Goal: Book appointment/travel/reservation

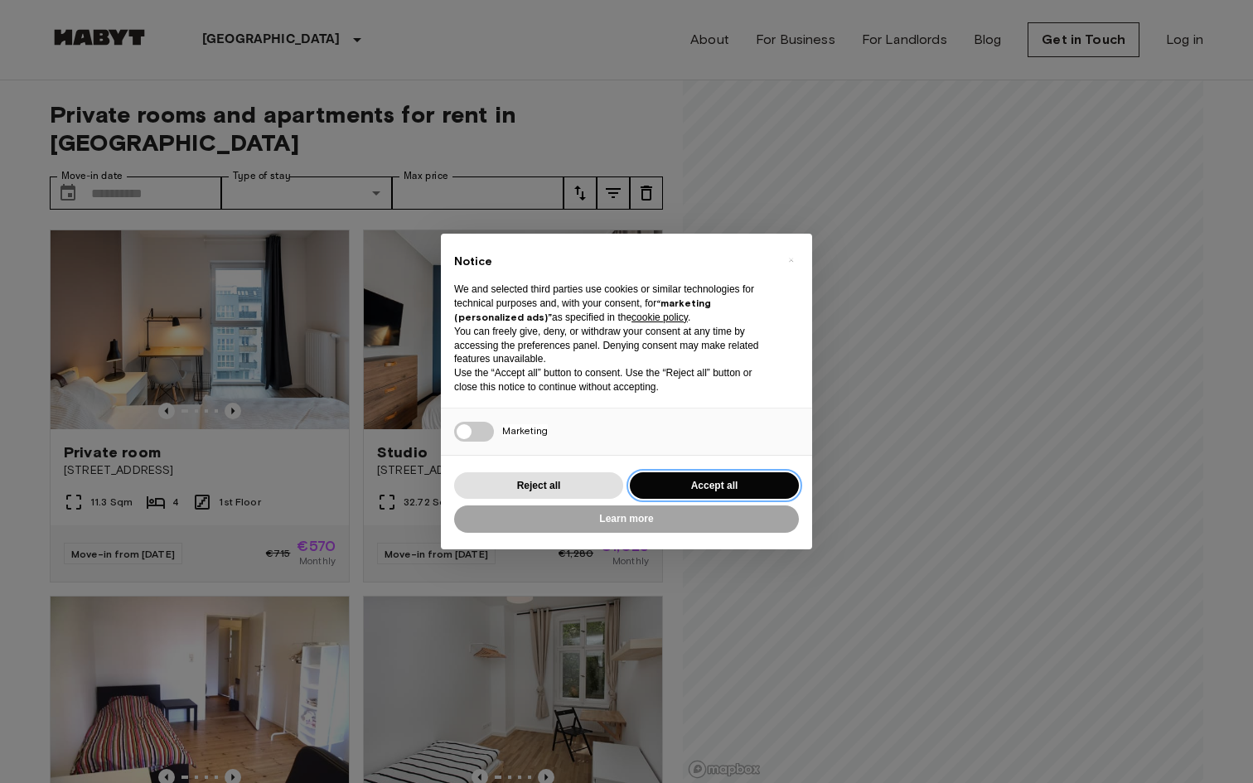
click at [697, 486] on button "Accept all" at bounding box center [714, 485] width 169 height 27
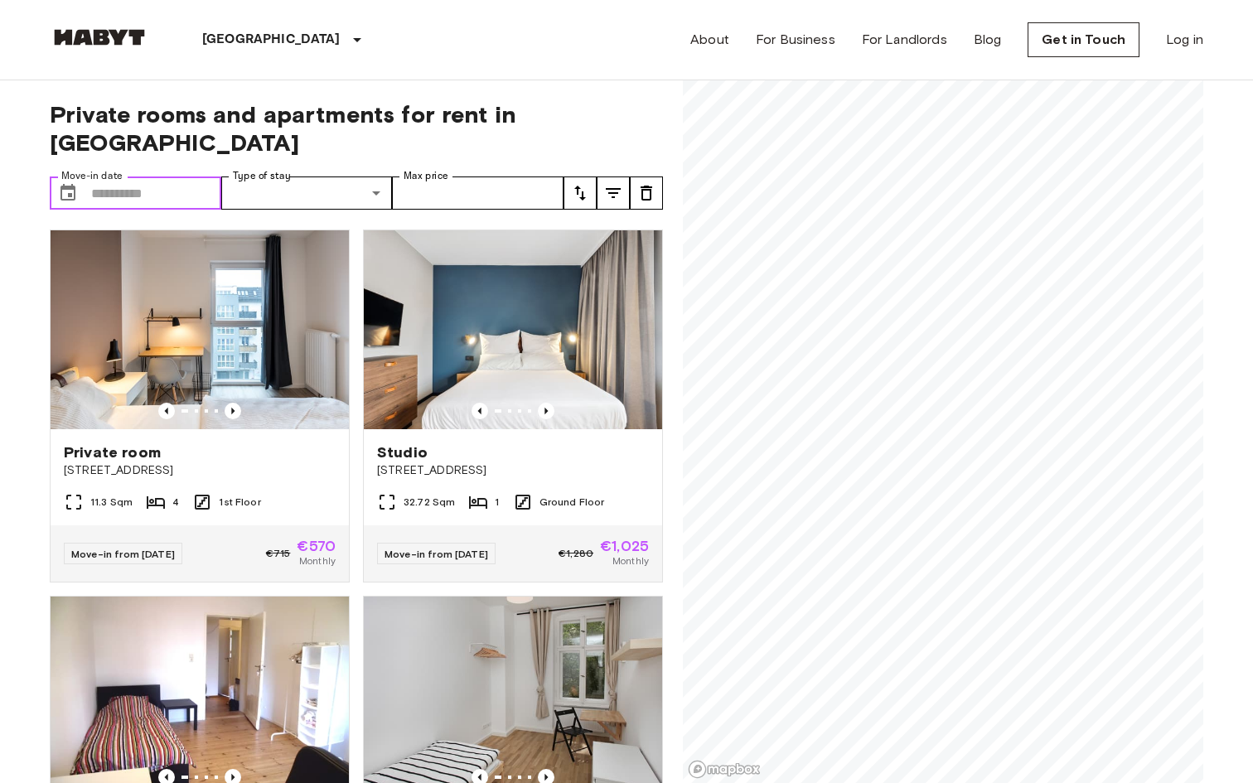
click at [197, 176] on input "Move-in date" at bounding box center [156, 192] width 130 height 33
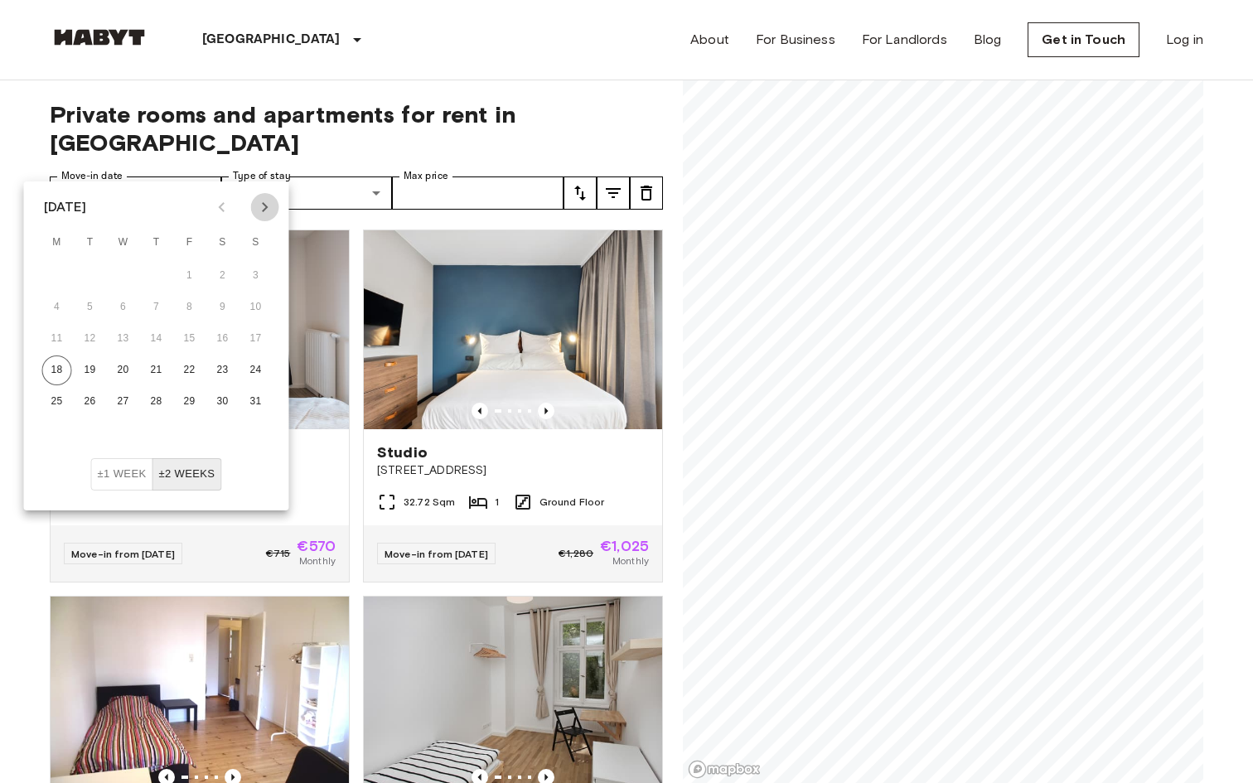
click at [264, 211] on icon "Next month" at bounding box center [265, 207] width 20 height 20
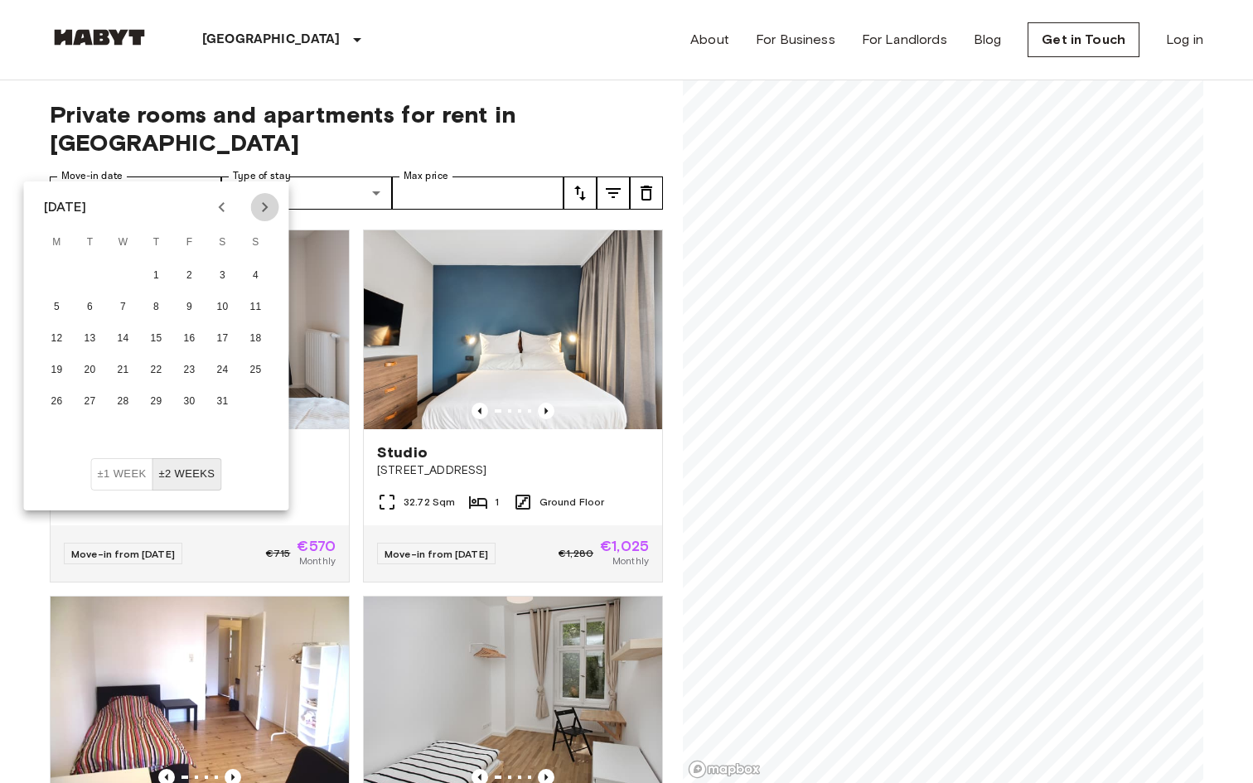
click at [264, 211] on icon "Next month" at bounding box center [265, 207] width 20 height 20
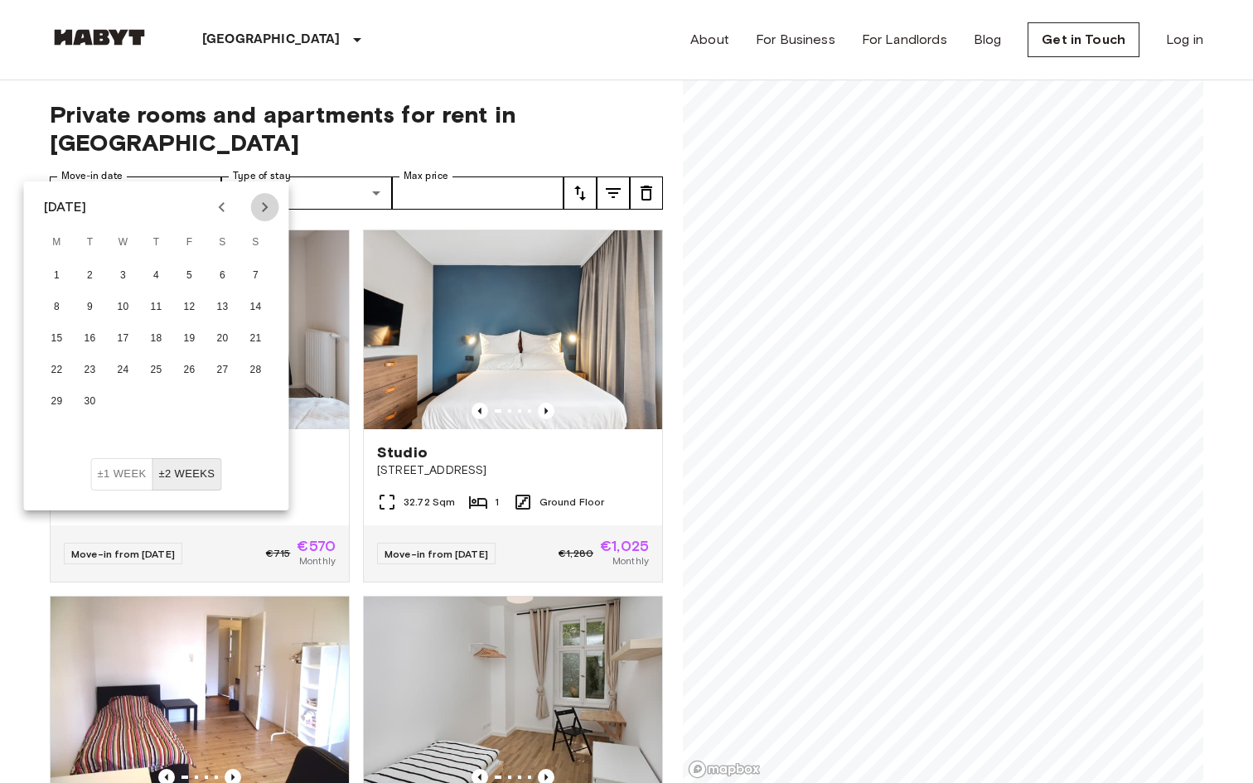
click at [264, 211] on icon "Next month" at bounding box center [265, 207] width 20 height 20
click at [97, 263] on button "1" at bounding box center [90, 276] width 30 height 30
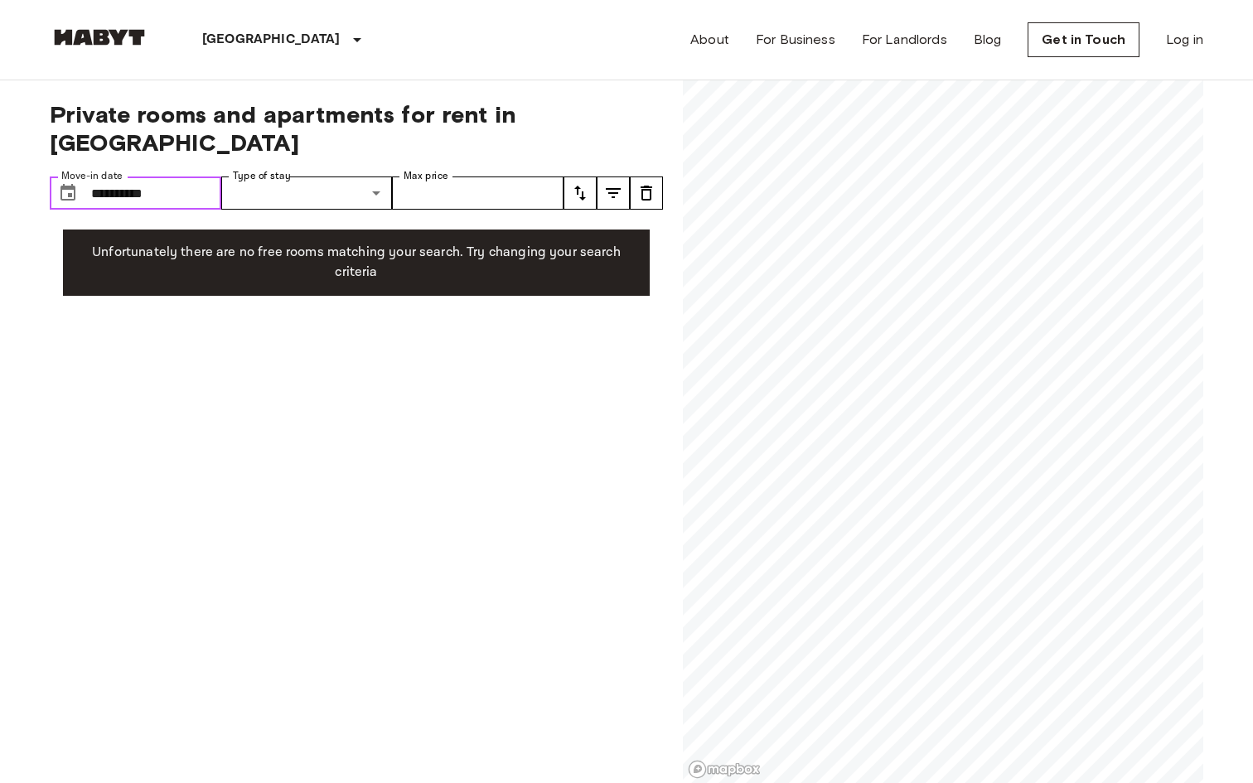
click at [174, 176] on input "**********" at bounding box center [156, 192] width 130 height 33
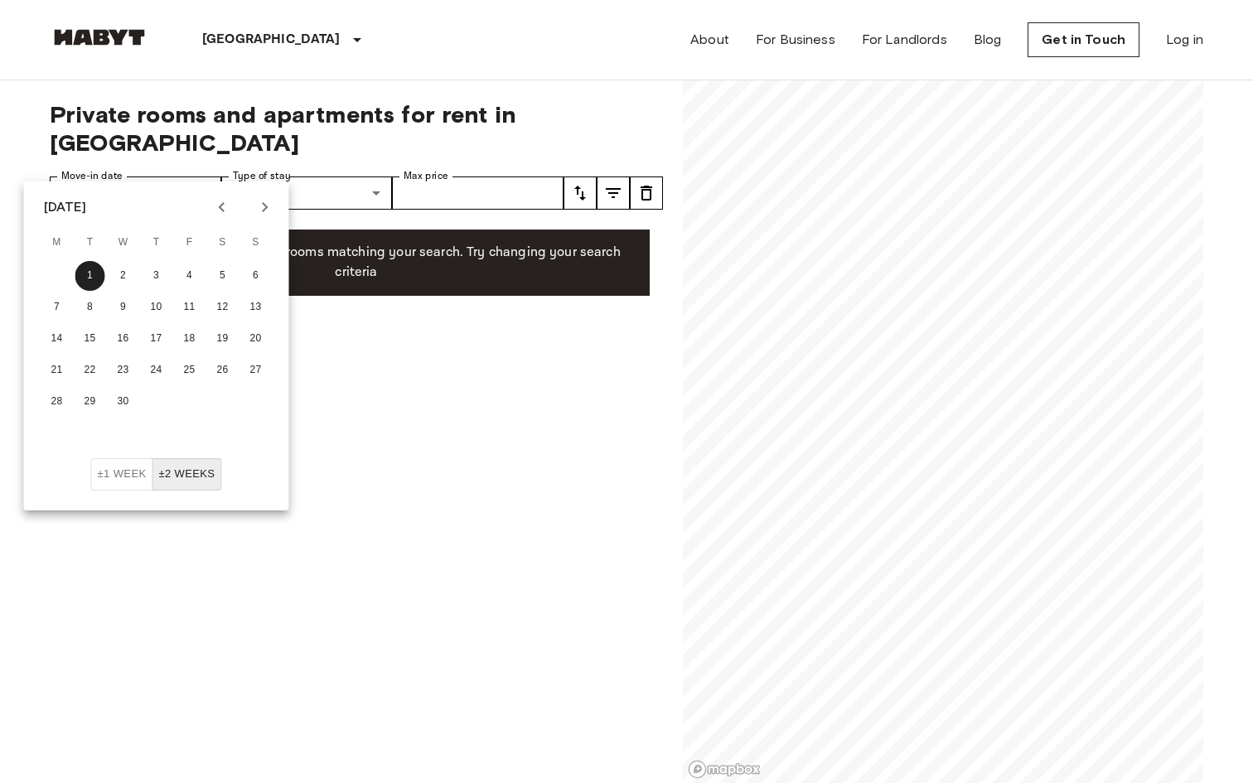
click at [208, 205] on button "Previous month" at bounding box center [222, 207] width 28 height 28
click at [56, 268] on button "1" at bounding box center [57, 276] width 30 height 30
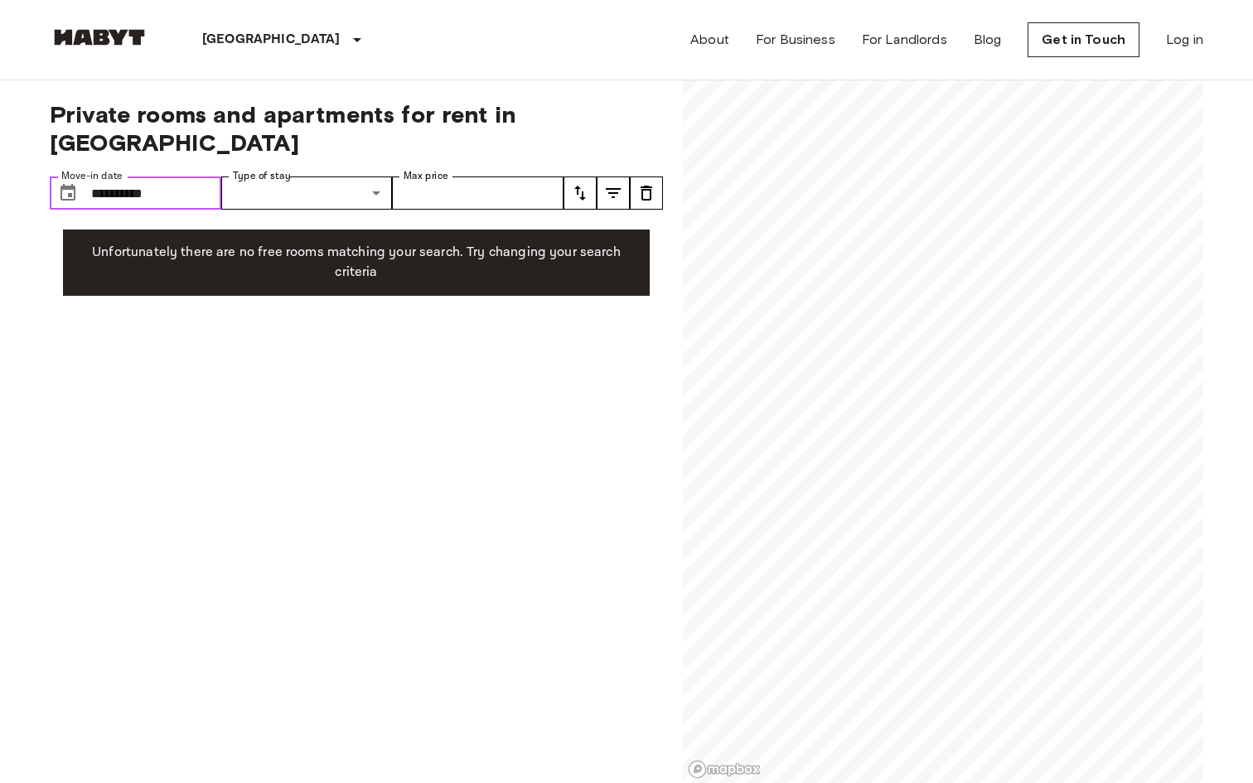
click at [153, 176] on input "**********" at bounding box center [156, 192] width 130 height 33
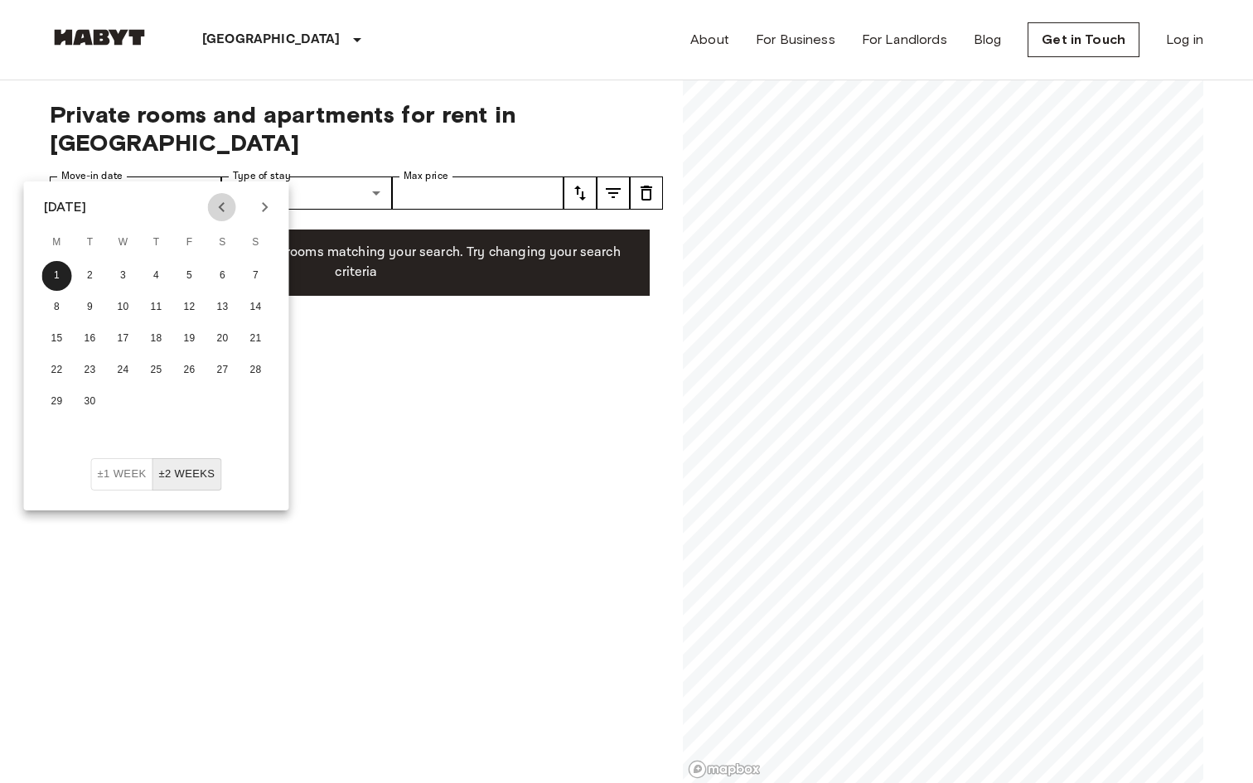
click at [215, 211] on icon "Previous month" at bounding box center [222, 207] width 20 height 20
click at [123, 270] on button "1" at bounding box center [124, 276] width 30 height 30
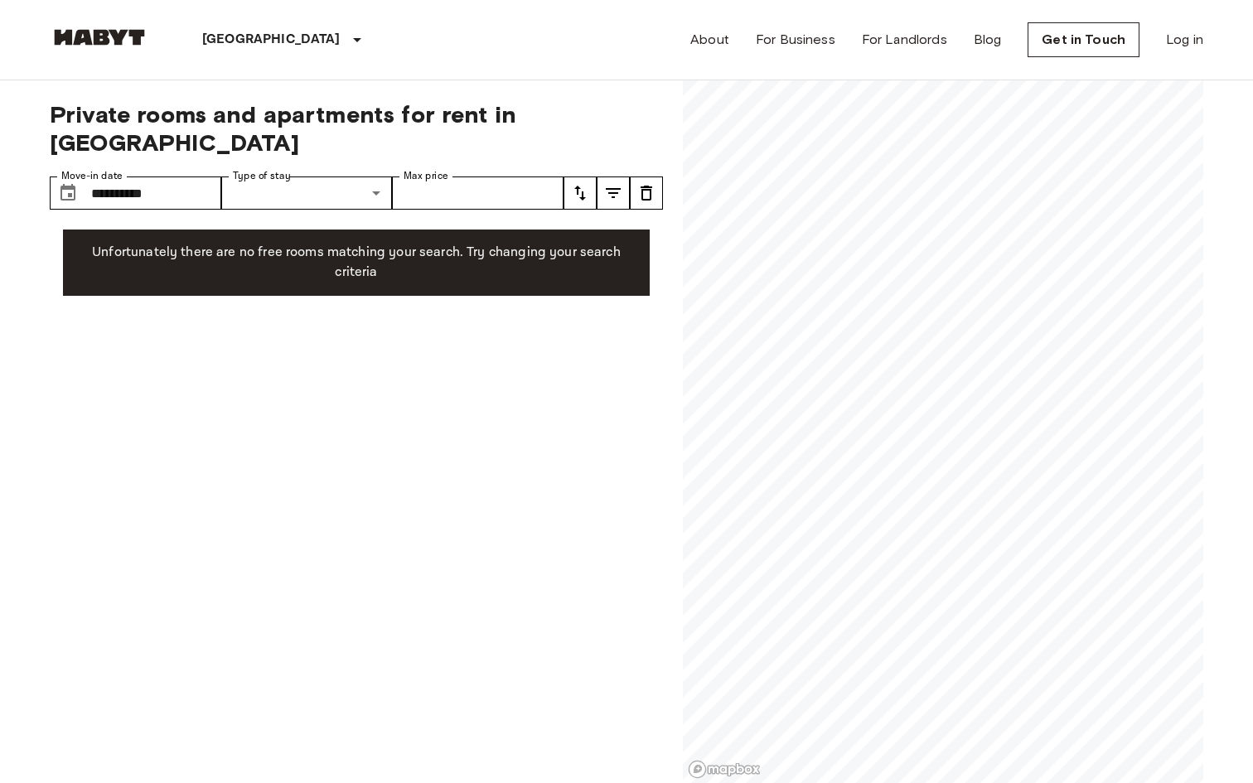
click at [162, 147] on div "**********" at bounding box center [356, 431] width 613 height 703
click at [162, 176] on input "**********" at bounding box center [156, 192] width 130 height 33
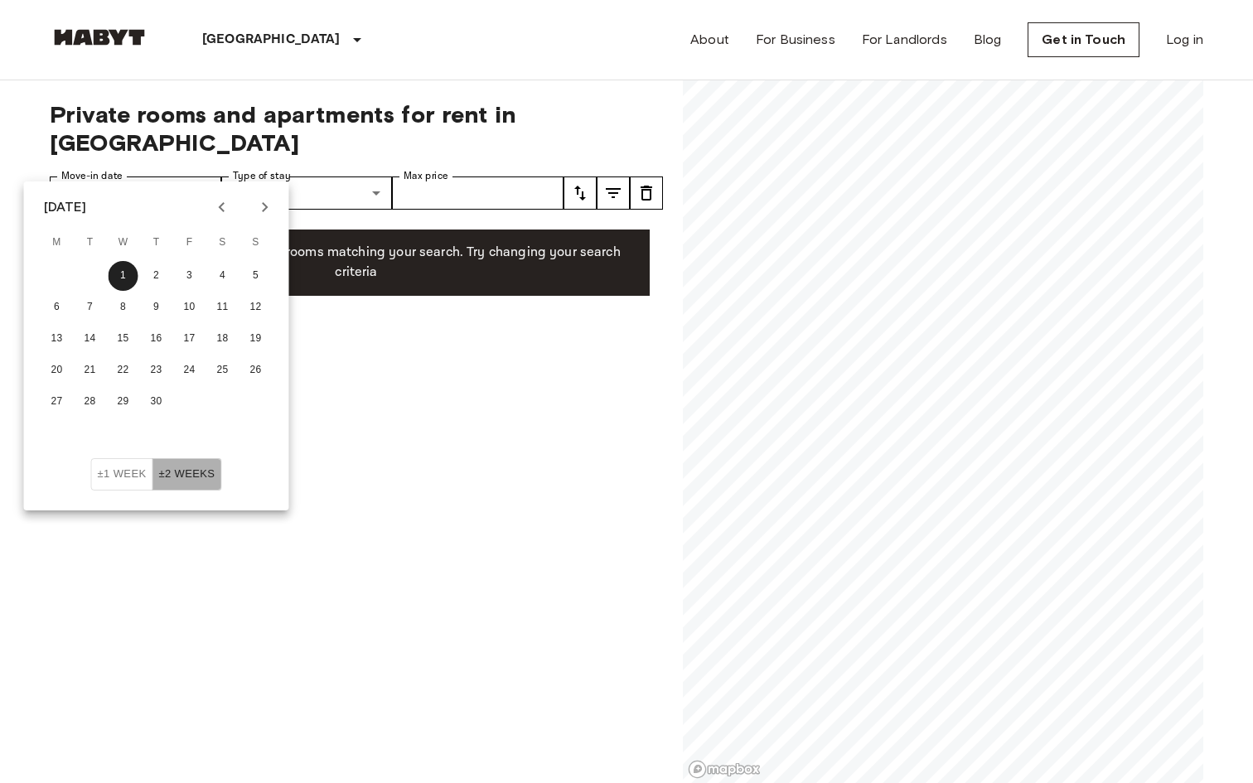
click at [179, 464] on button "±2 weeks" at bounding box center [187, 474] width 70 height 32
click at [229, 207] on icon "Previous month" at bounding box center [222, 207] width 20 height 20
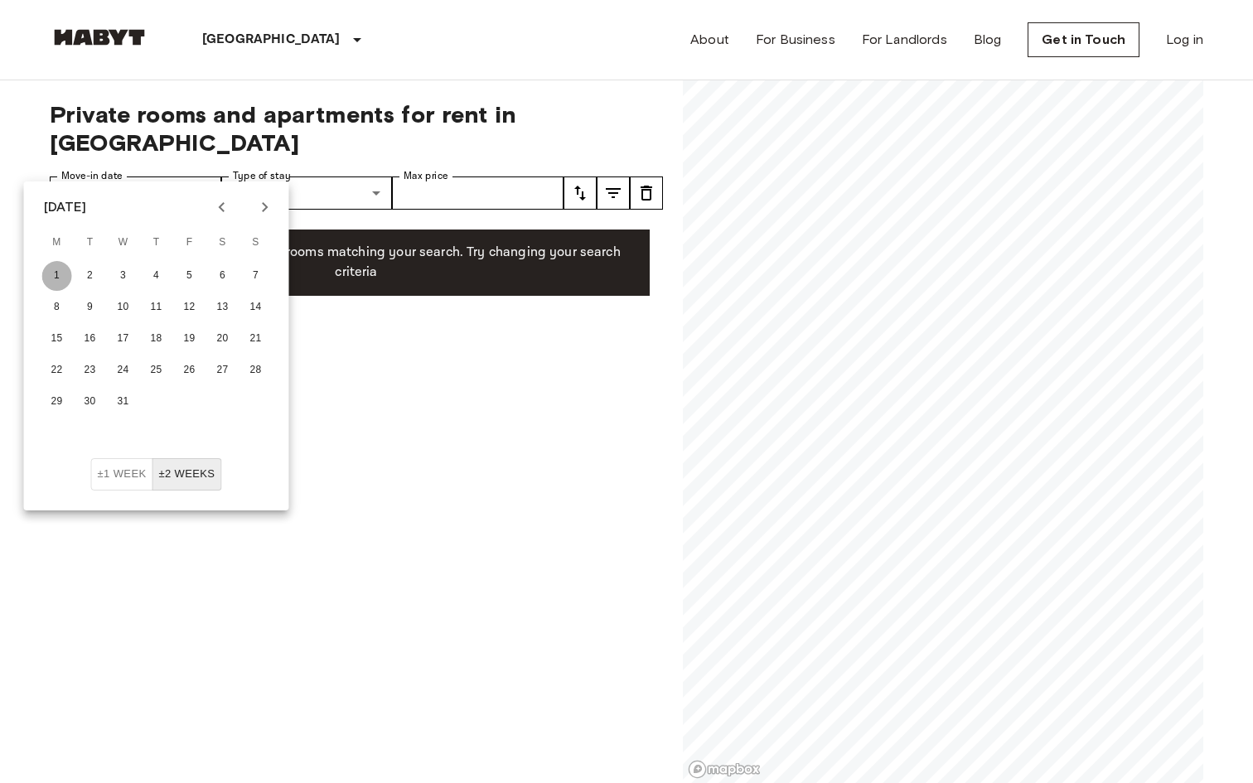
click at [68, 272] on button "1" at bounding box center [57, 276] width 30 height 30
type input "**********"
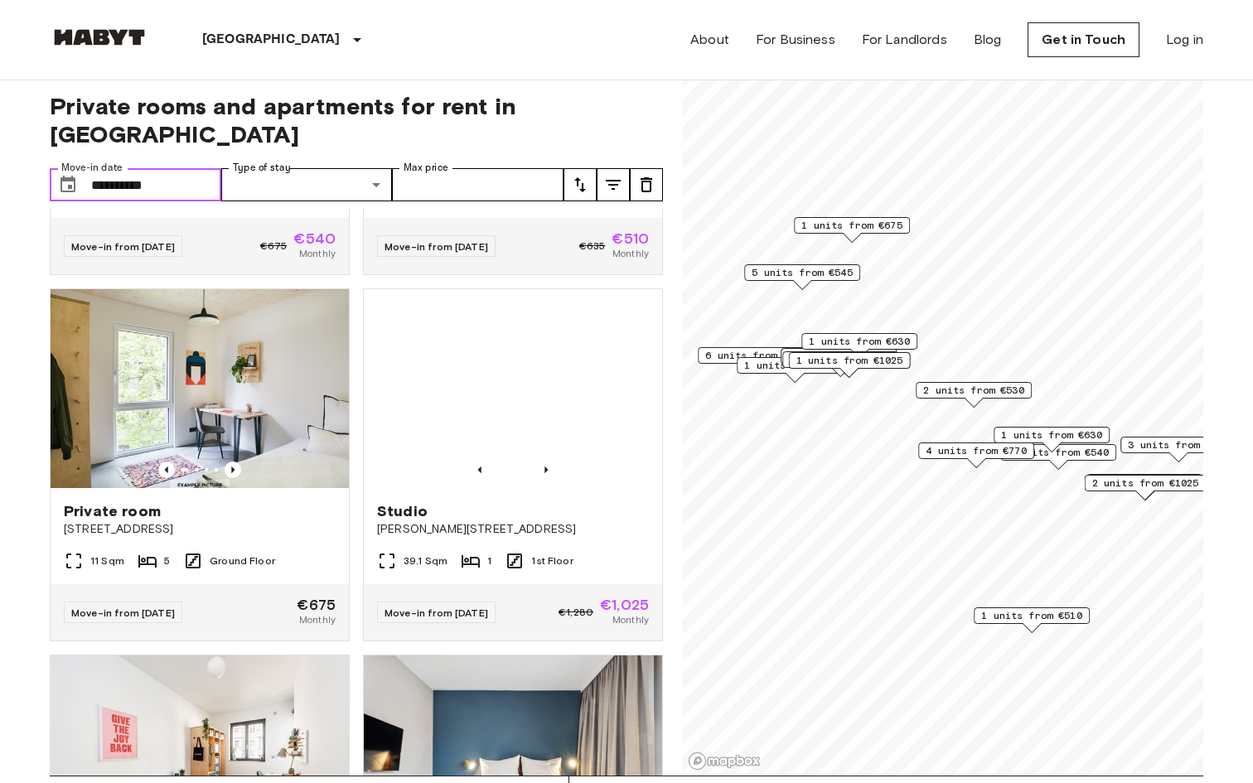
scroll to position [1399, 0]
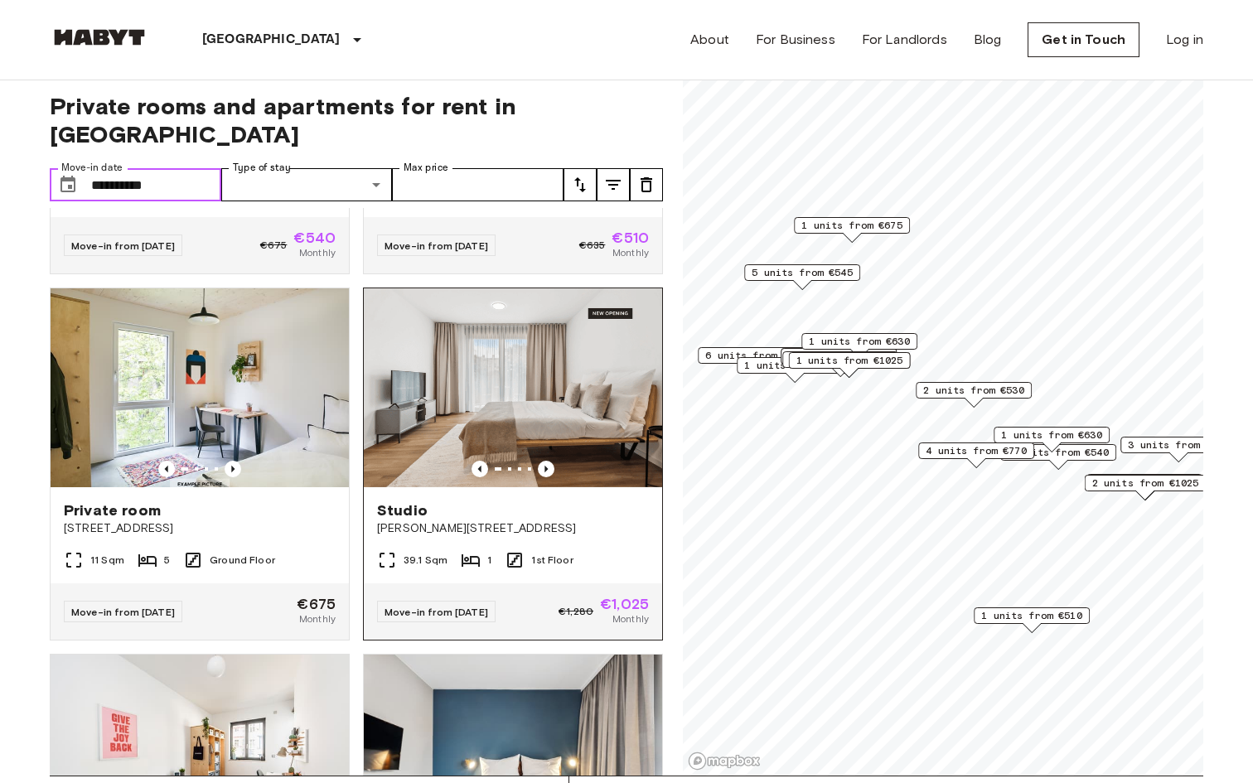
click at [547, 449] on img at bounding box center [513, 387] width 298 height 199
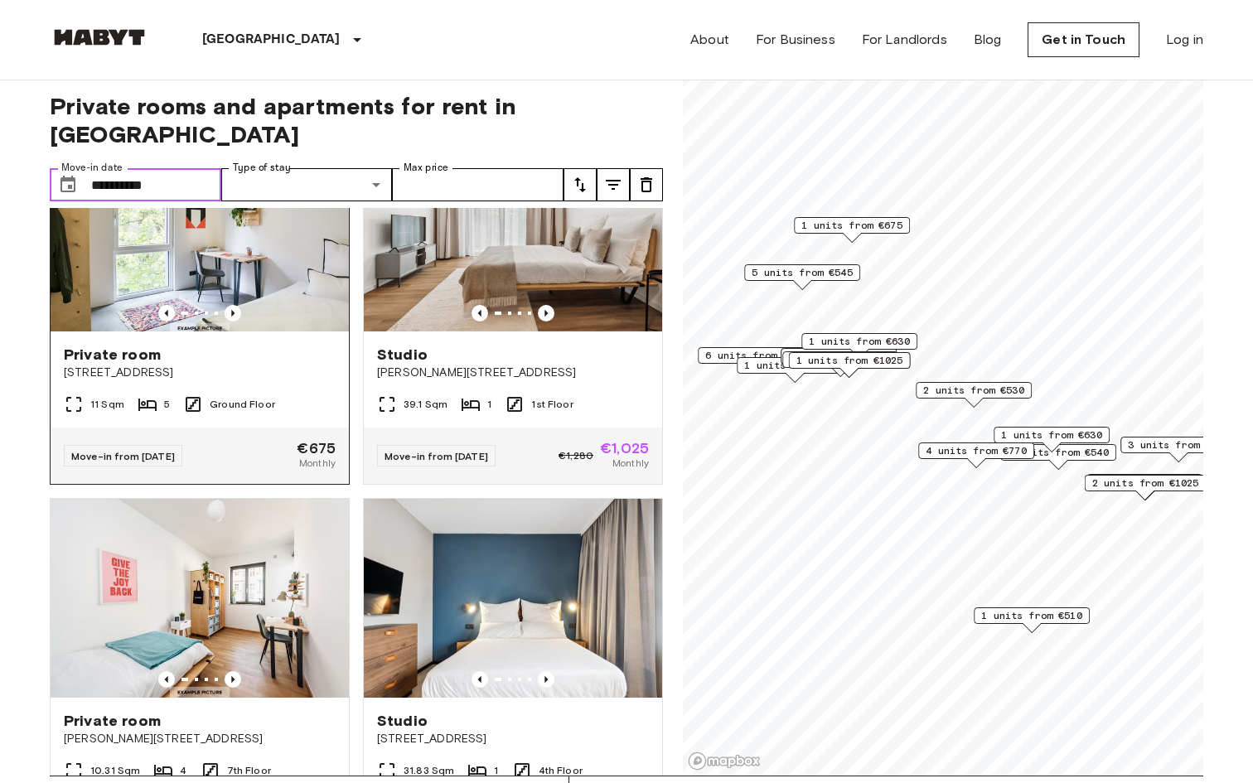
scroll to position [1610, 0]
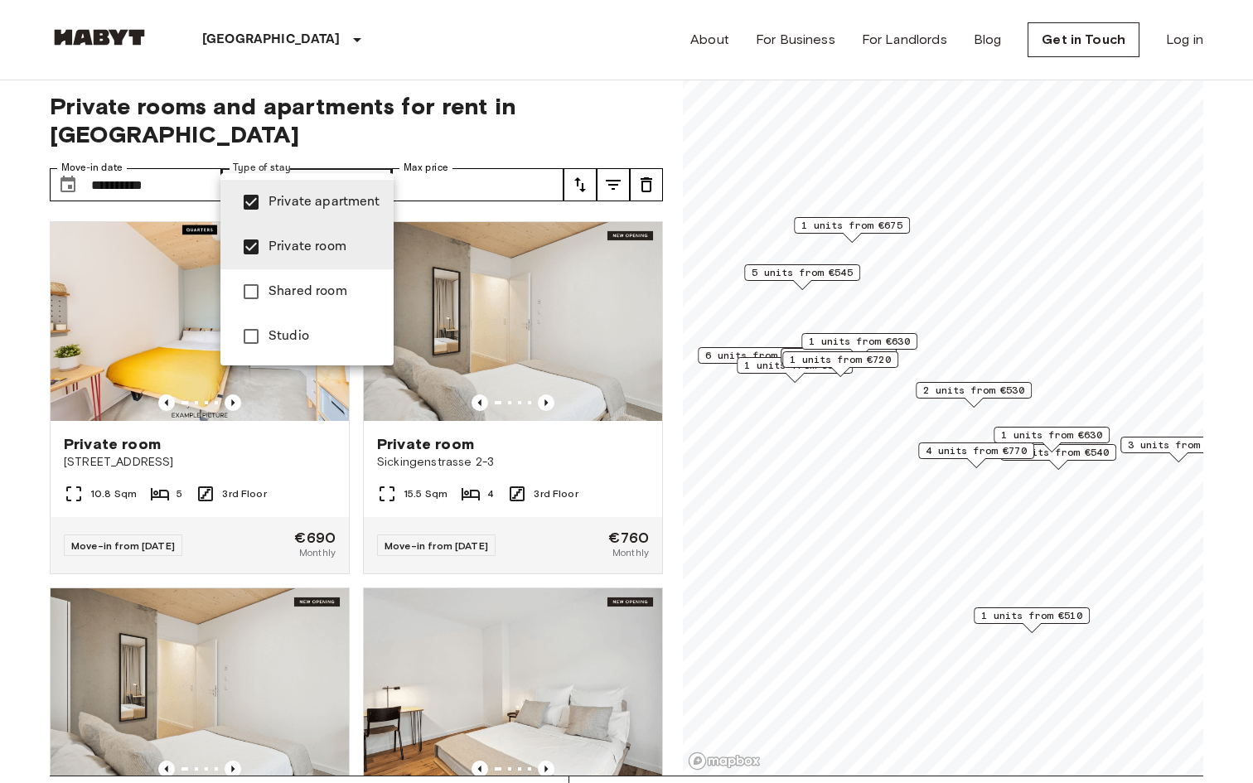
type input "**********"
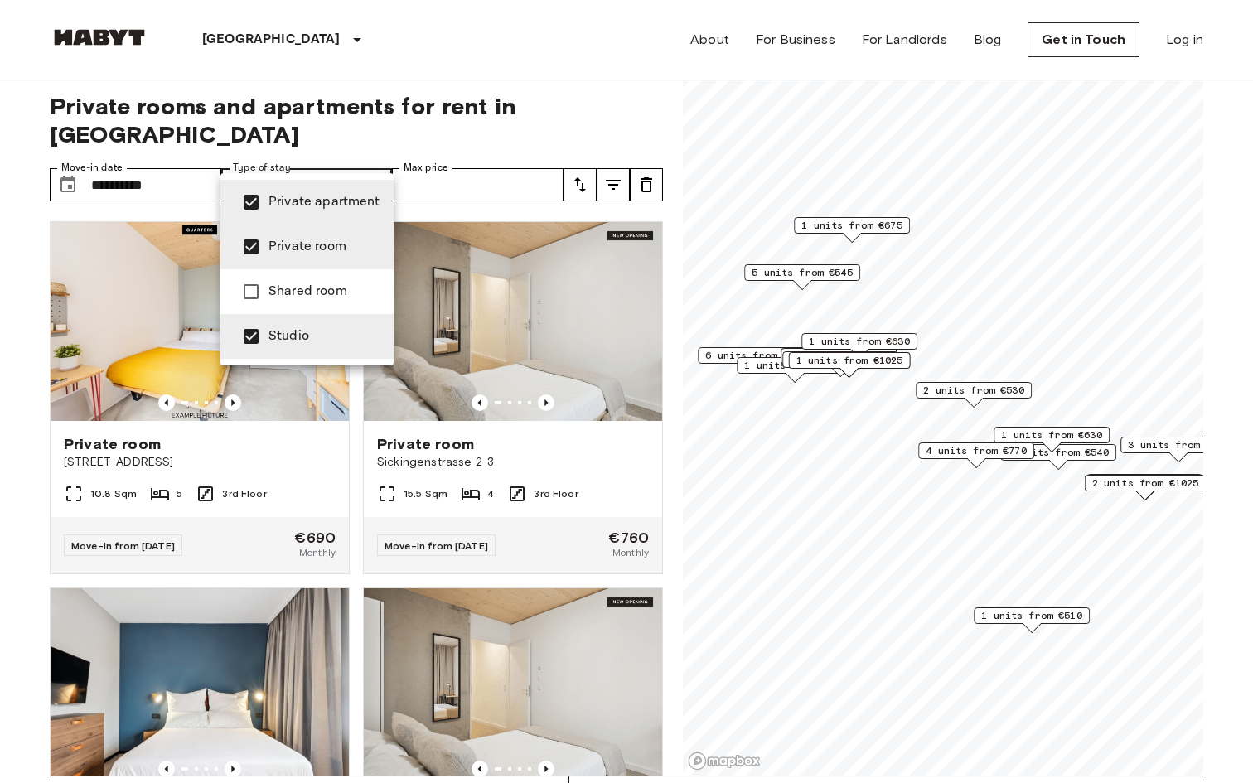
click at [452, 292] on div at bounding box center [626, 391] width 1253 height 783
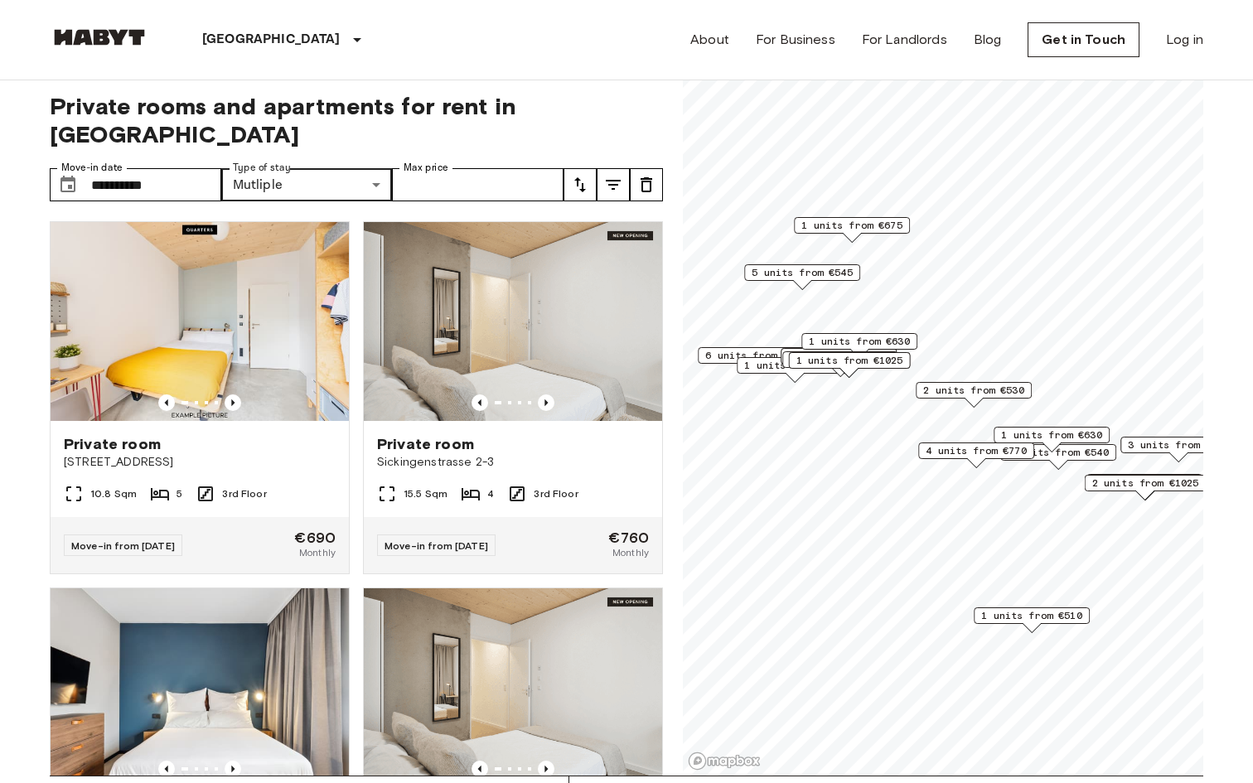
scroll to position [20, 0]
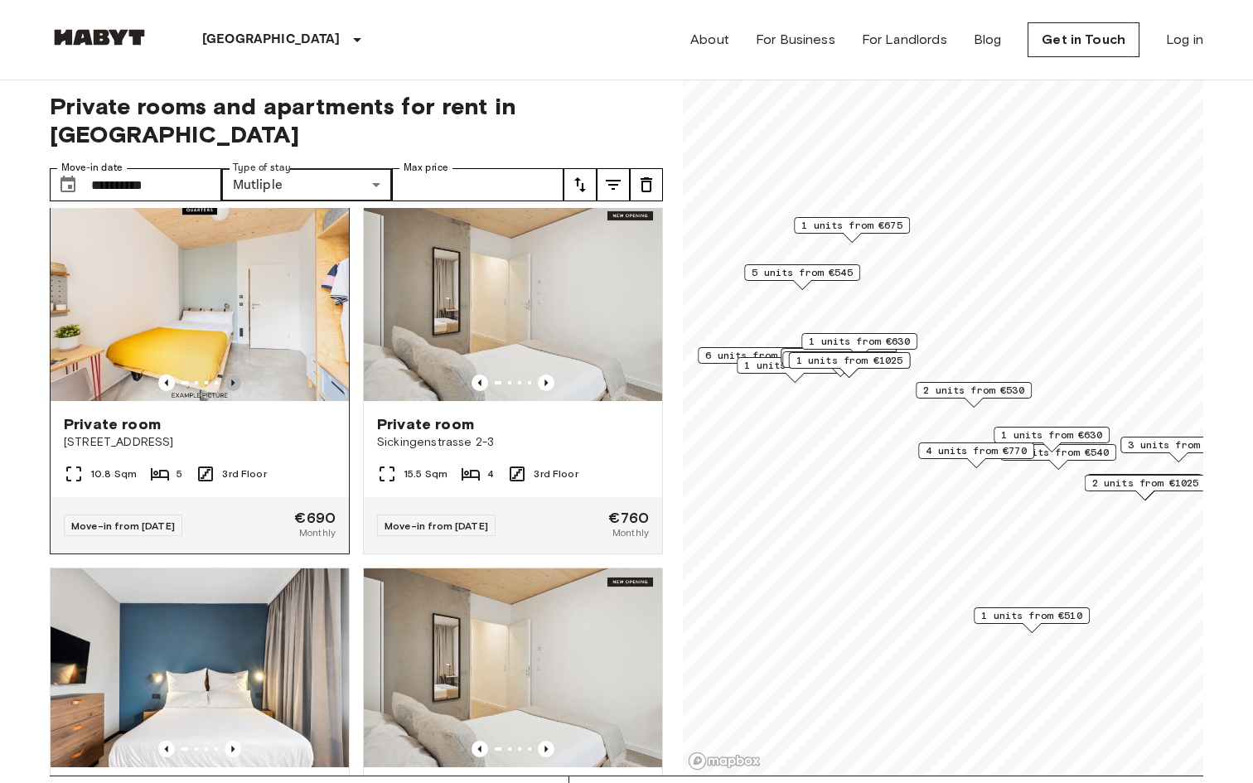
click at [232, 375] on icon "Previous image" at bounding box center [233, 383] width 17 height 17
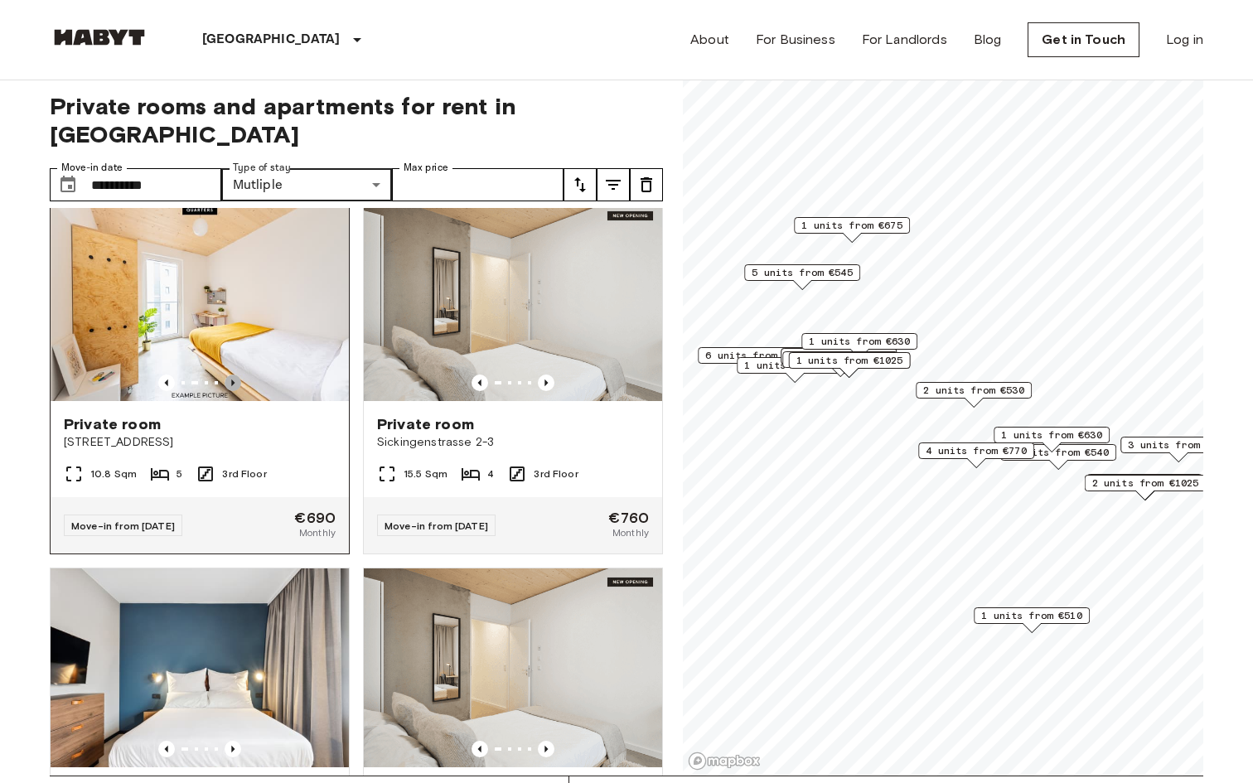
click at [232, 375] on icon "Previous image" at bounding box center [233, 383] width 17 height 17
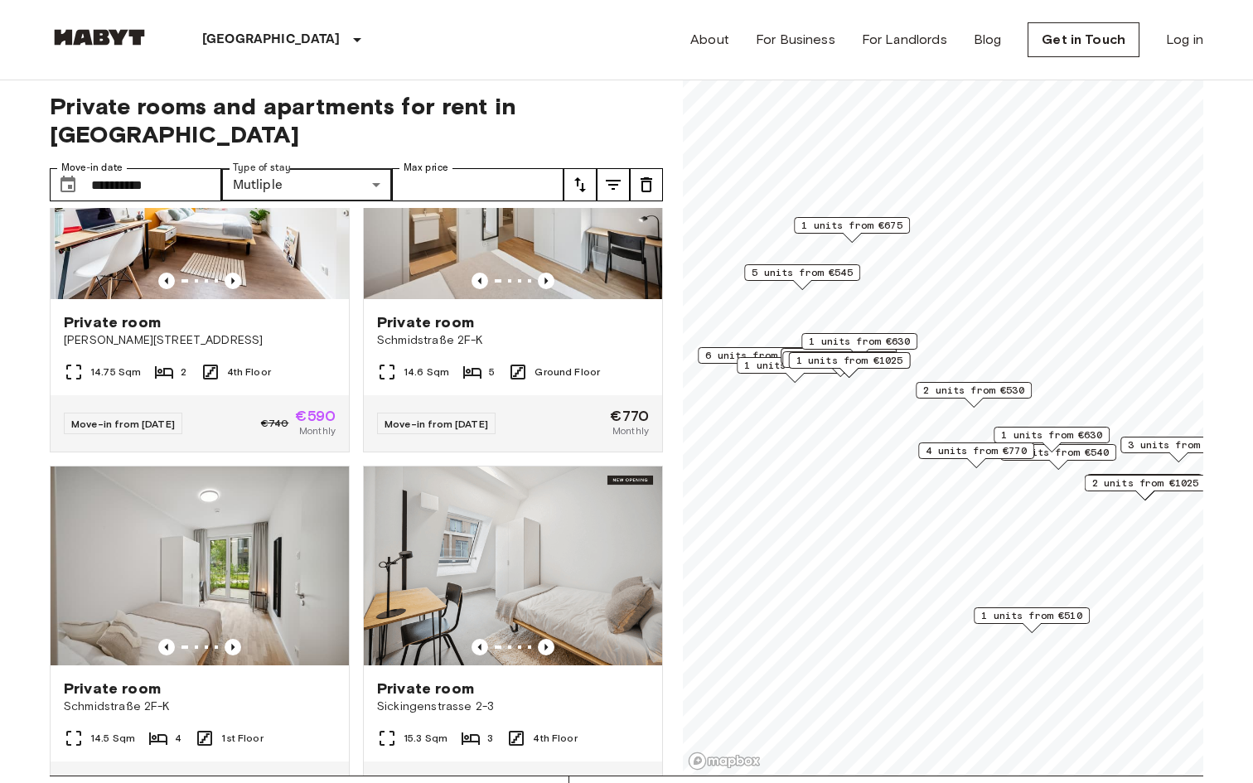
scroll to position [3622, 0]
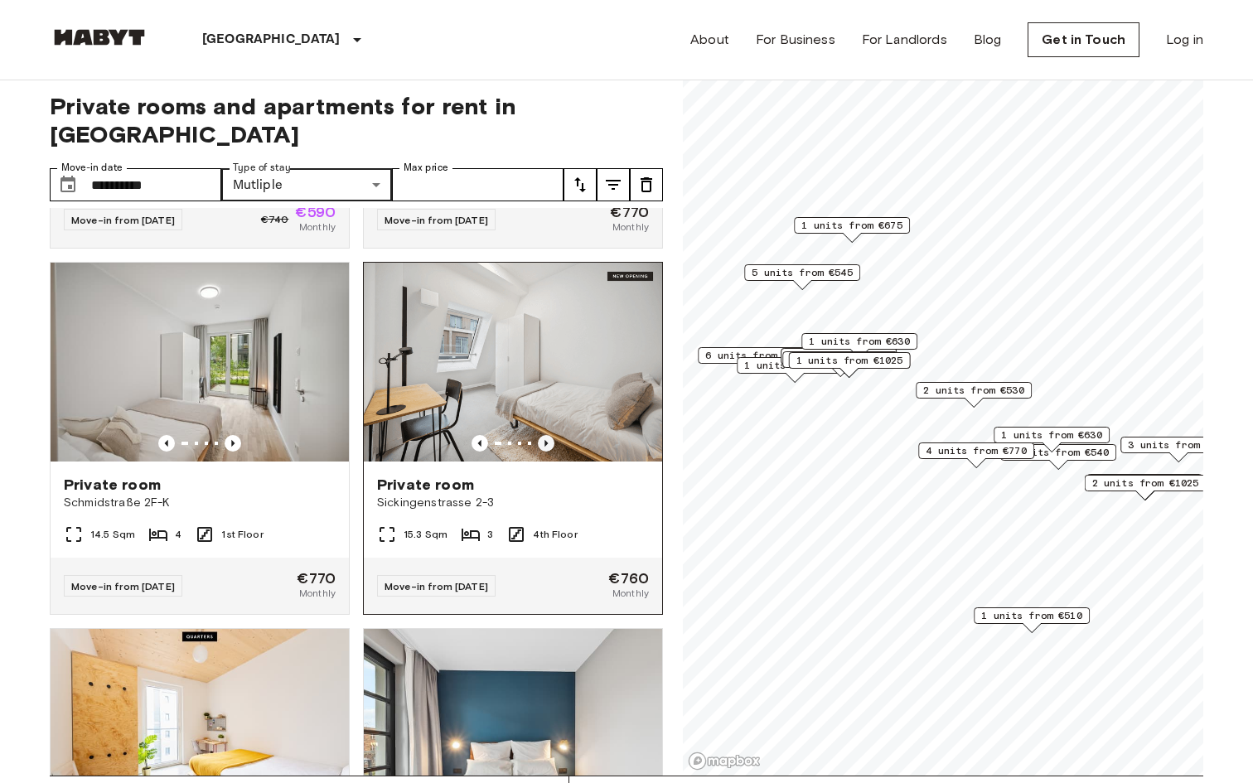
click at [540, 435] on icon "Previous image" at bounding box center [546, 443] width 17 height 17
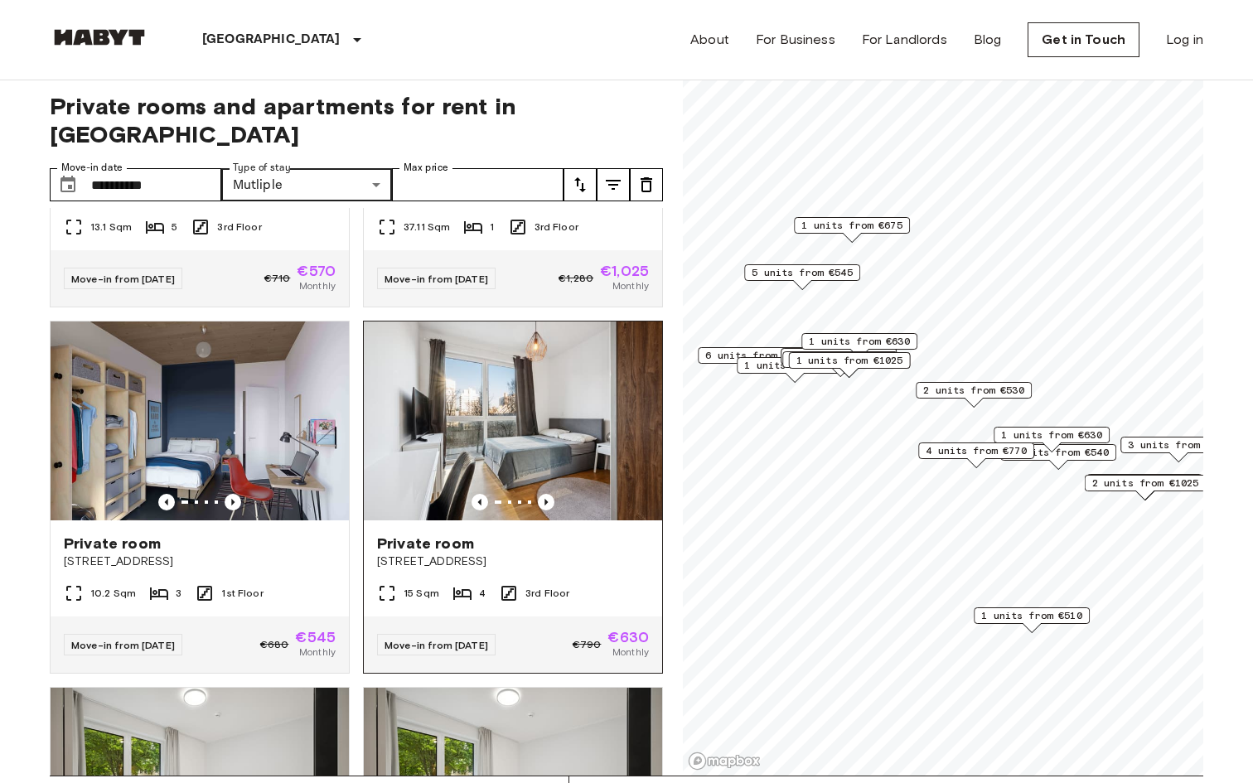
scroll to position [4297, 0]
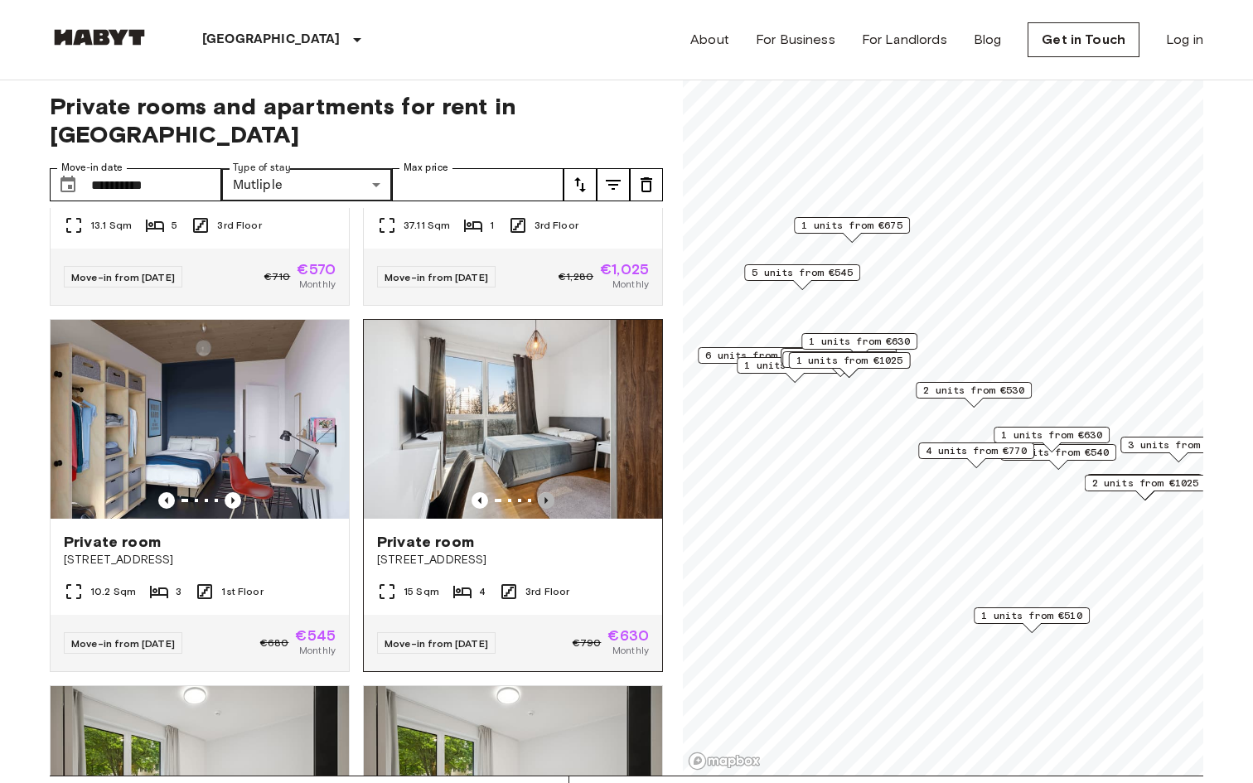
click at [549, 492] on icon "Previous image" at bounding box center [546, 500] width 17 height 17
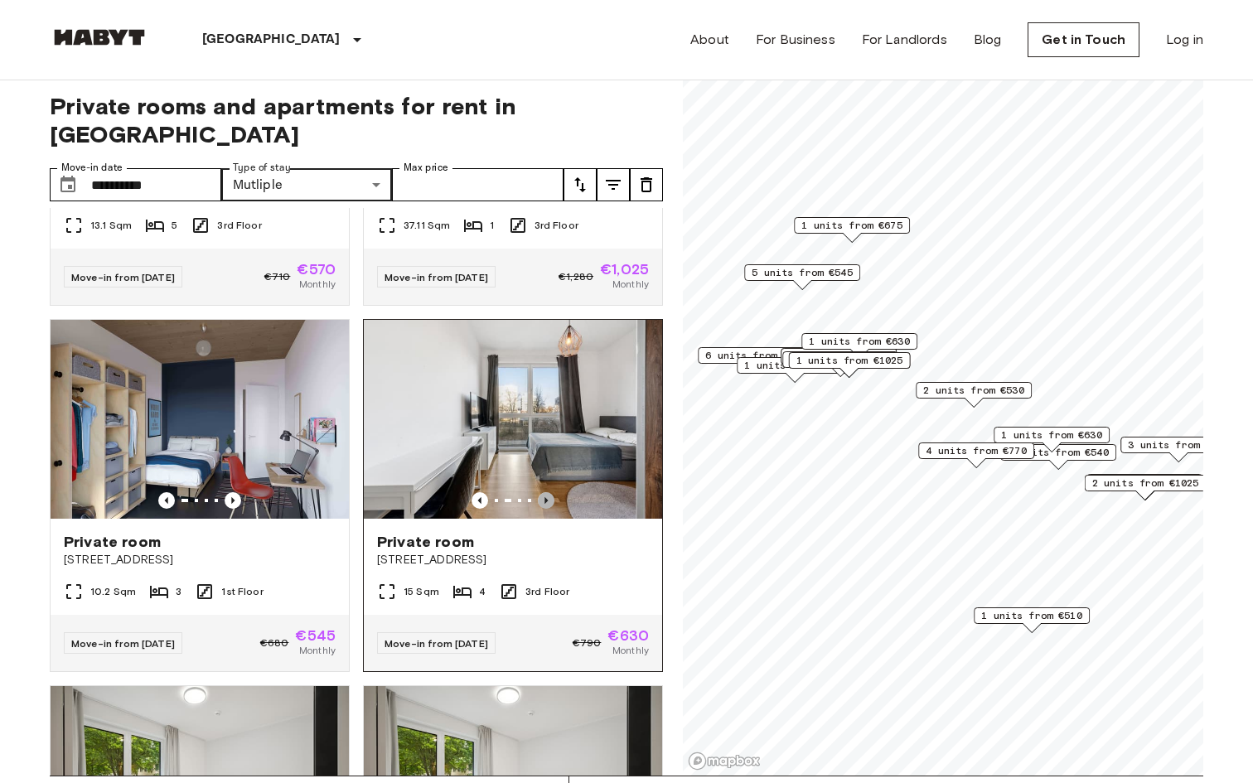
click at [549, 492] on icon "Previous image" at bounding box center [546, 500] width 17 height 17
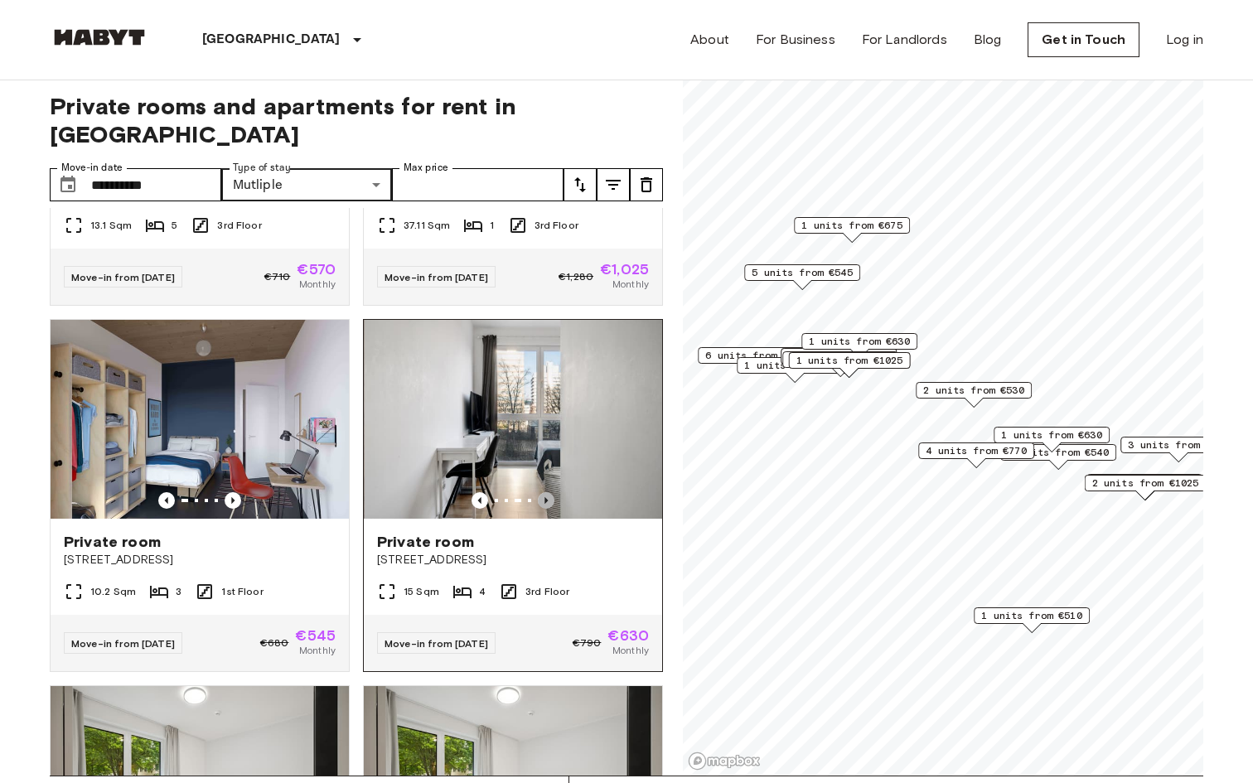
click at [549, 492] on icon "Previous image" at bounding box center [546, 500] width 17 height 17
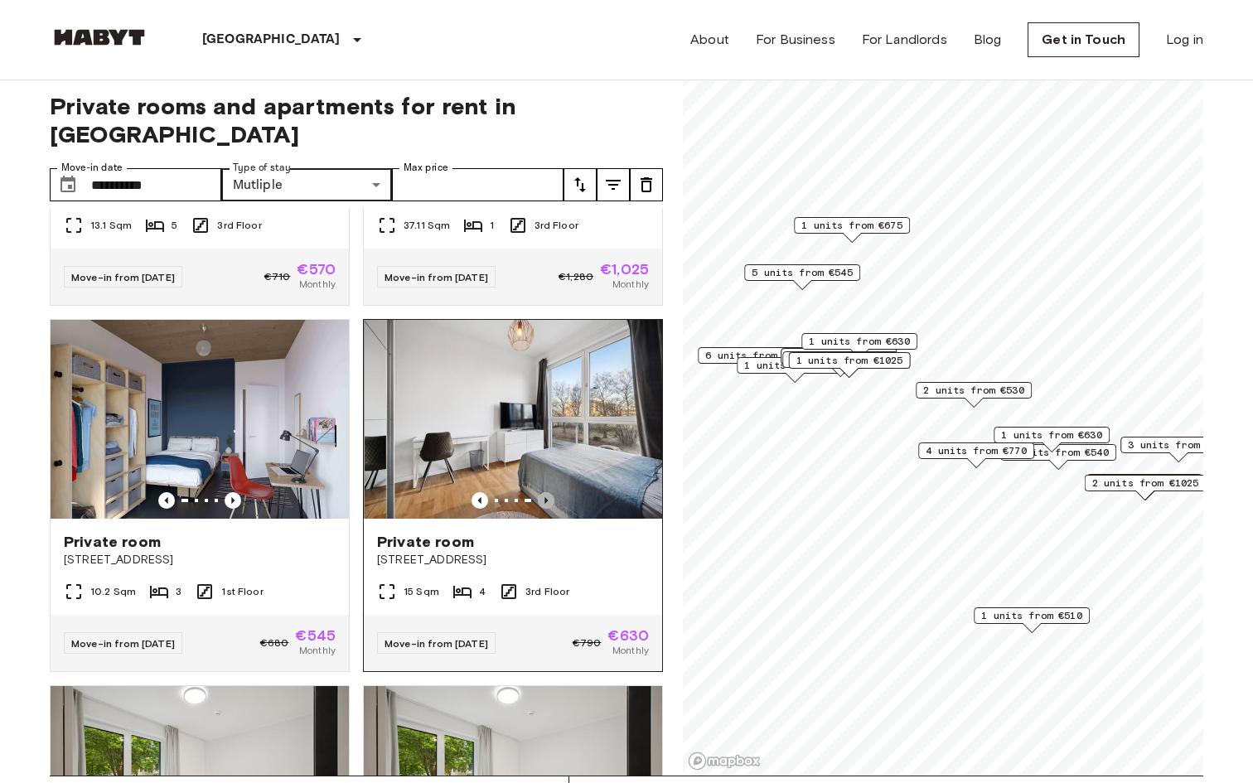
click at [549, 492] on icon "Previous image" at bounding box center [546, 500] width 17 height 17
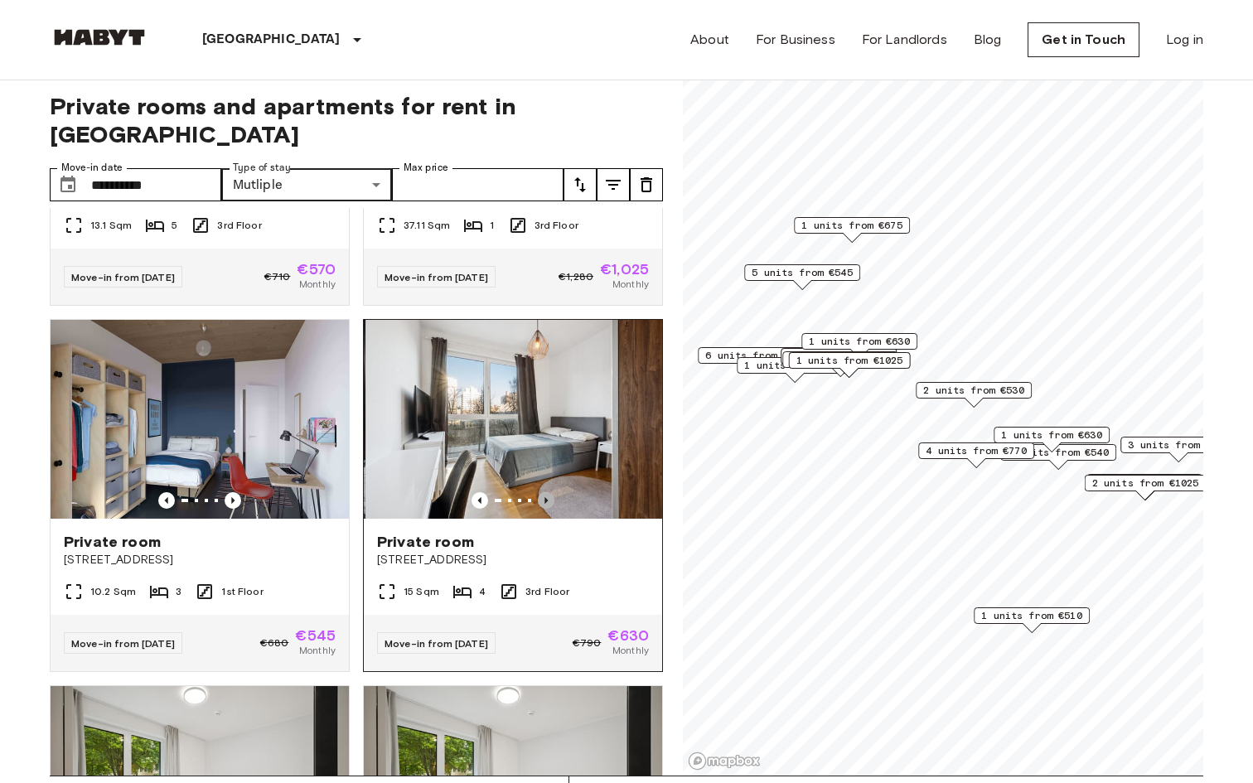
click at [549, 492] on icon "Previous image" at bounding box center [546, 500] width 17 height 17
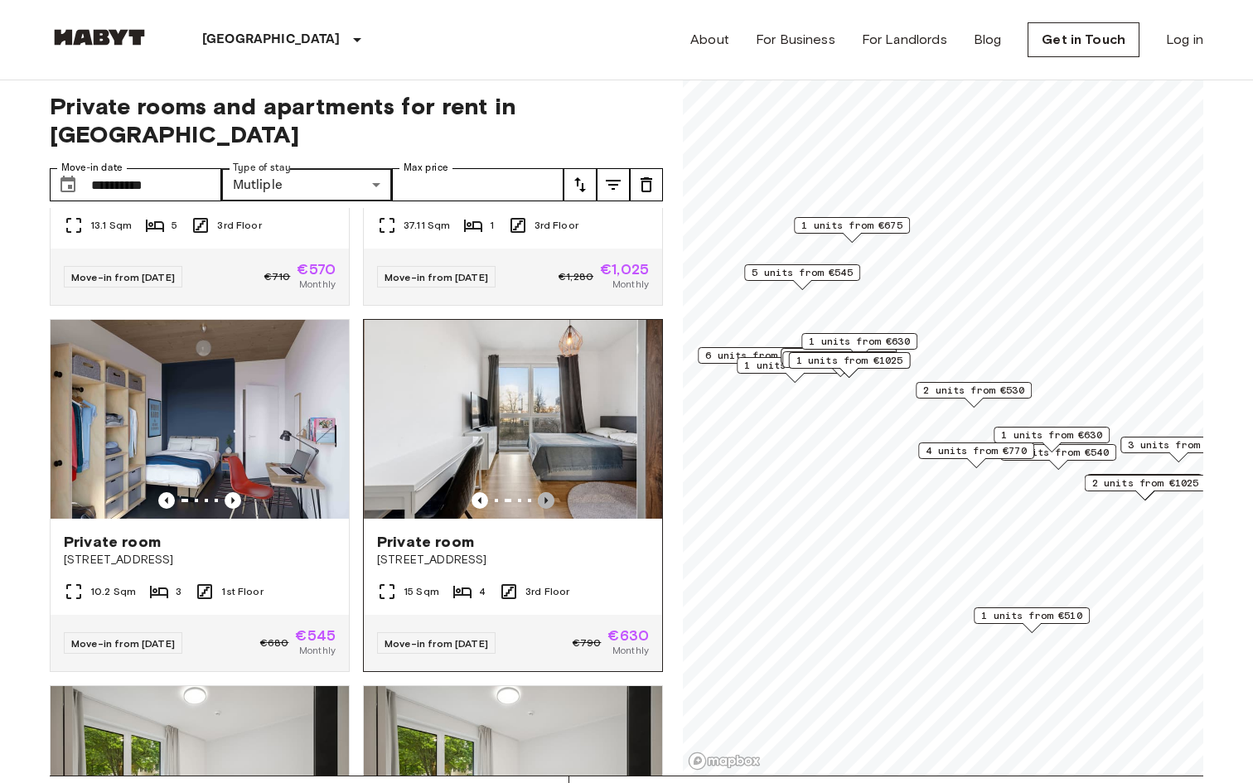
click at [549, 492] on icon "Previous image" at bounding box center [546, 500] width 17 height 17
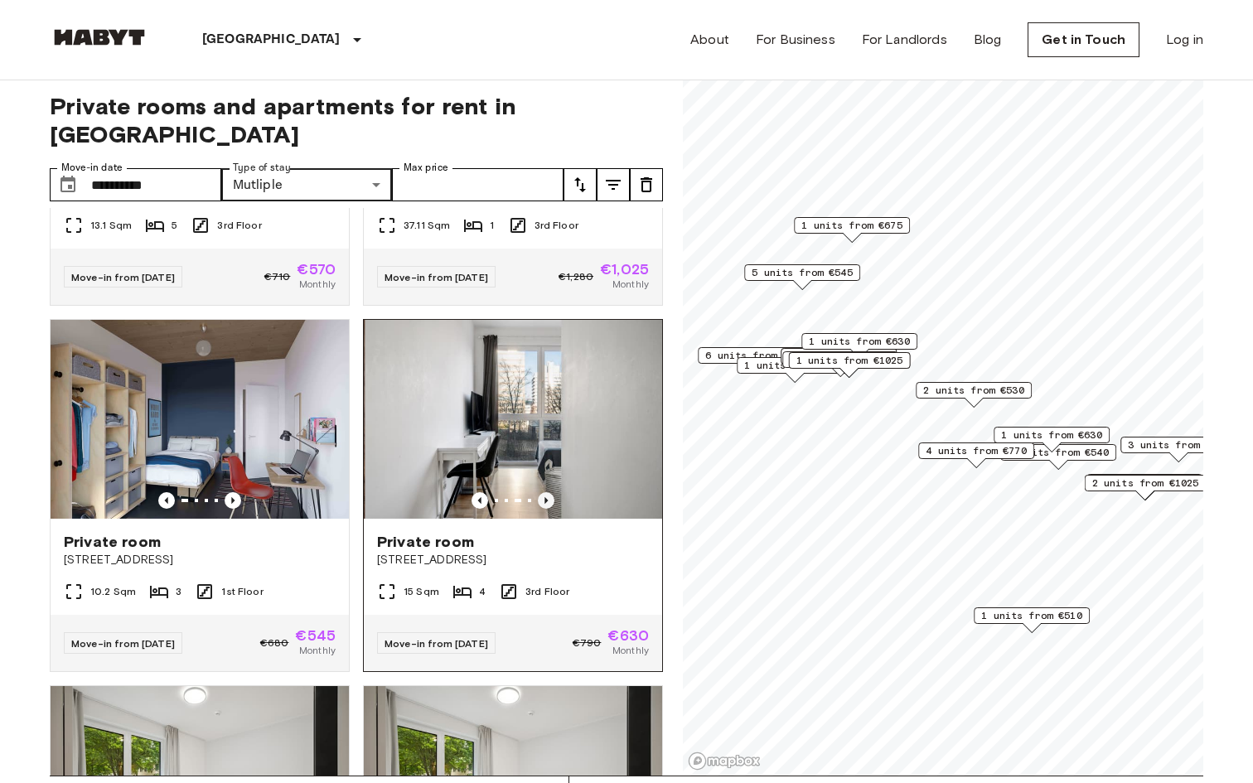
click at [549, 492] on icon "Previous image" at bounding box center [546, 500] width 17 height 17
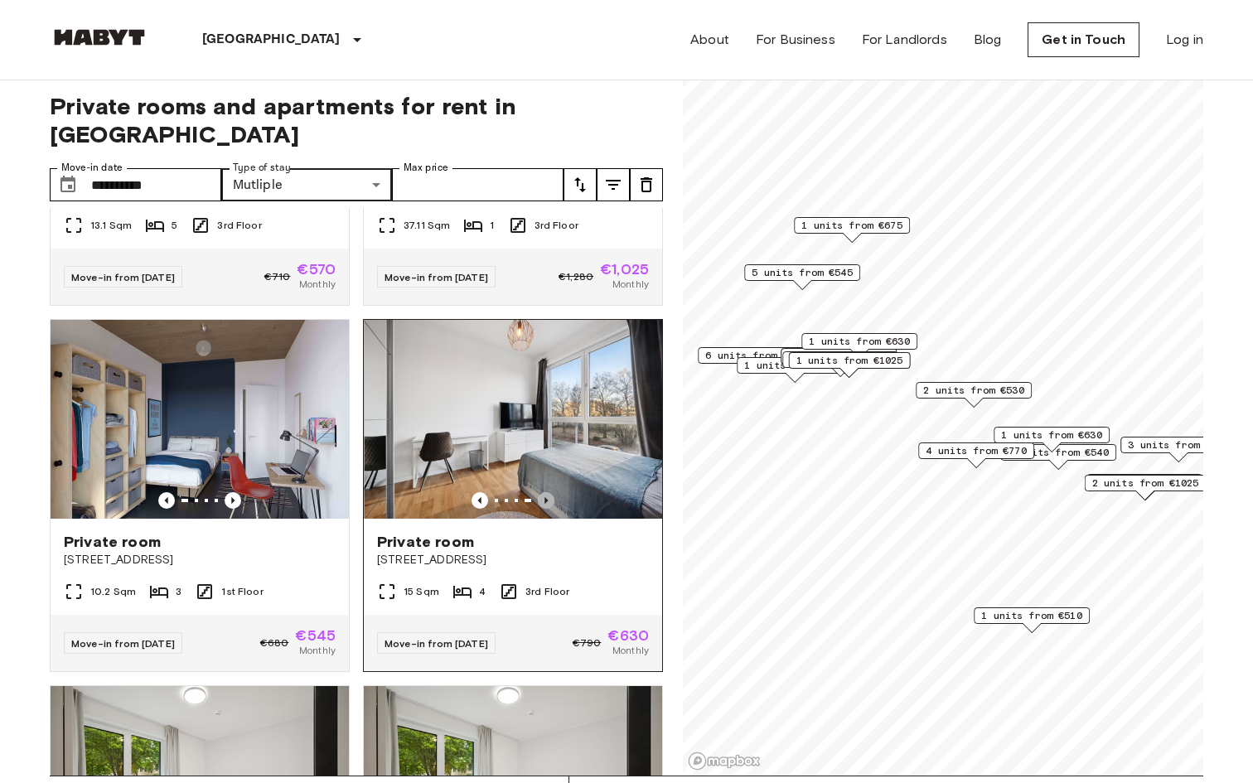
click at [549, 492] on icon "Previous image" at bounding box center [546, 500] width 17 height 17
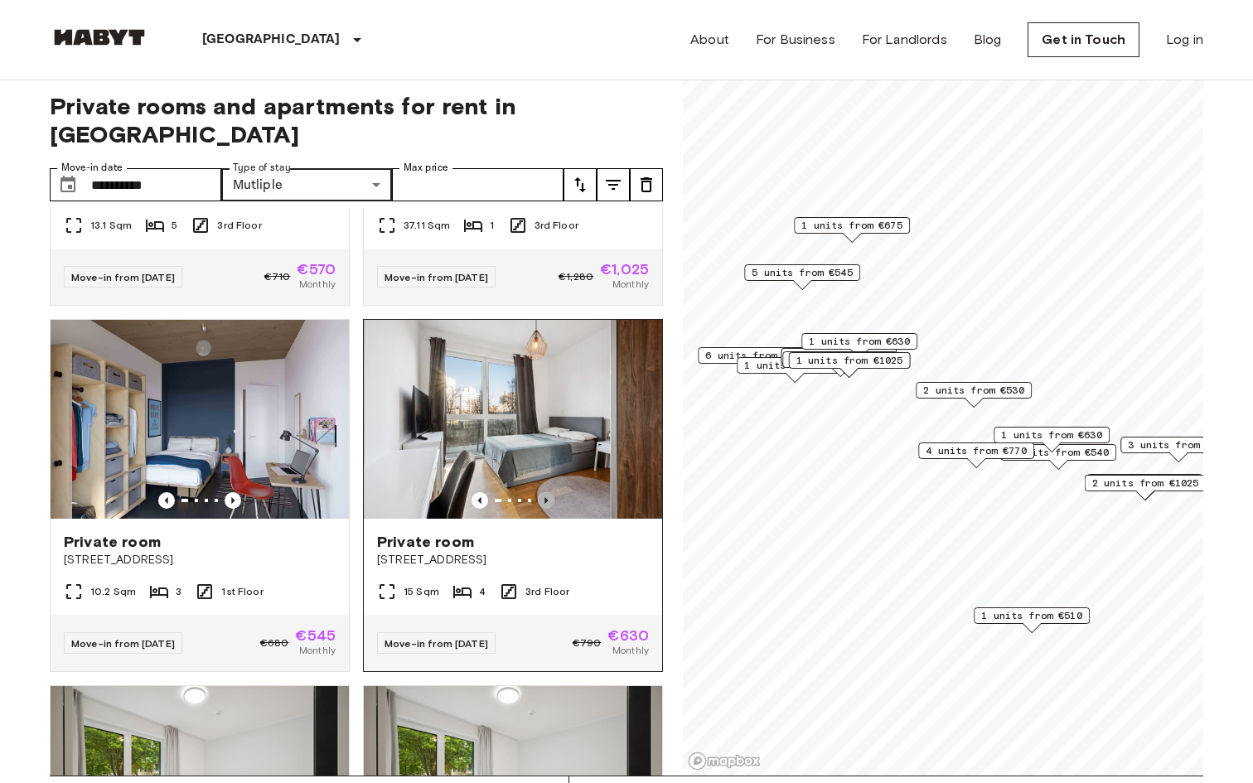
click at [549, 492] on icon "Previous image" at bounding box center [546, 500] width 17 height 17
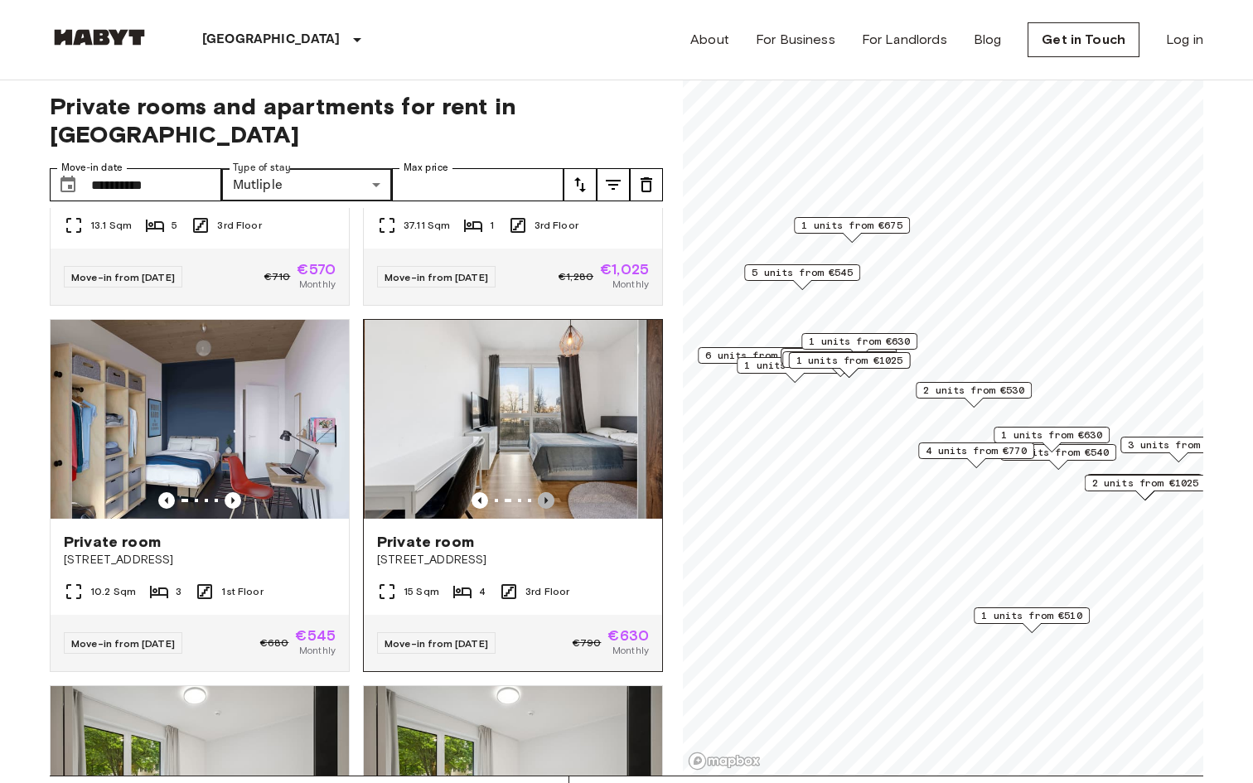
click at [549, 492] on icon "Previous image" at bounding box center [546, 500] width 17 height 17
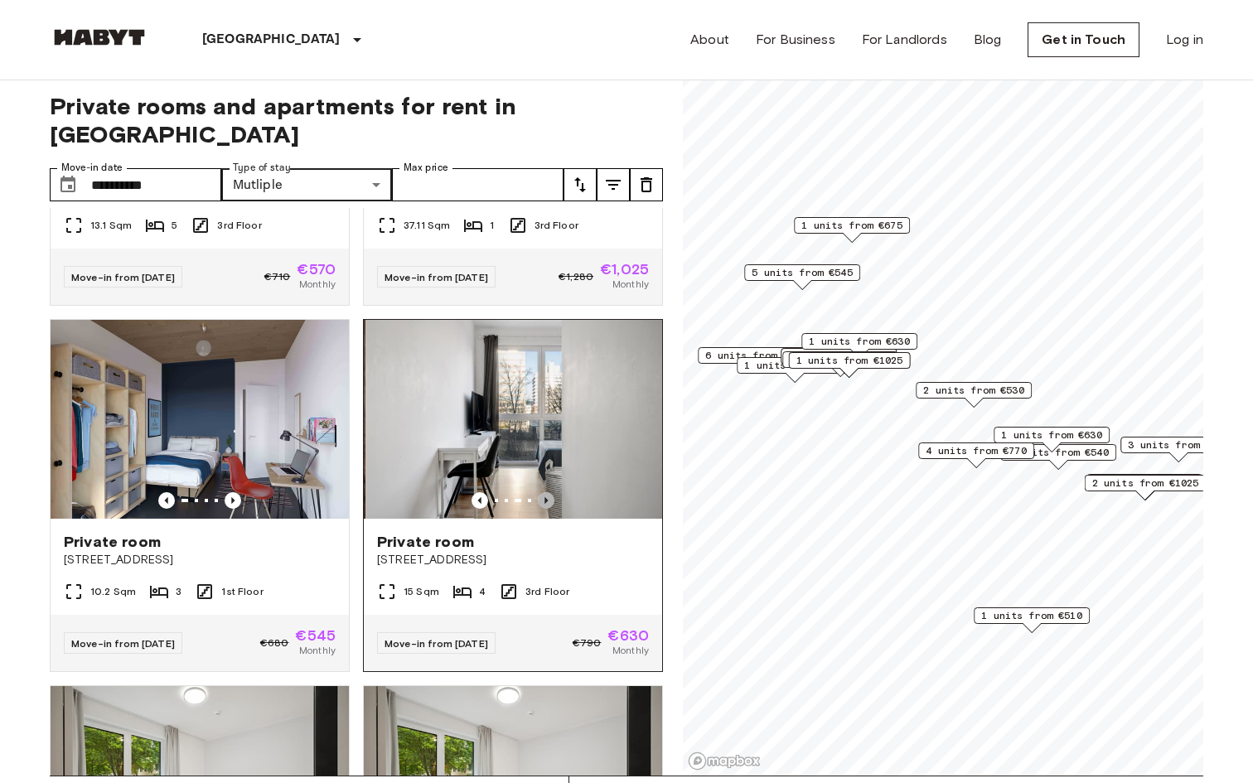
click at [549, 492] on icon "Previous image" at bounding box center [546, 500] width 17 height 17
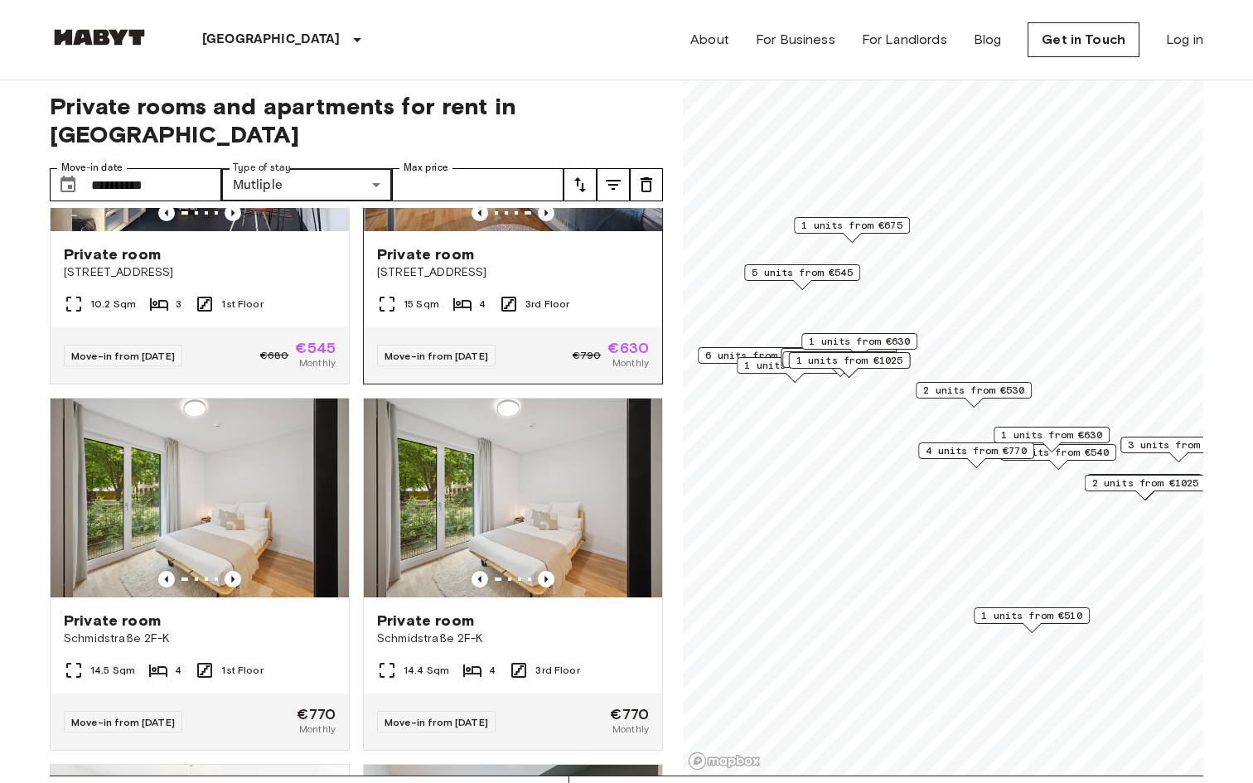
scroll to position [4746, 0]
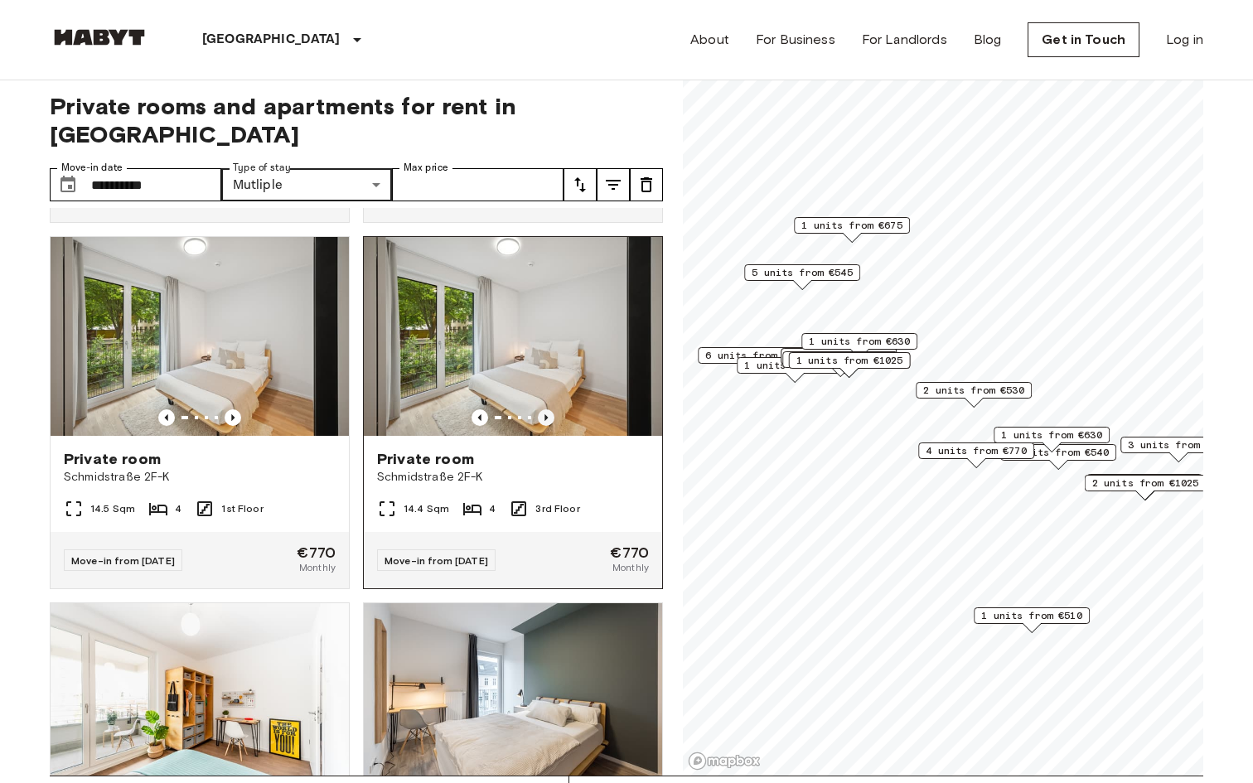
click at [544, 409] on icon "Previous image" at bounding box center [546, 417] width 17 height 17
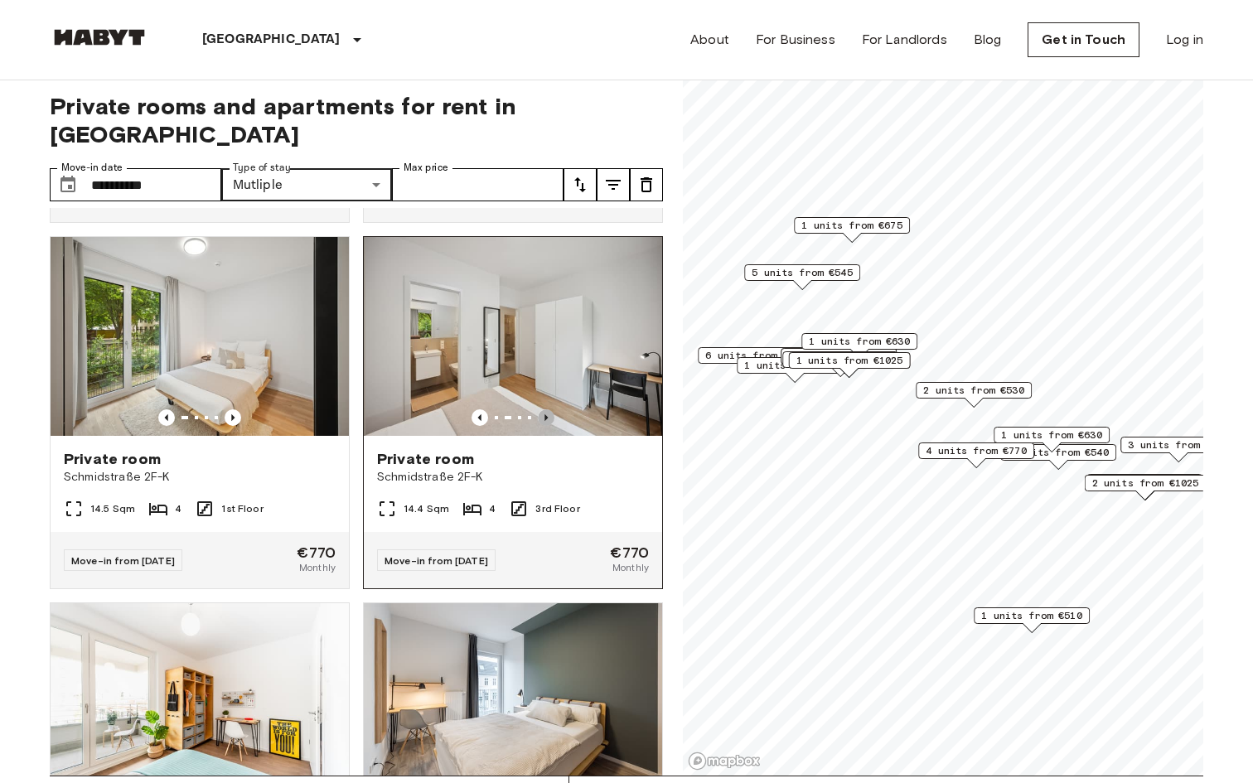
click at [544, 409] on icon "Previous image" at bounding box center [546, 417] width 17 height 17
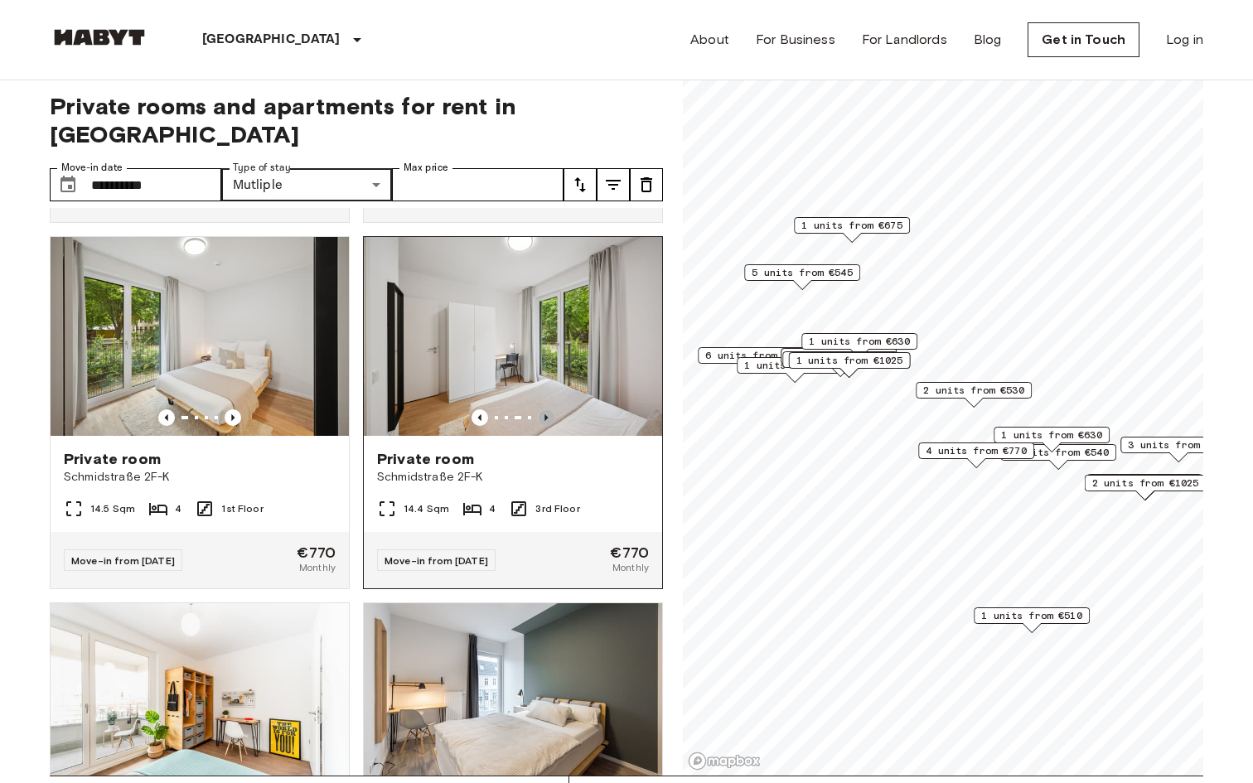
click at [544, 409] on icon "Previous image" at bounding box center [546, 417] width 17 height 17
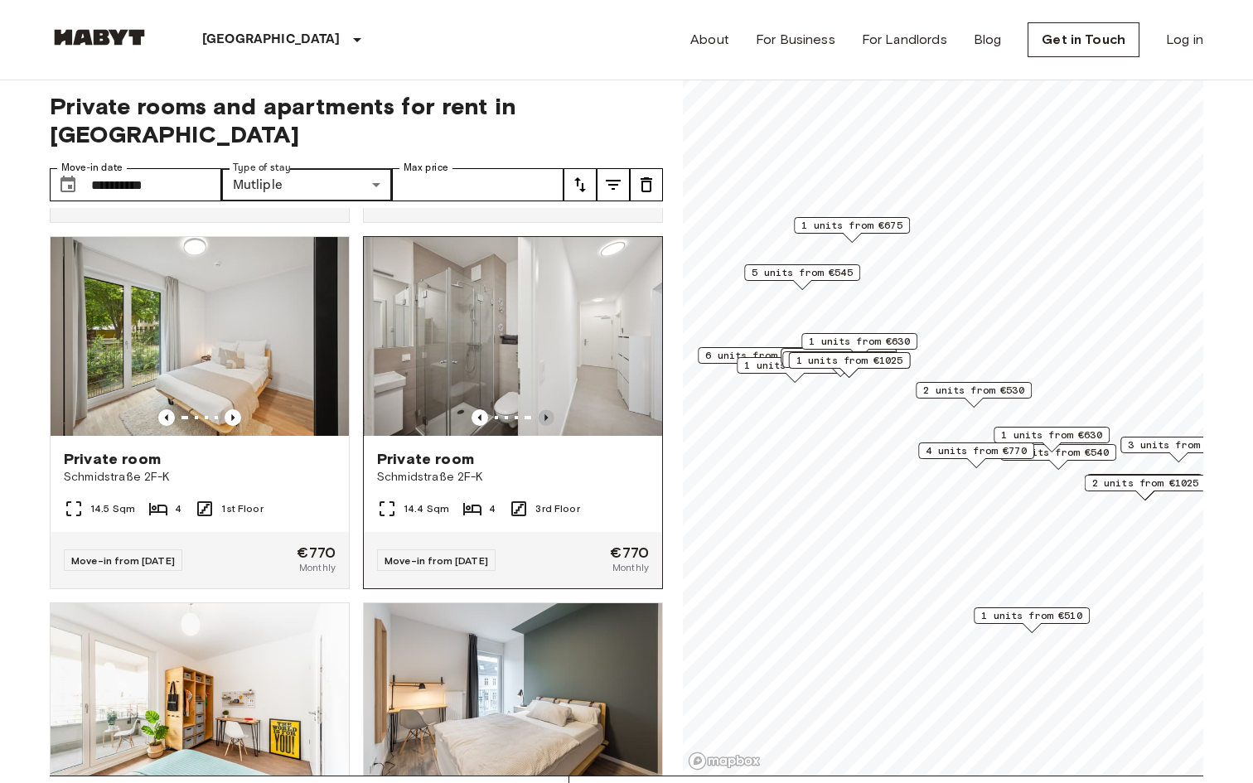
click at [544, 409] on icon "Previous image" at bounding box center [546, 417] width 17 height 17
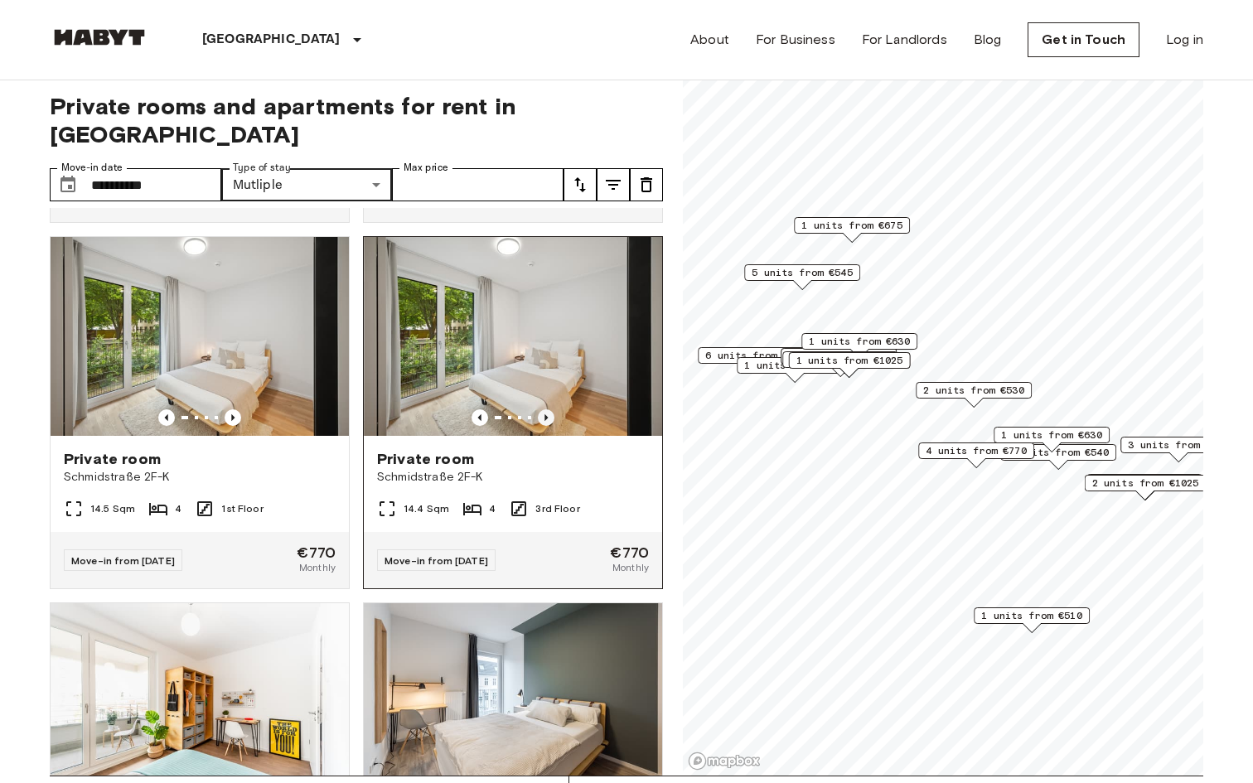
click at [544, 409] on icon "Previous image" at bounding box center [546, 417] width 17 height 17
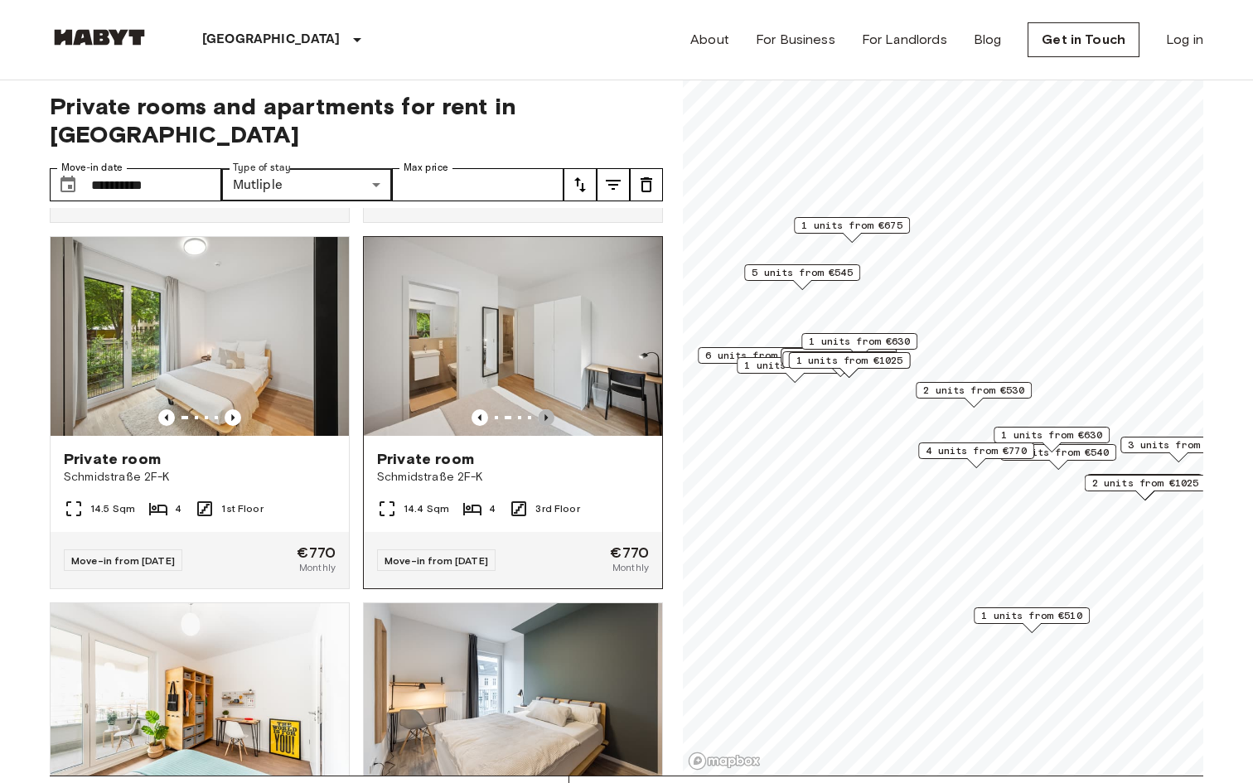
click at [544, 409] on icon "Previous image" at bounding box center [546, 417] width 17 height 17
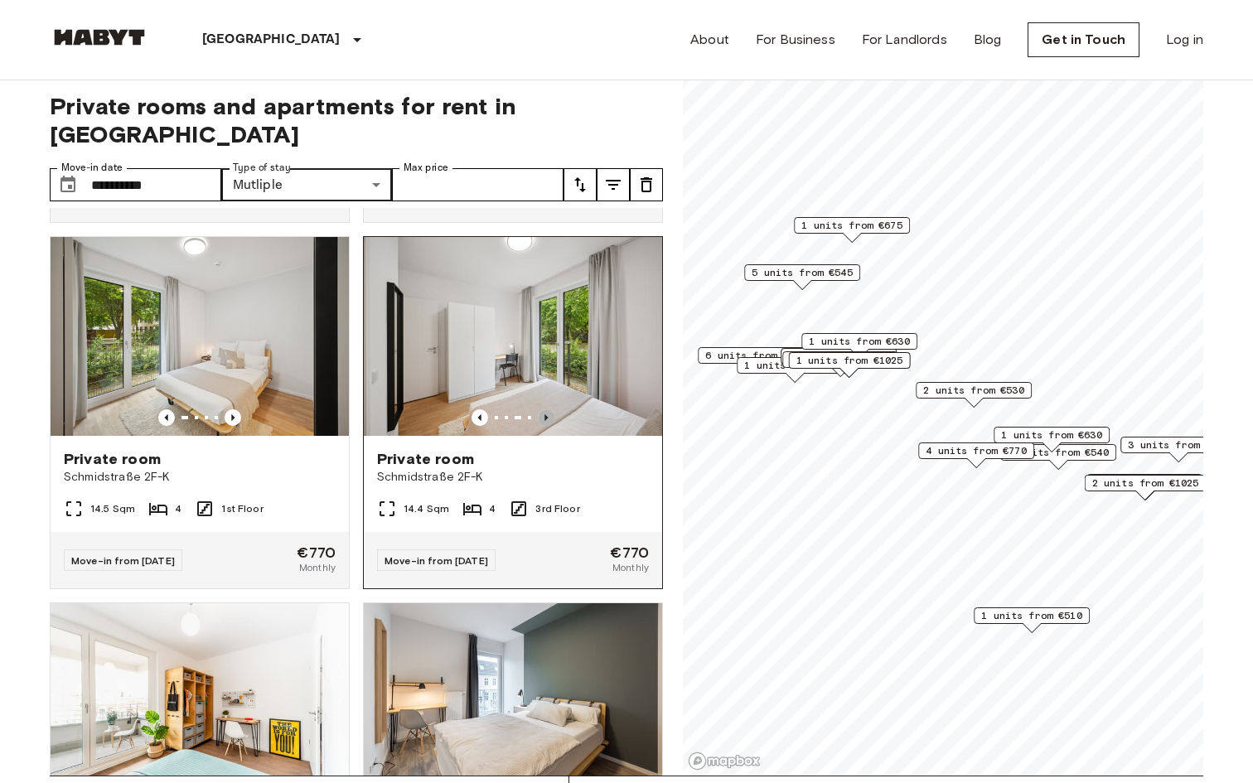
click at [544, 409] on icon "Previous image" at bounding box center [546, 417] width 17 height 17
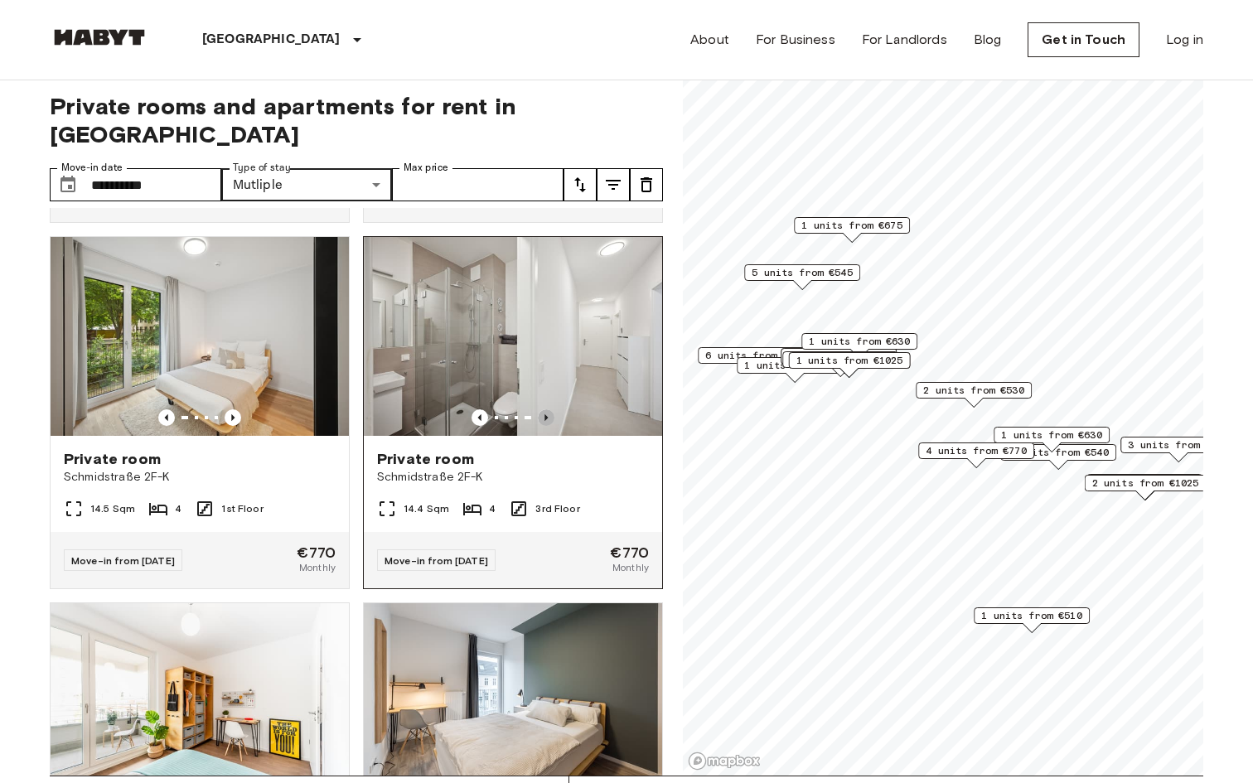
click at [544, 409] on icon "Previous image" at bounding box center [546, 417] width 17 height 17
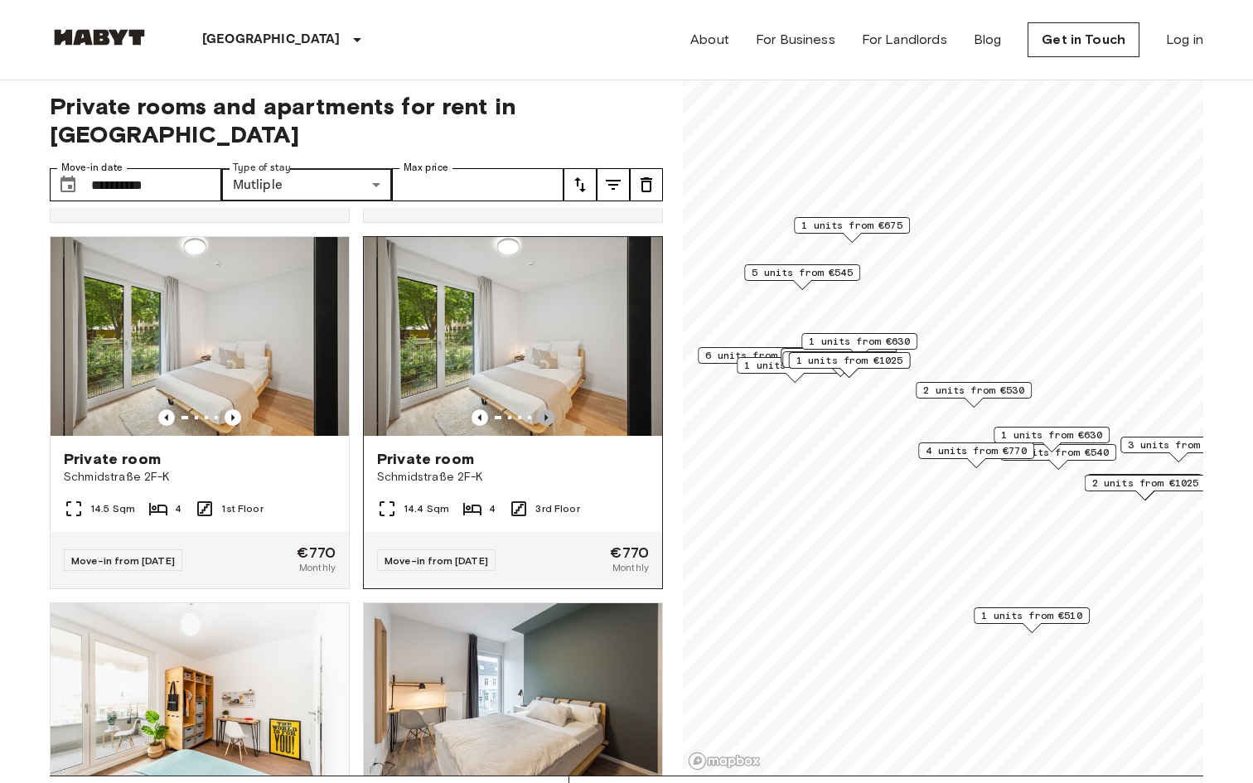
click at [544, 409] on icon "Previous image" at bounding box center [546, 417] width 17 height 17
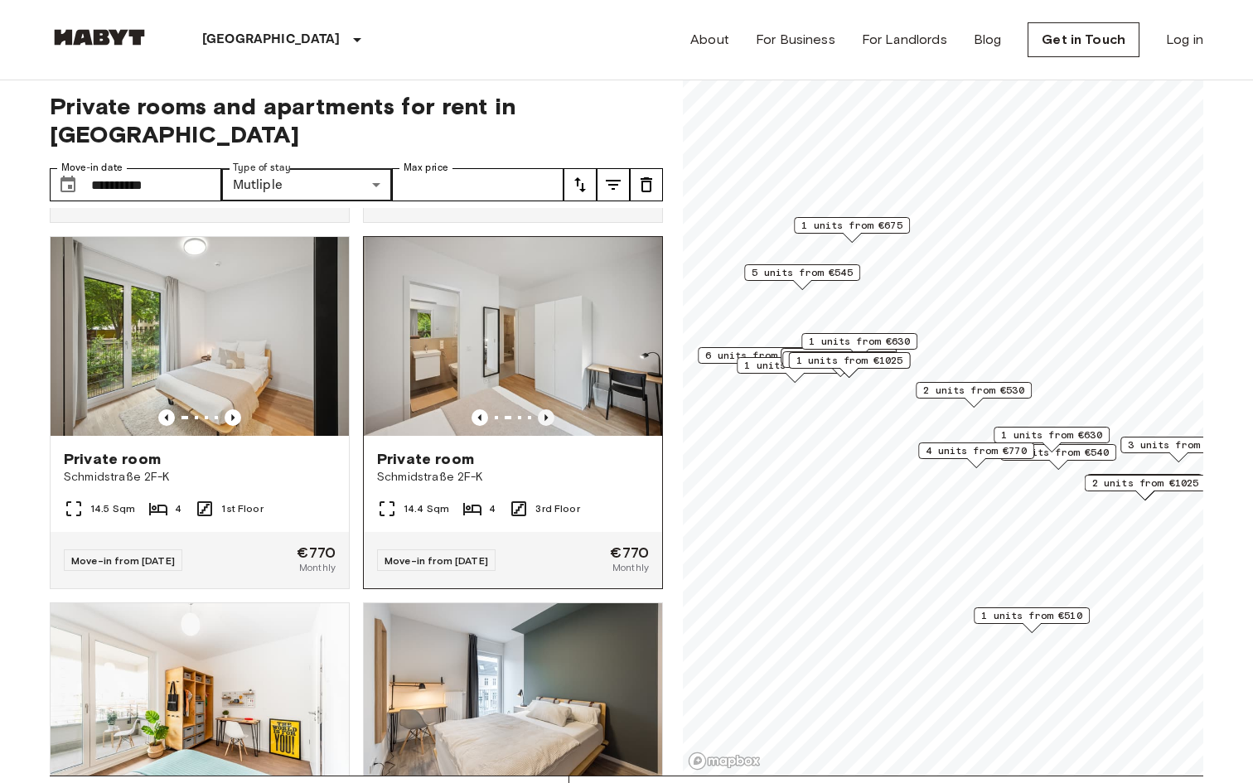
click at [544, 409] on icon "Previous image" at bounding box center [546, 417] width 17 height 17
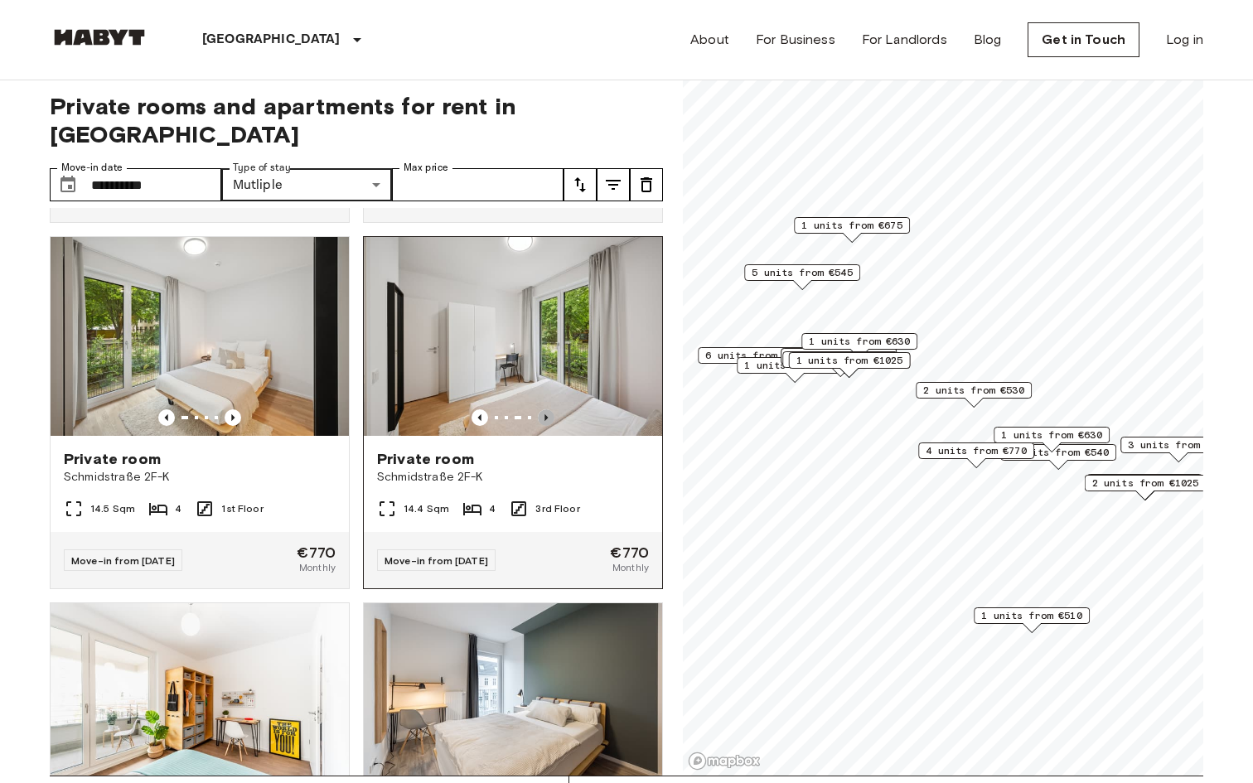
click at [544, 409] on icon "Previous image" at bounding box center [546, 417] width 17 height 17
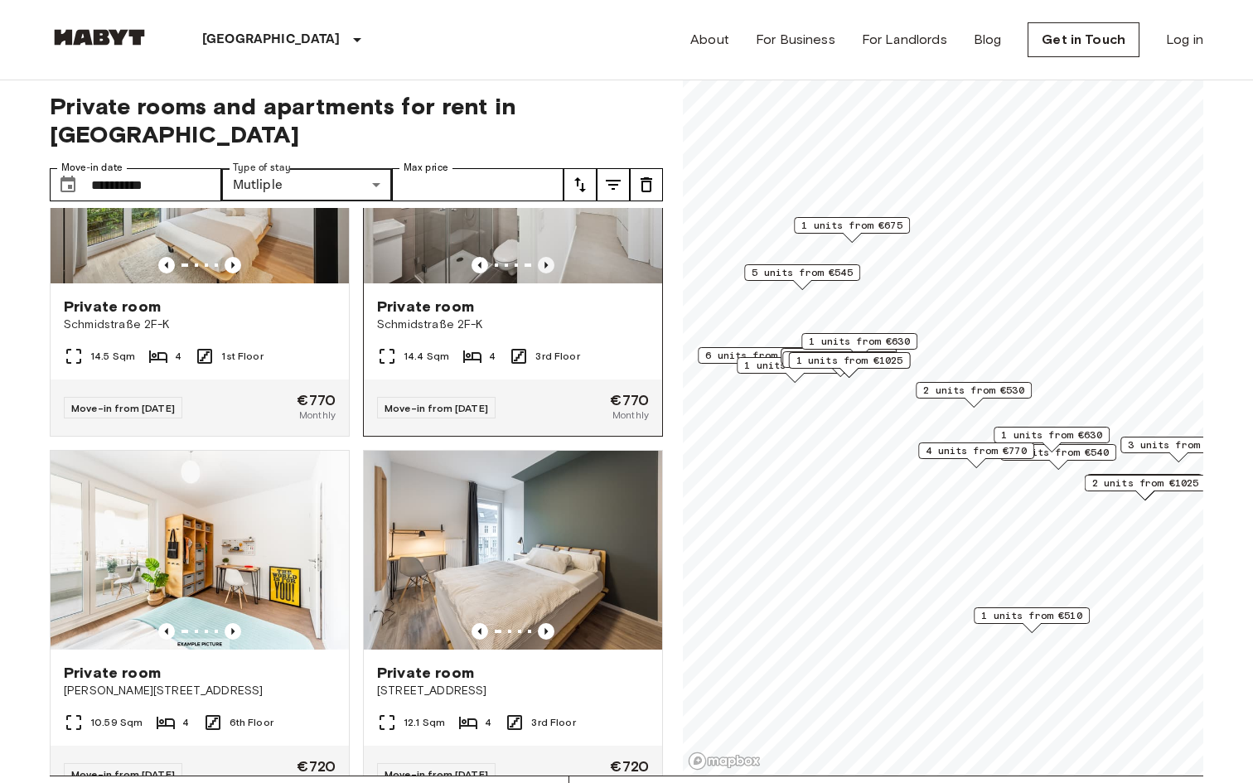
scroll to position [5144, 0]
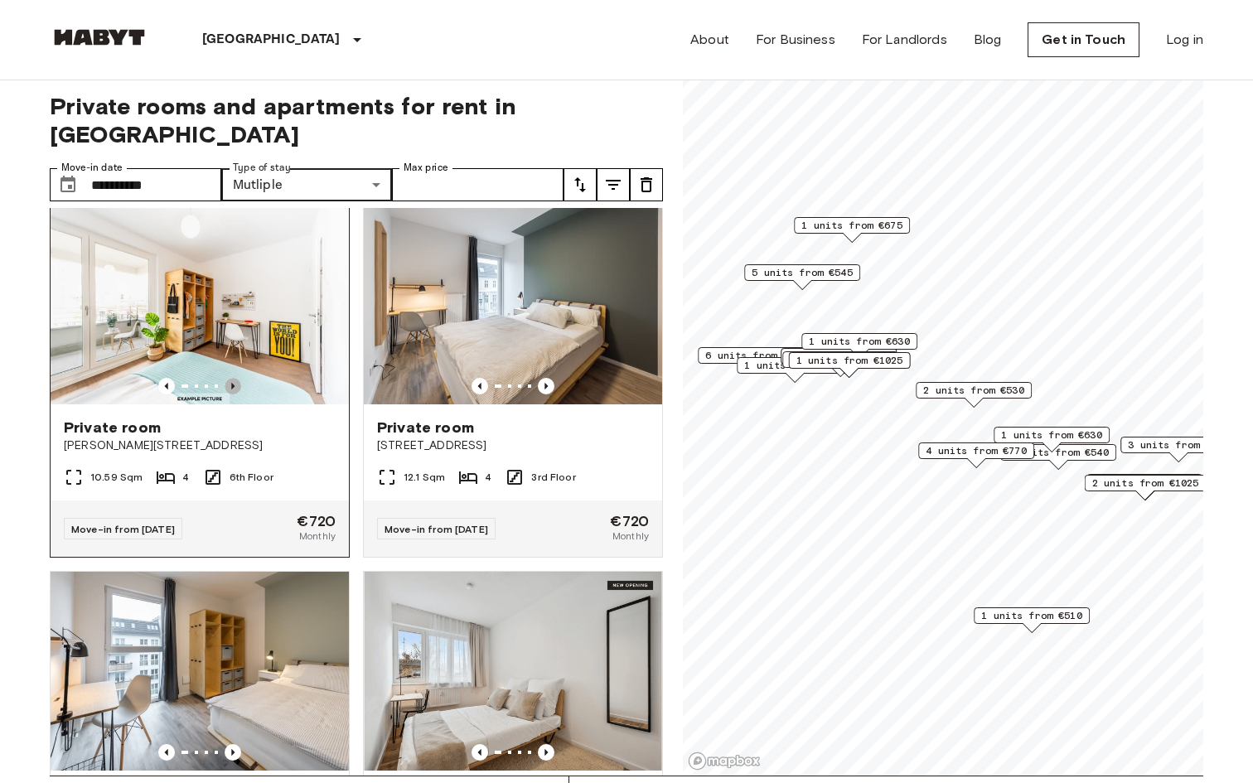
click at [234, 378] on icon "Previous image" at bounding box center [233, 386] width 17 height 17
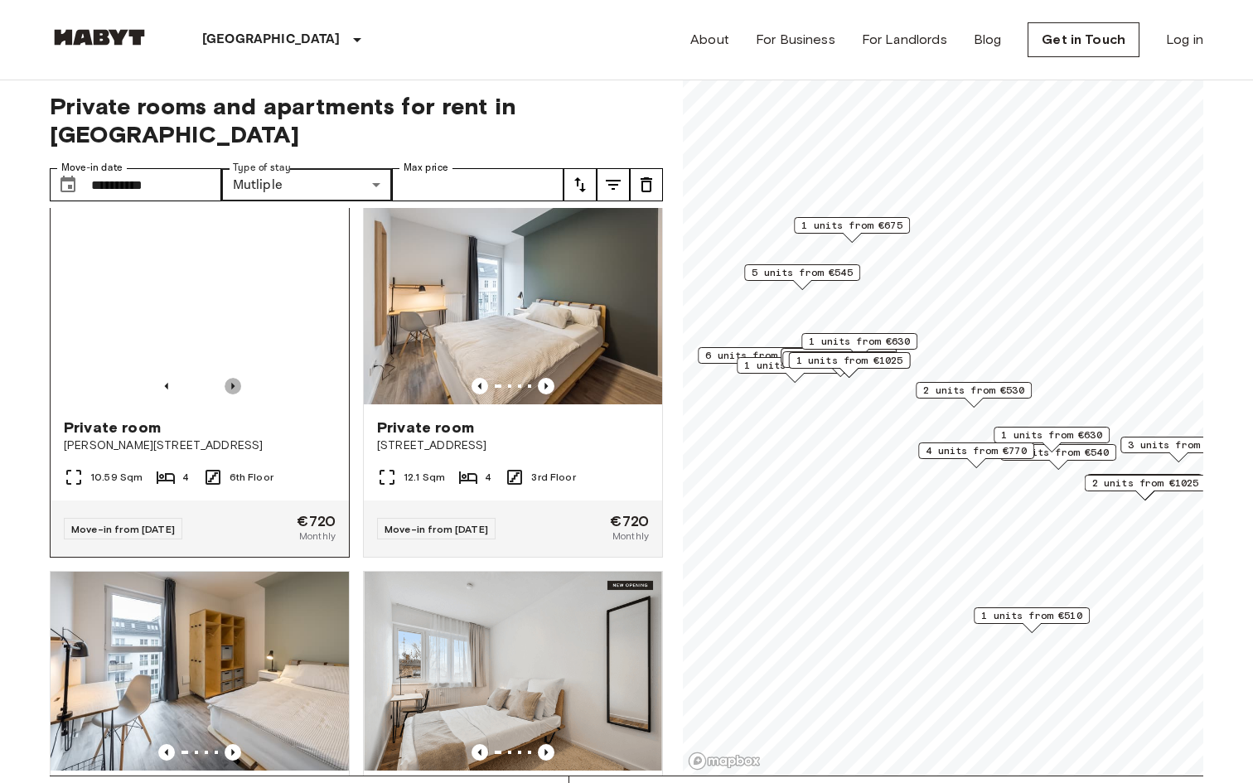
click at [234, 378] on icon "Previous image" at bounding box center [233, 386] width 17 height 17
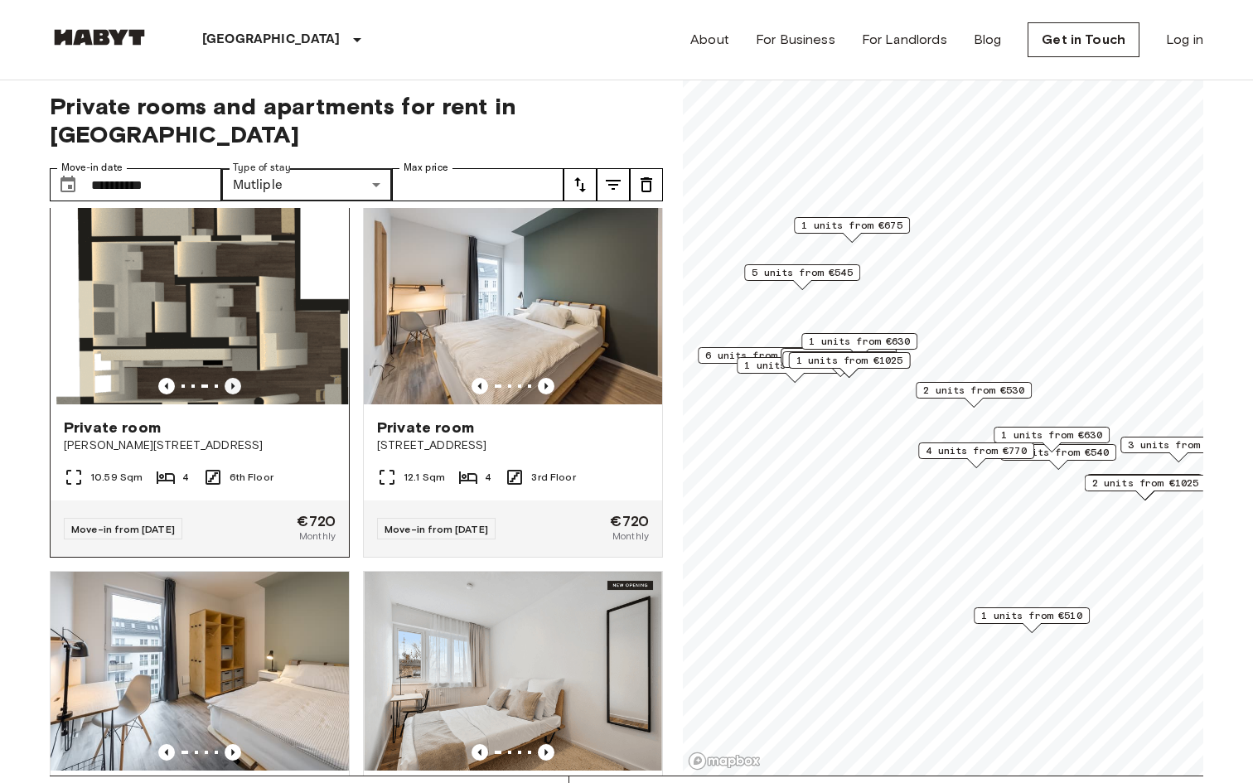
click at [234, 378] on icon "Previous image" at bounding box center [233, 386] width 17 height 17
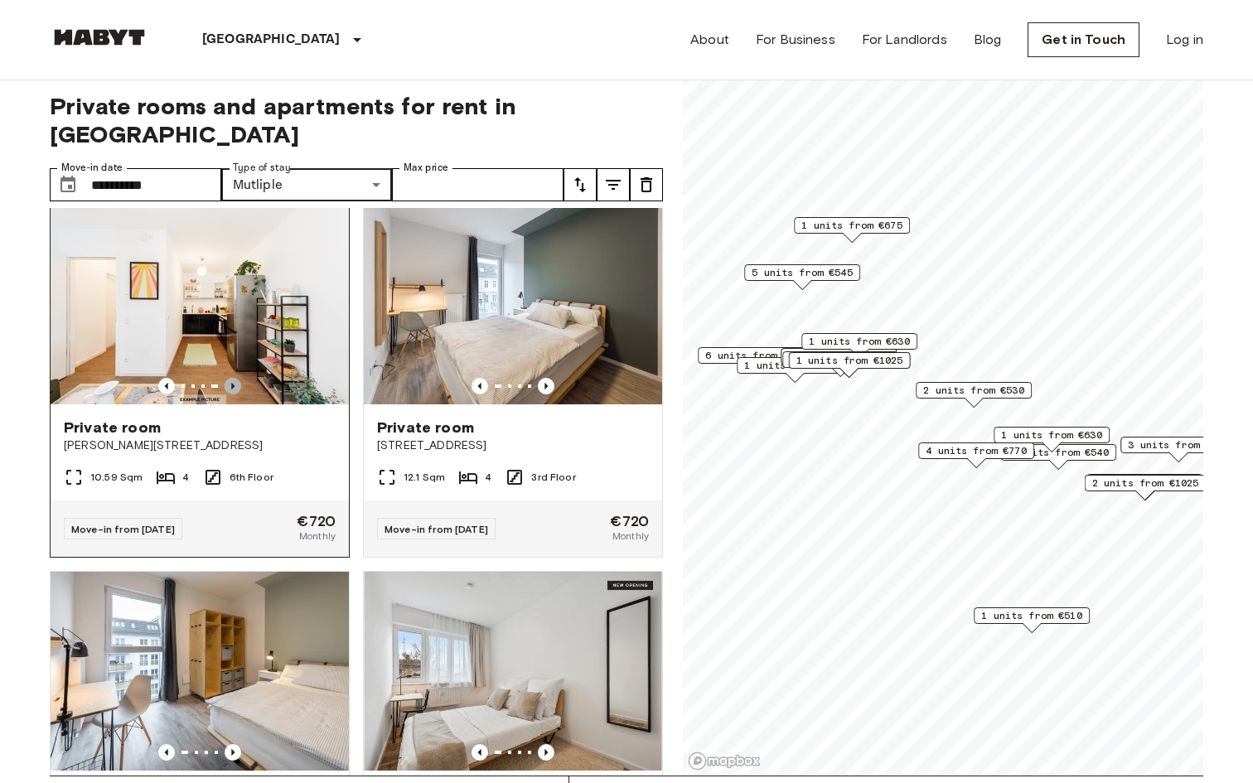
click at [234, 378] on icon "Previous image" at bounding box center [233, 386] width 17 height 17
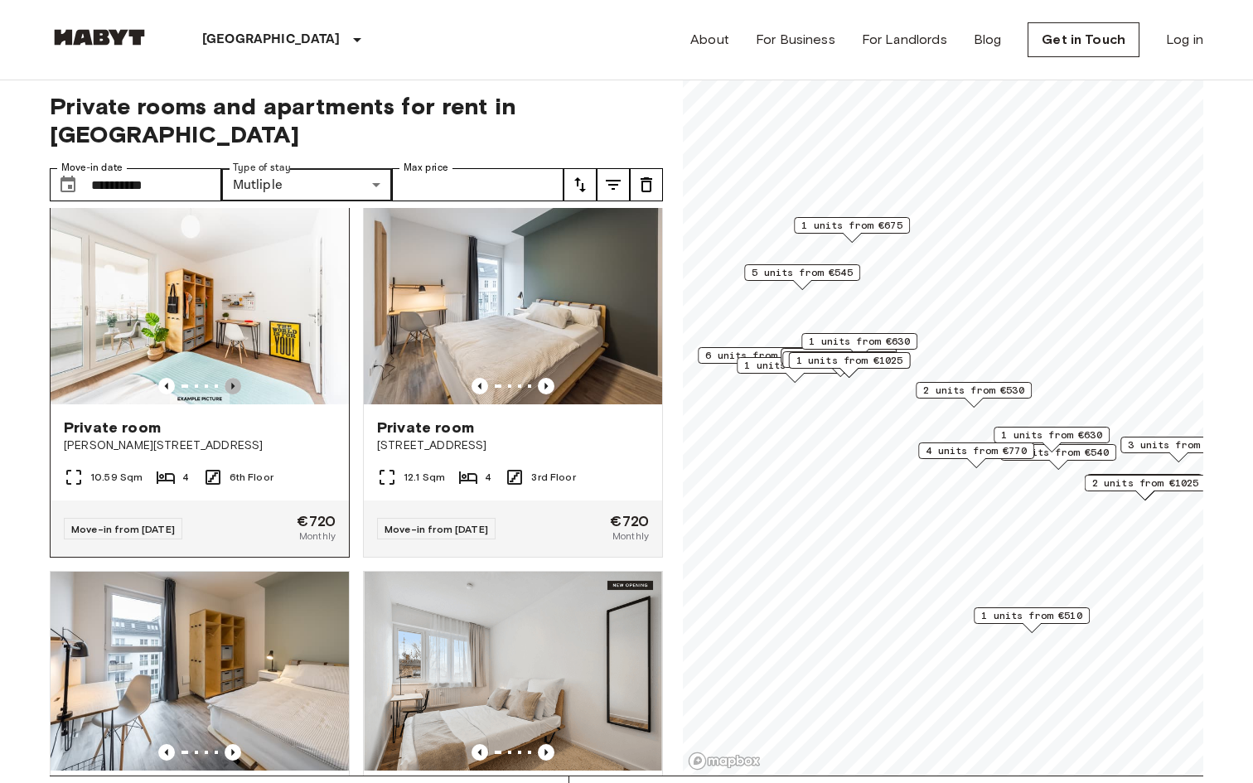
click at [234, 378] on icon "Previous image" at bounding box center [233, 386] width 17 height 17
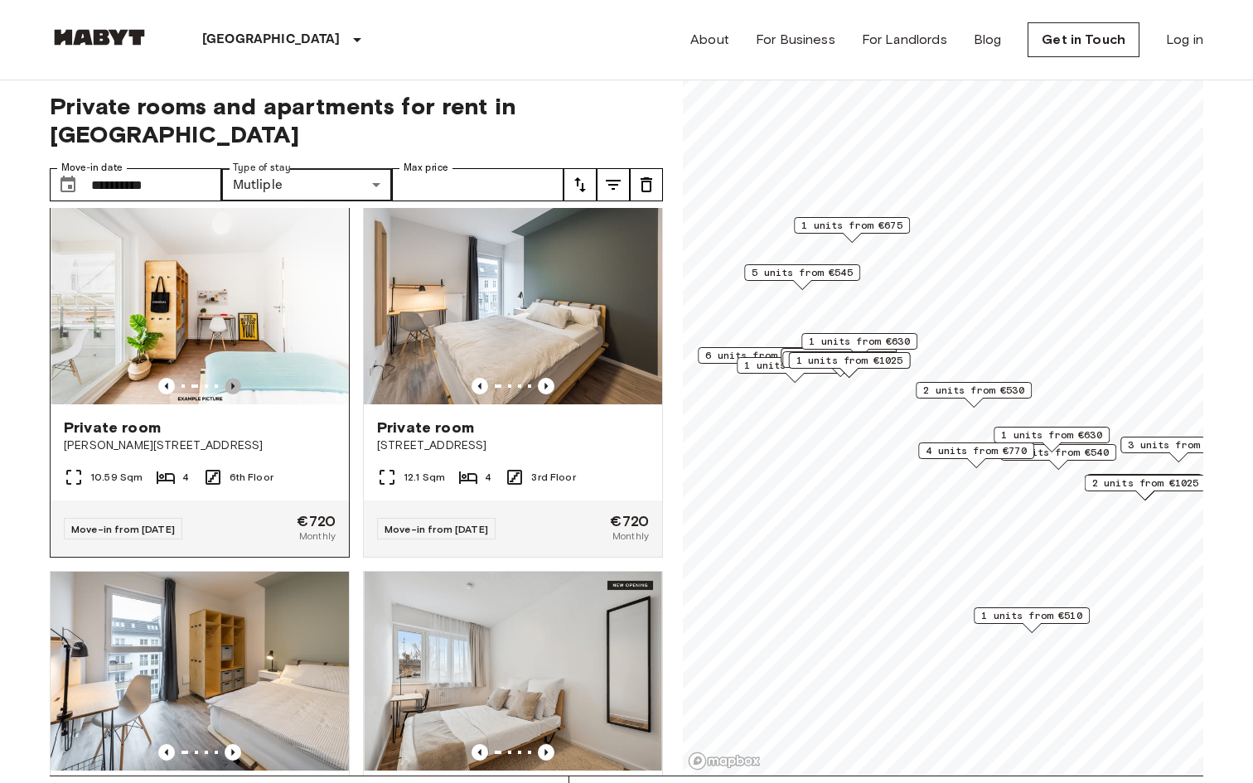
click at [234, 378] on icon "Previous image" at bounding box center [233, 386] width 17 height 17
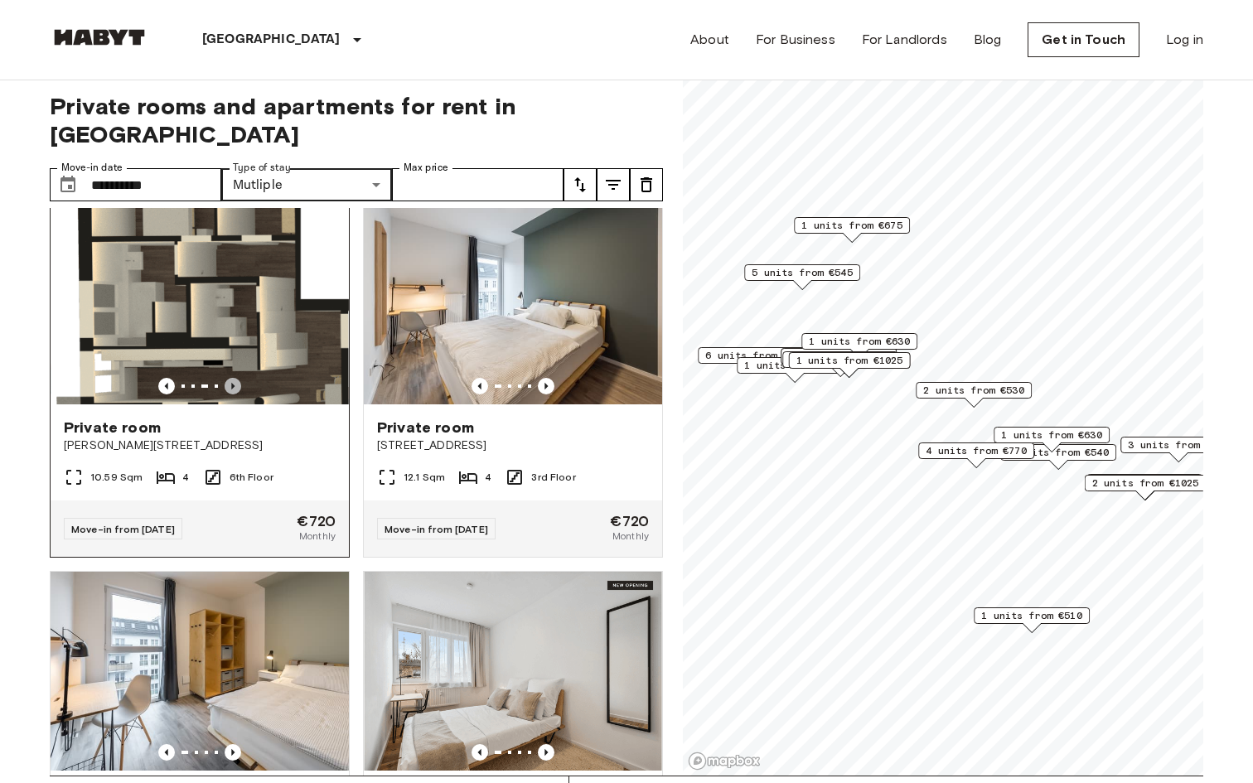
click at [234, 378] on icon "Previous image" at bounding box center [233, 386] width 17 height 17
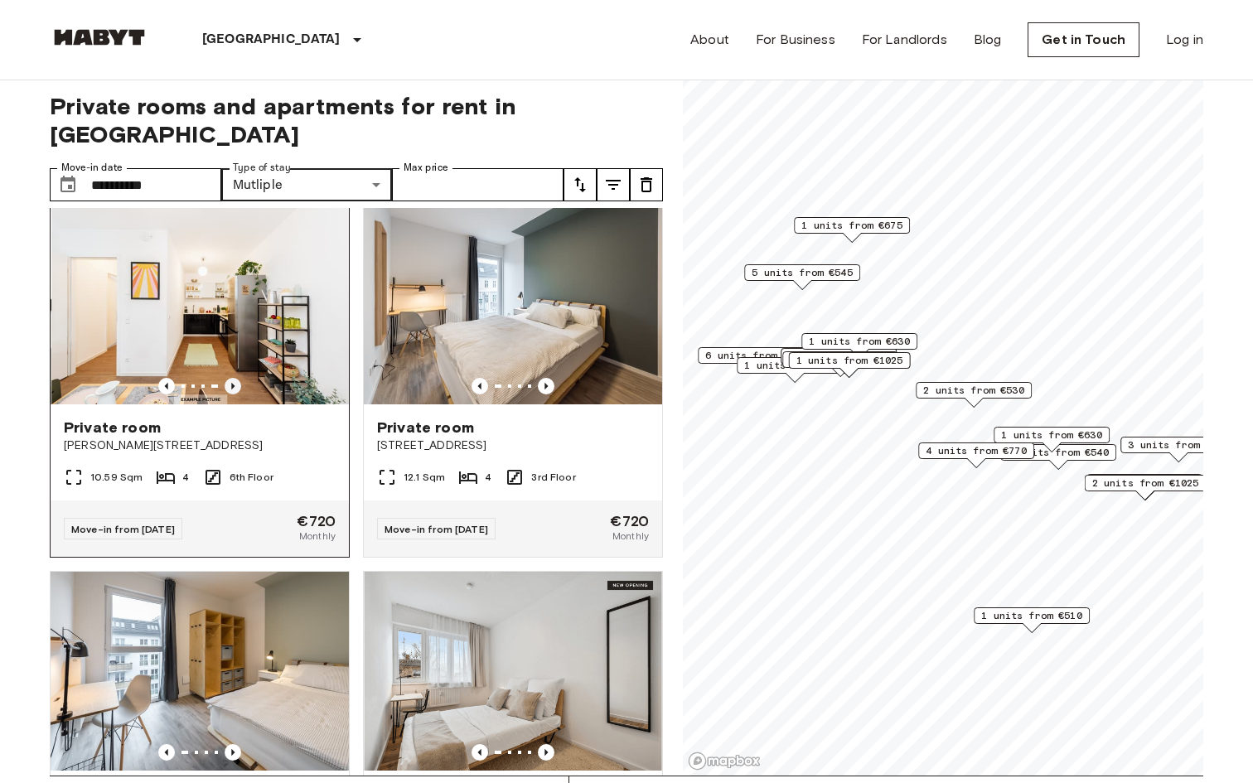
click at [234, 378] on icon "Previous image" at bounding box center [233, 386] width 17 height 17
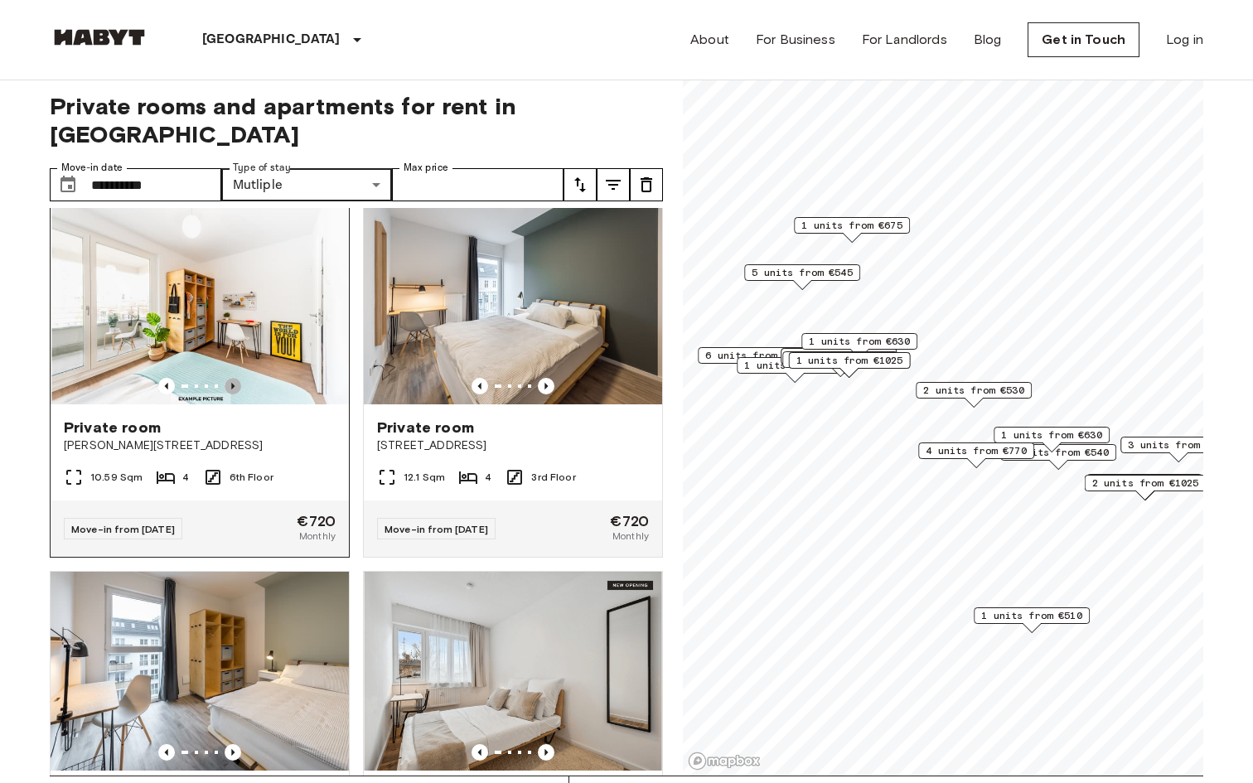
click at [234, 378] on icon "Previous image" at bounding box center [233, 386] width 17 height 17
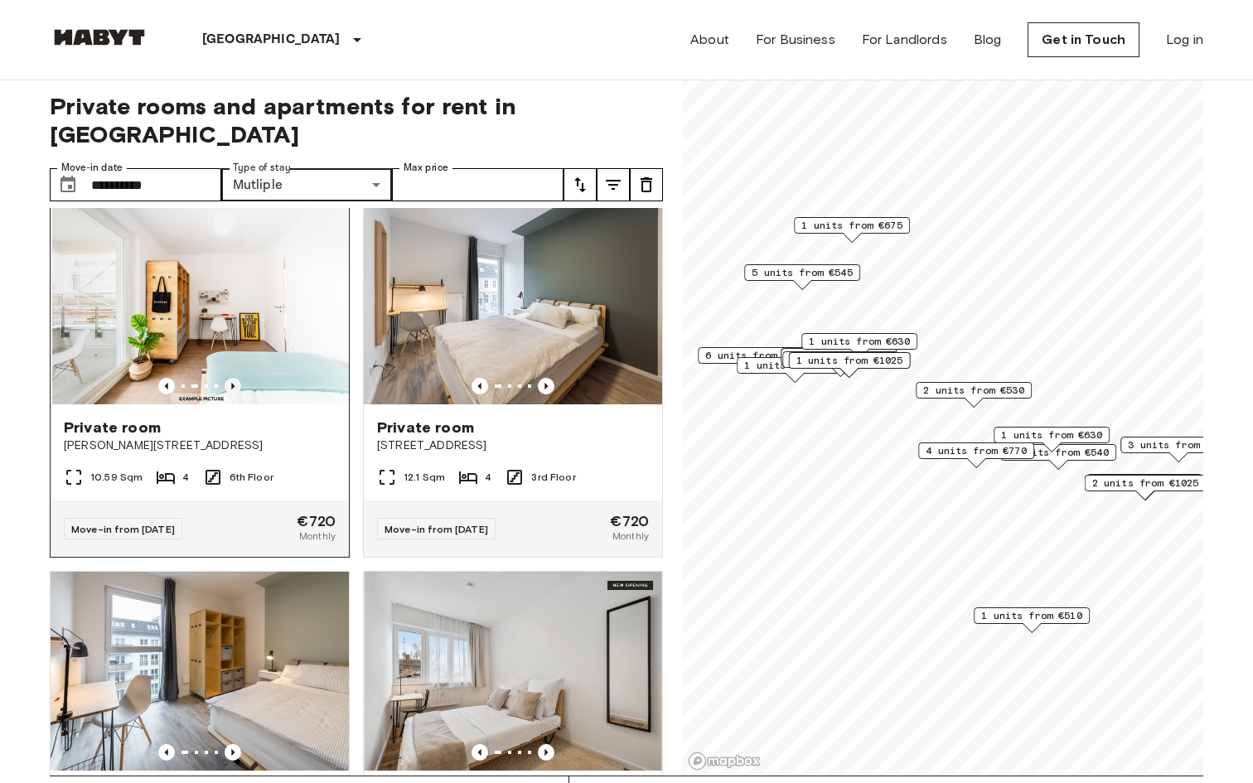
click at [234, 378] on icon "Previous image" at bounding box center [233, 386] width 17 height 17
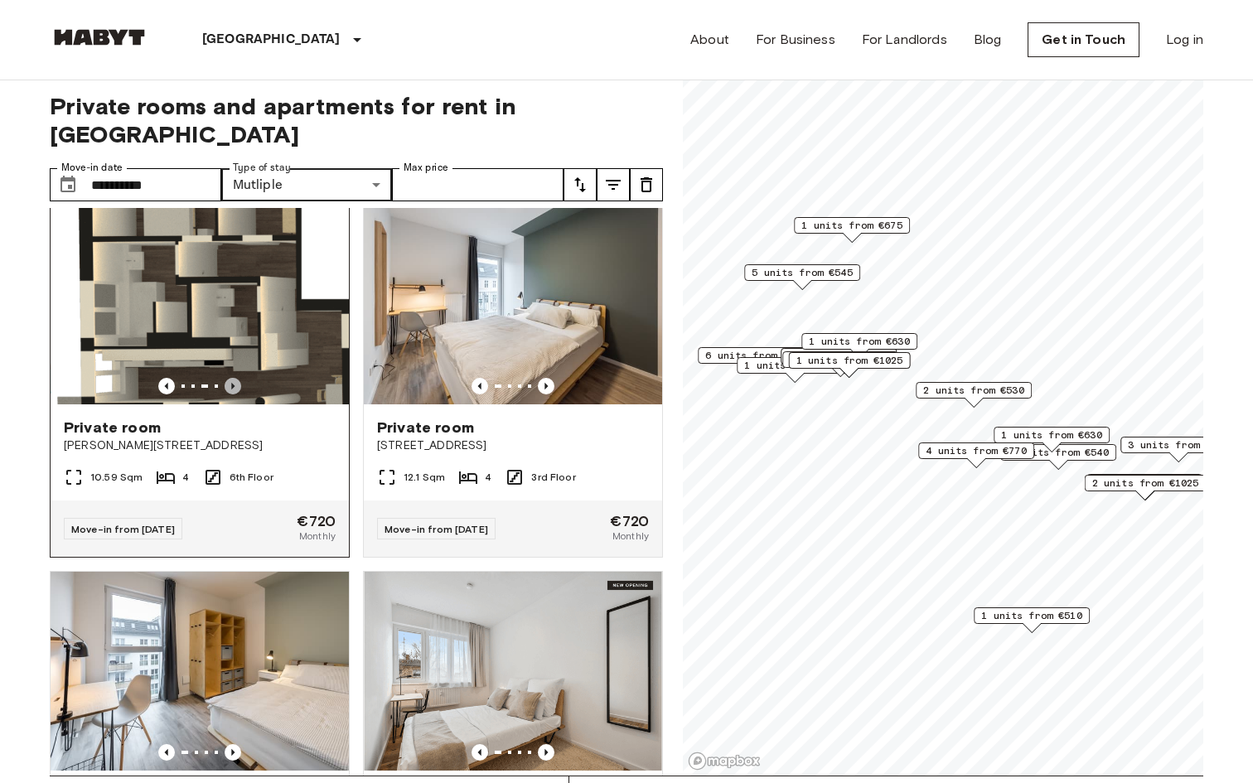
click at [234, 378] on icon "Previous image" at bounding box center [233, 386] width 17 height 17
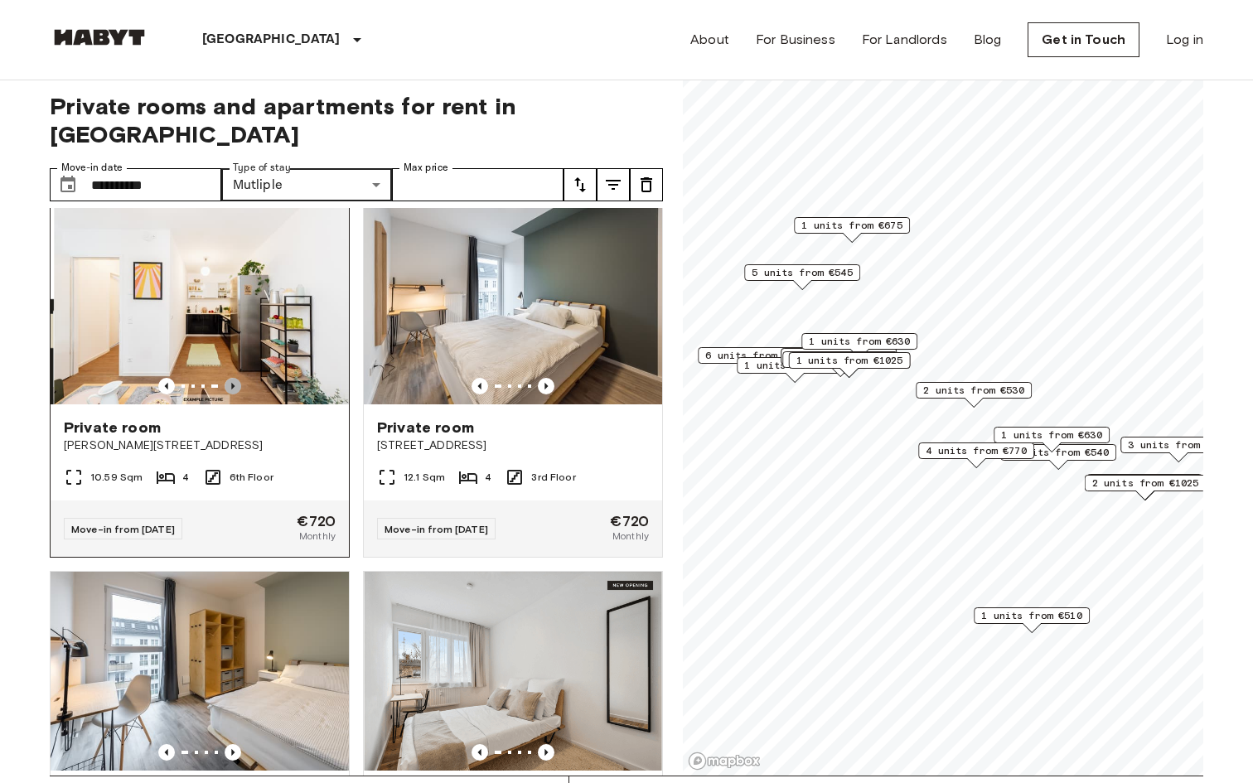
click at [234, 378] on icon "Previous image" at bounding box center [233, 386] width 17 height 17
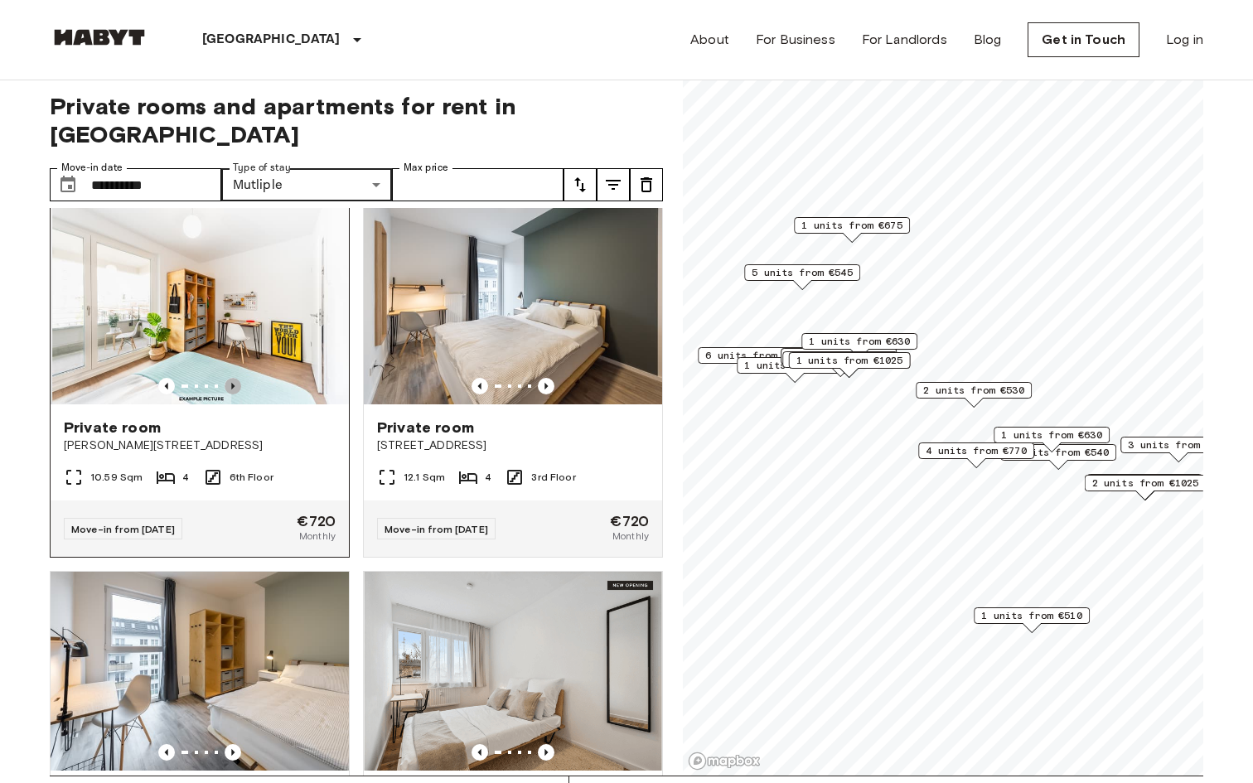
click at [234, 378] on icon "Previous image" at bounding box center [233, 386] width 17 height 17
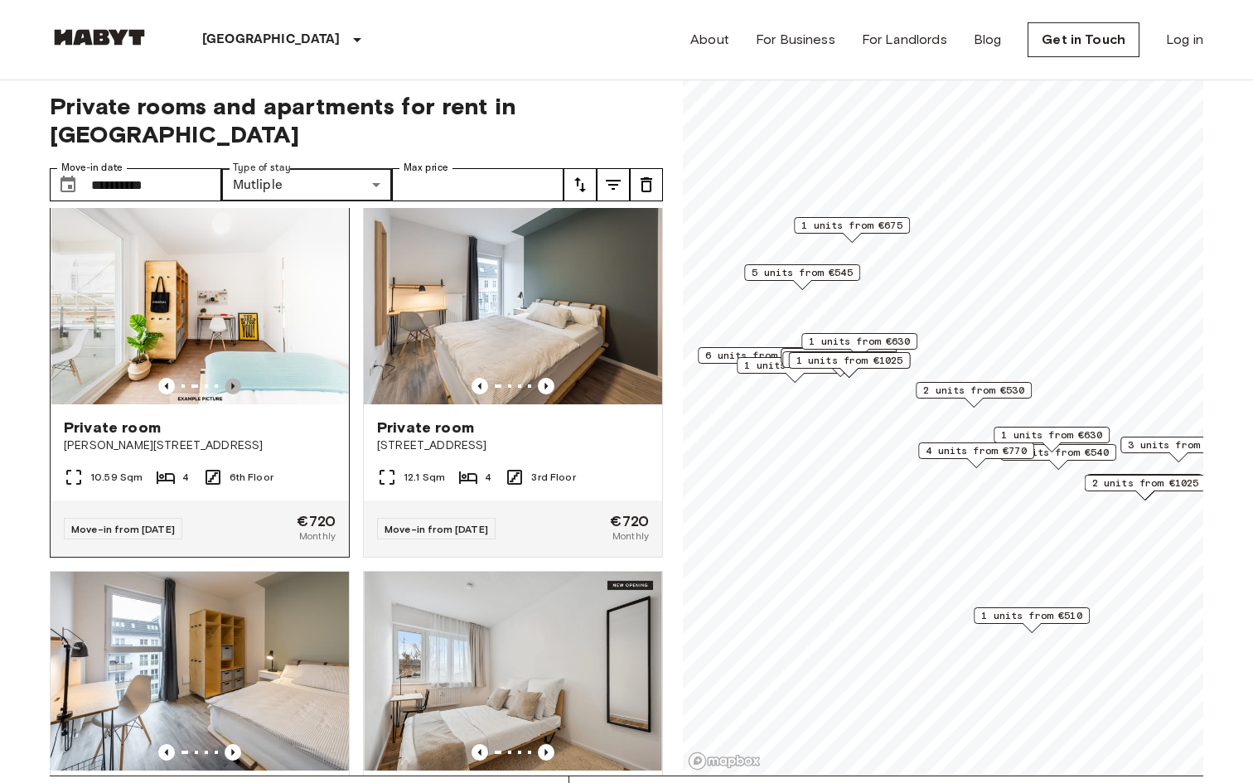
click at [234, 378] on icon "Previous image" at bounding box center [233, 386] width 17 height 17
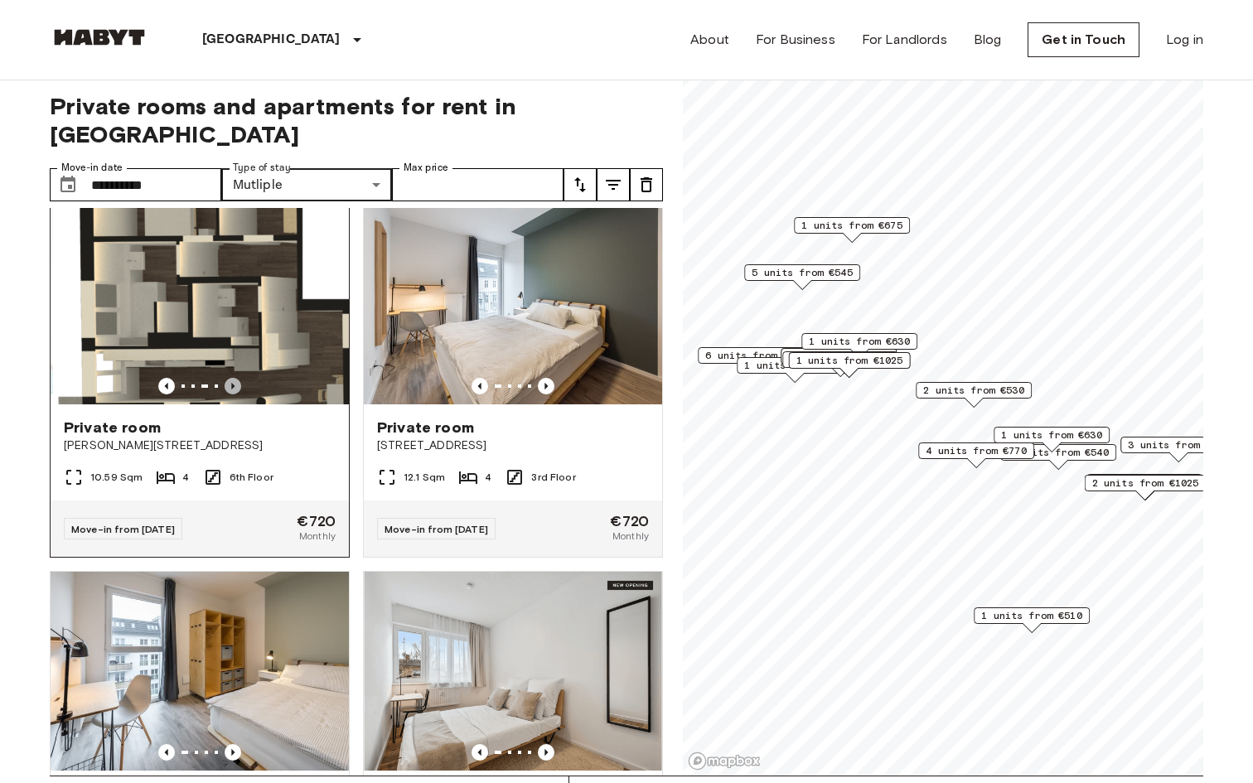
click at [234, 378] on icon "Previous image" at bounding box center [233, 386] width 17 height 17
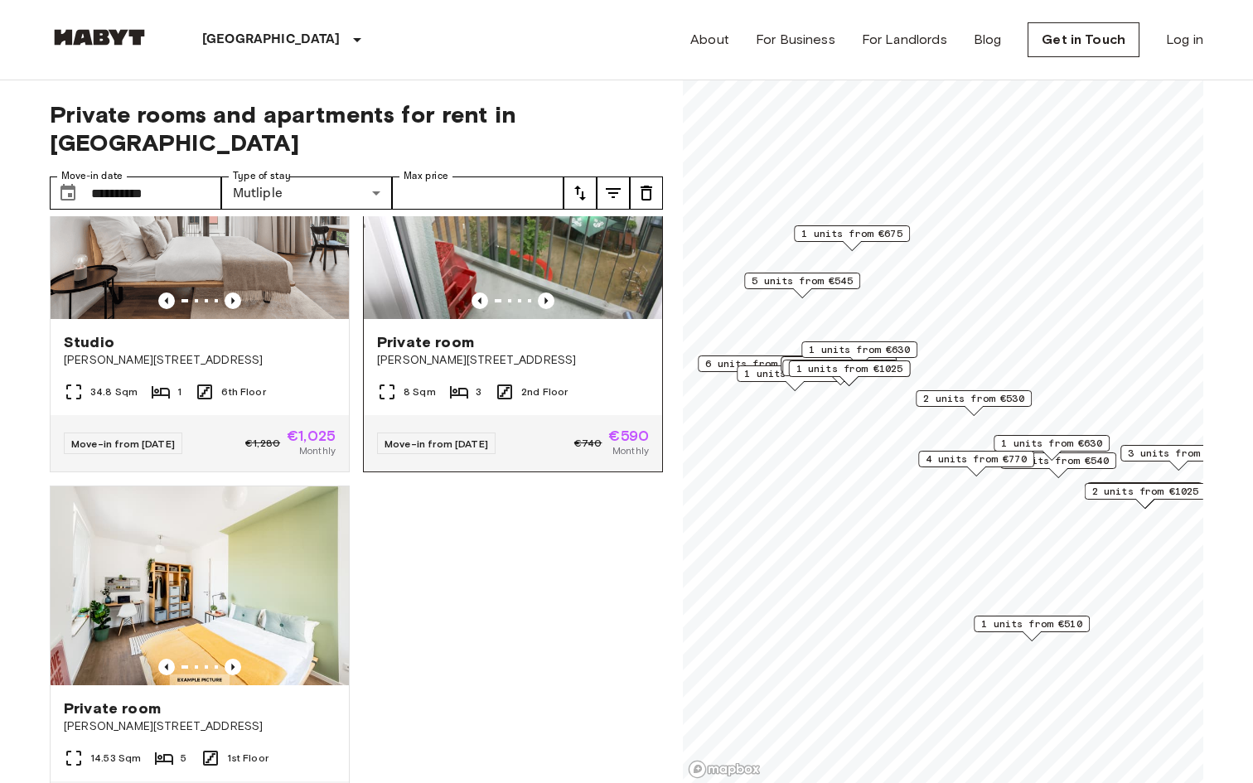
scroll to position [6308, 0]
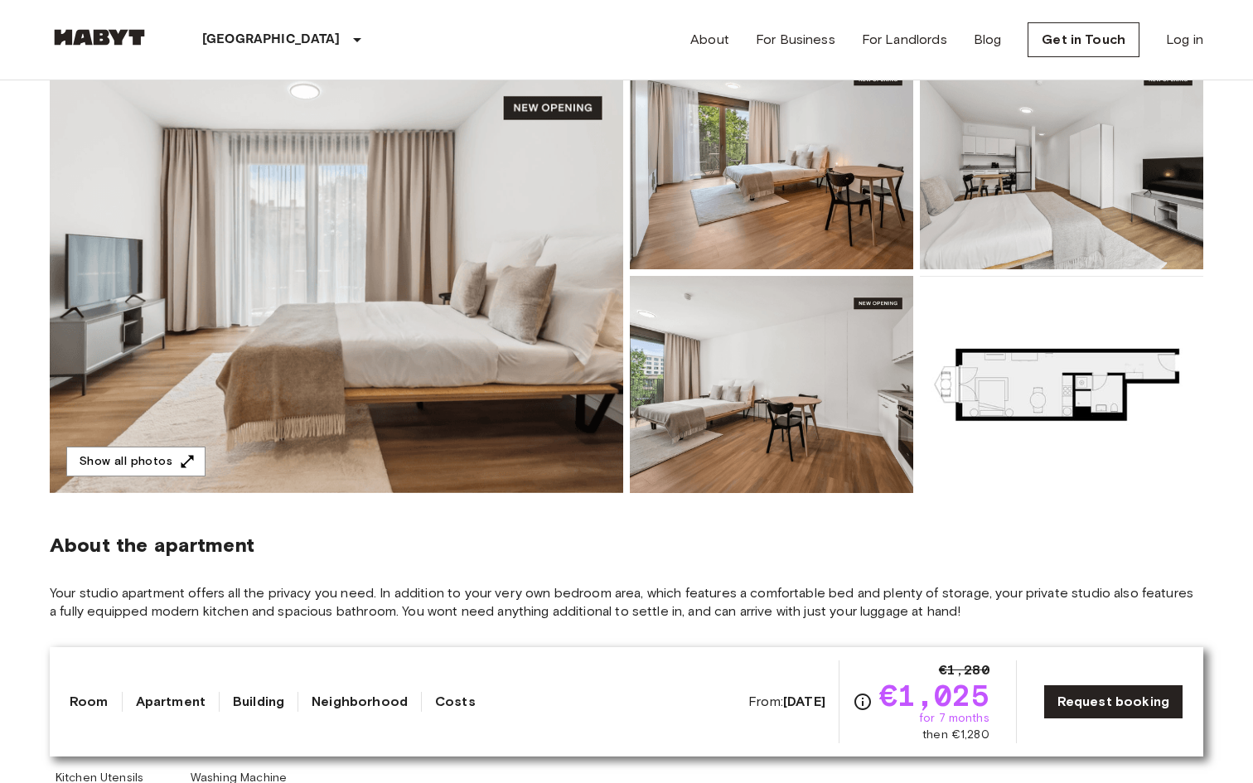
scroll to position [170, 0]
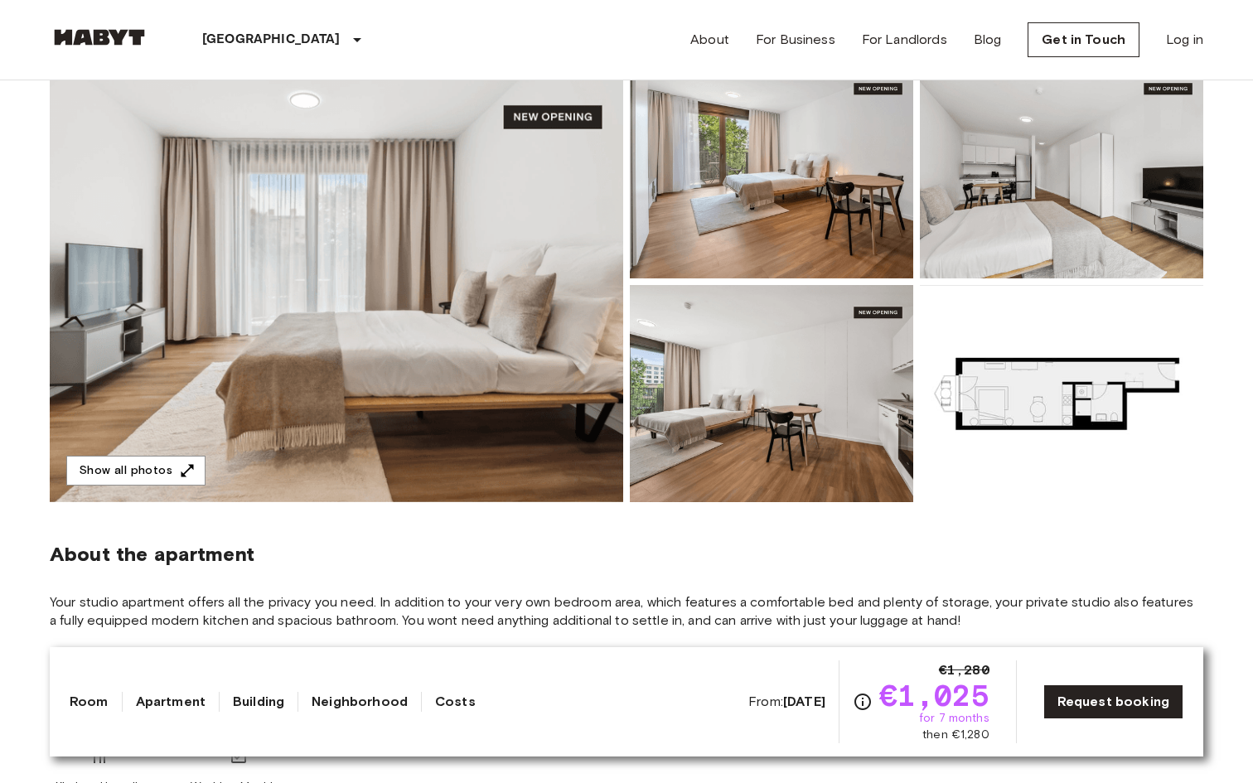
click at [549, 387] on img at bounding box center [336, 281] width 573 height 441
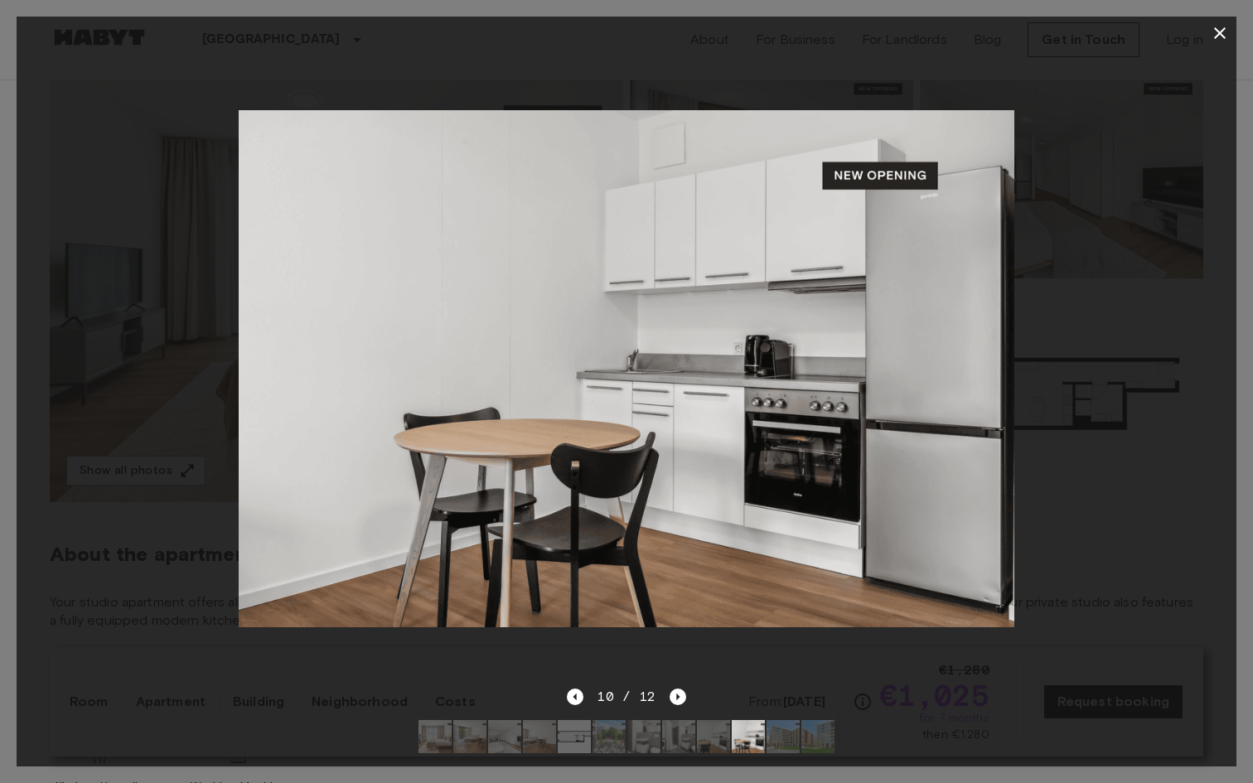
click at [1167, 283] on div at bounding box center [627, 368] width 1220 height 637
click at [1217, 46] on button "button" at bounding box center [1219, 33] width 33 height 33
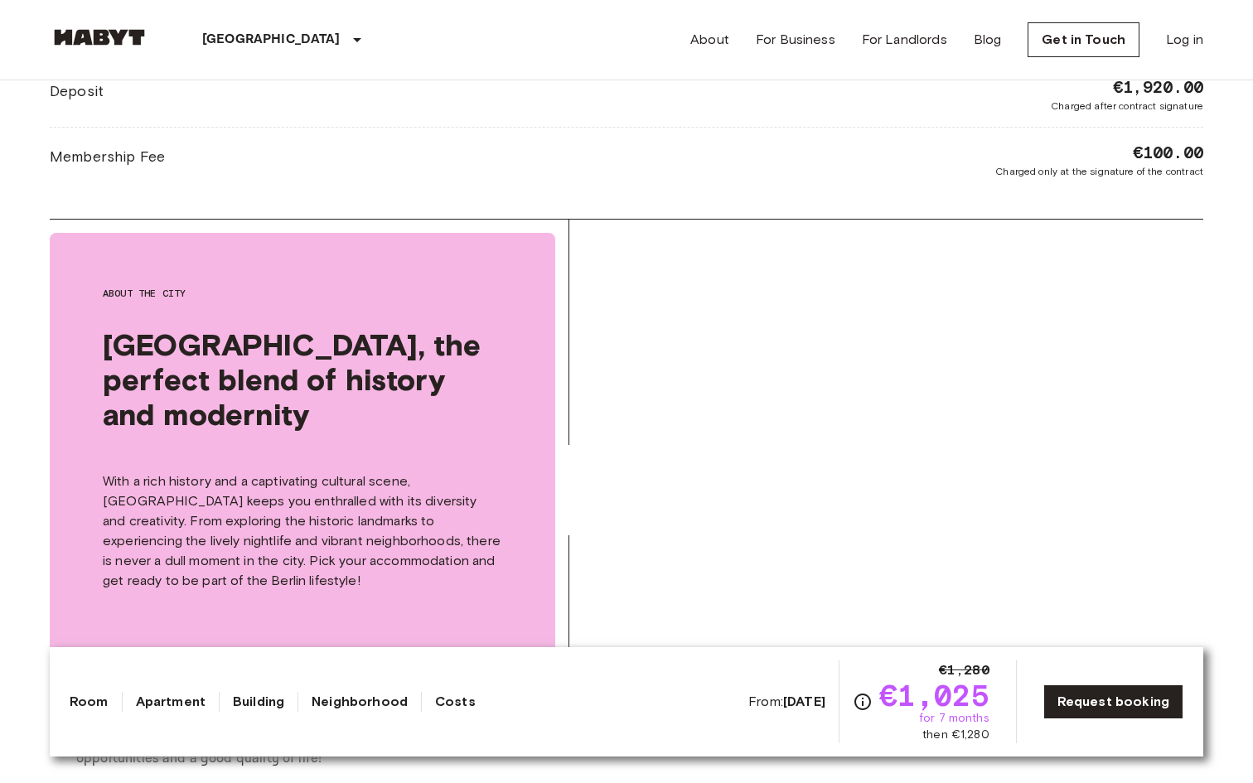
scroll to position [1892, 0]
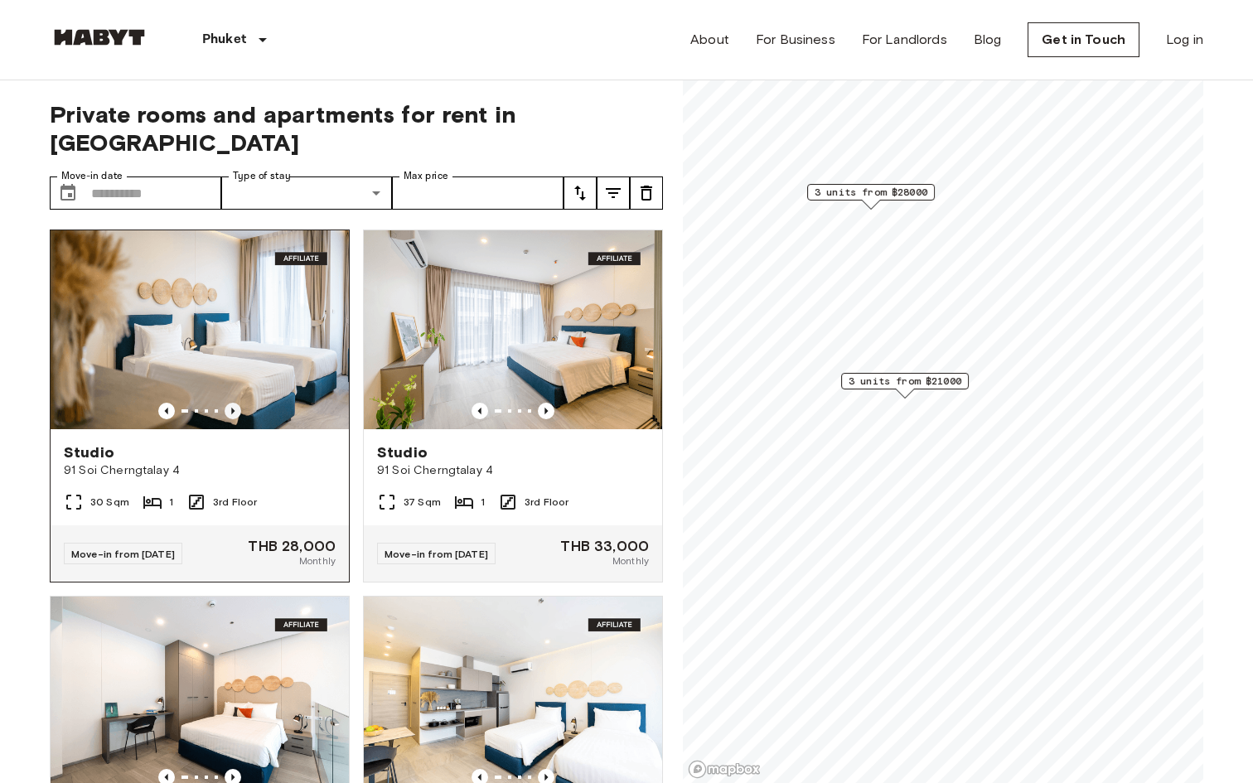
click at [239, 403] on icon "Previous image" at bounding box center [233, 411] width 17 height 17
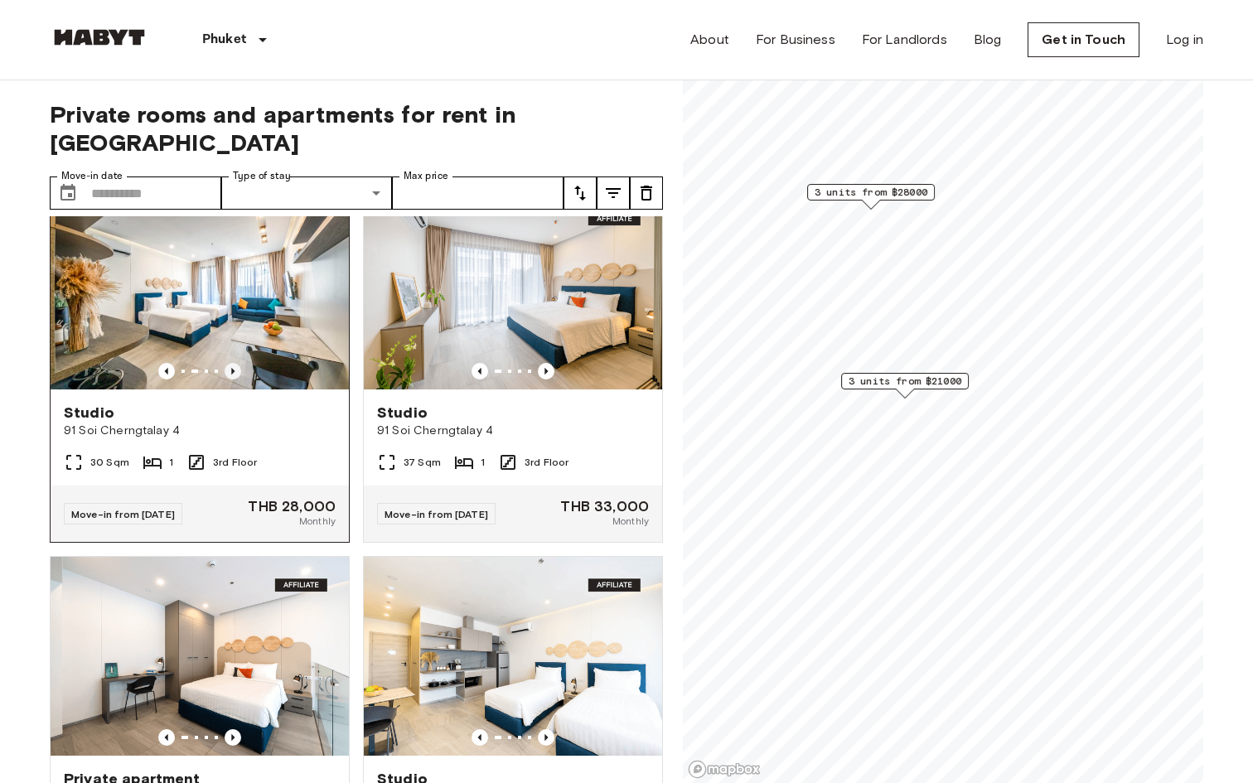
scroll to position [41, 0]
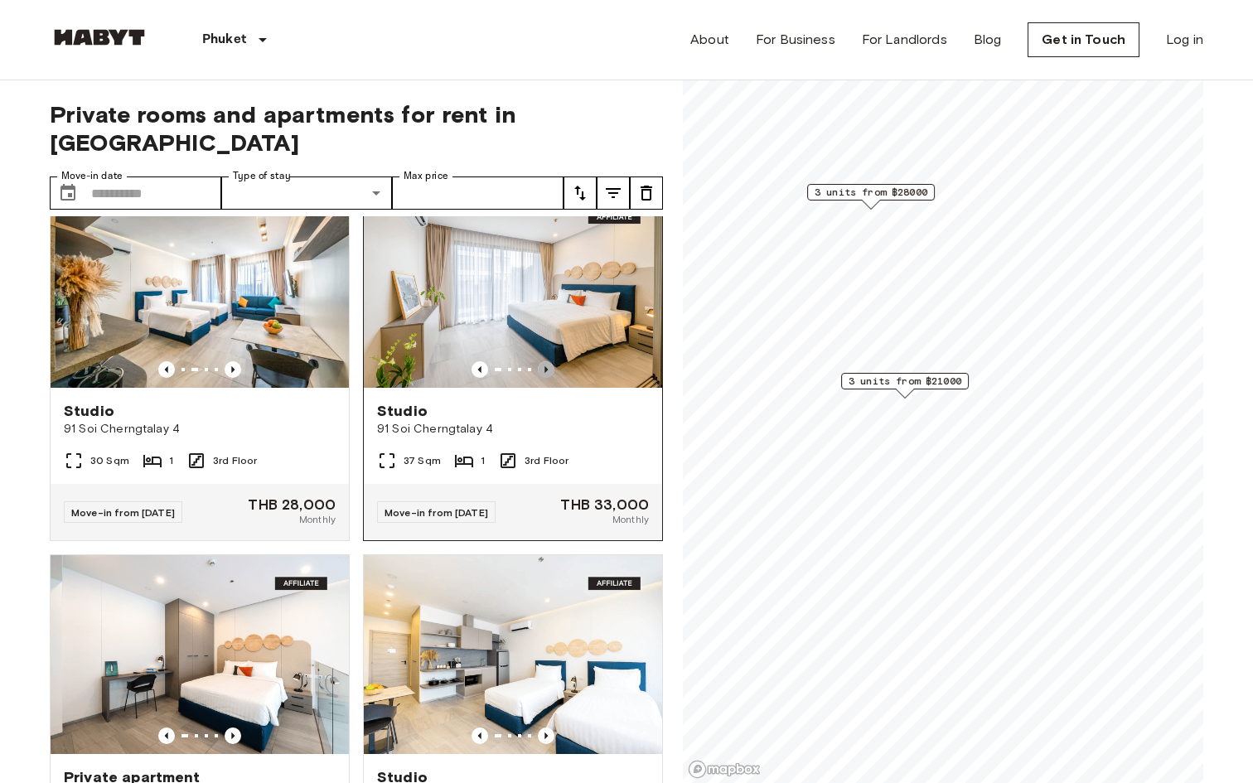
click at [544, 361] on icon "Previous image" at bounding box center [546, 369] width 17 height 17
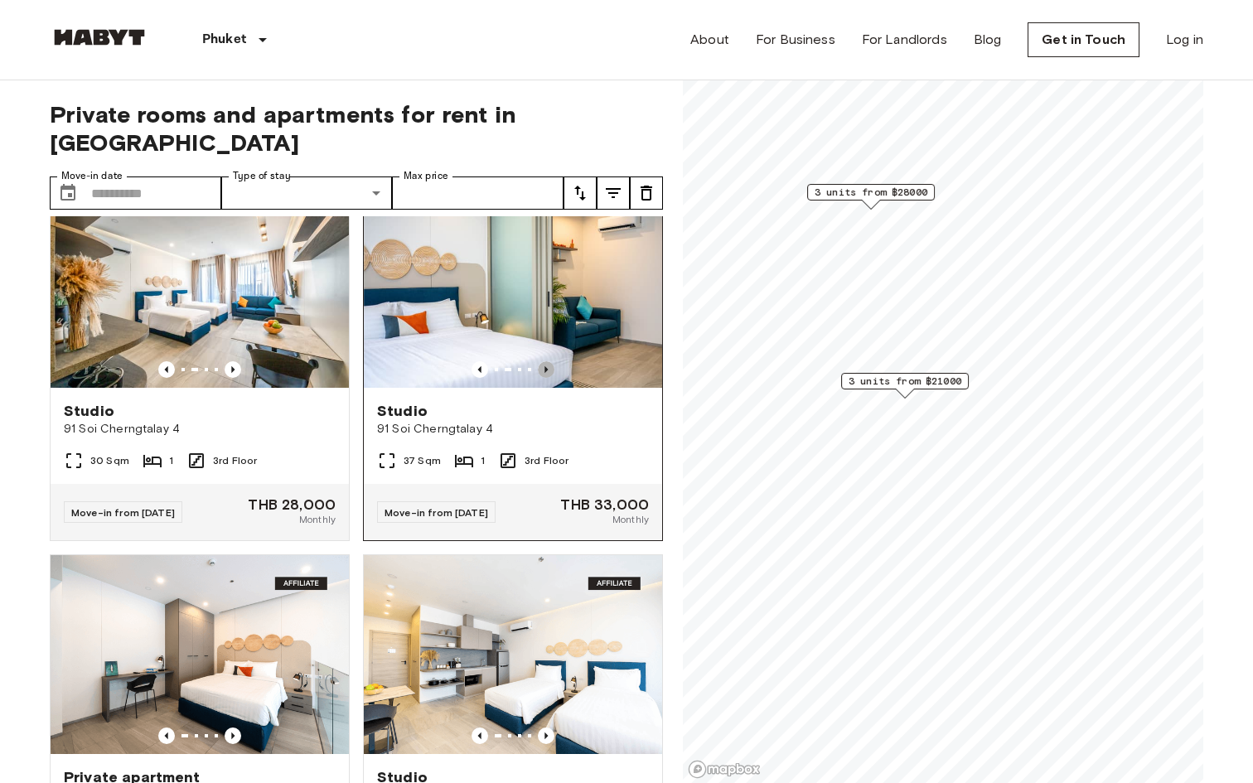
click at [544, 361] on icon "Previous image" at bounding box center [546, 369] width 17 height 17
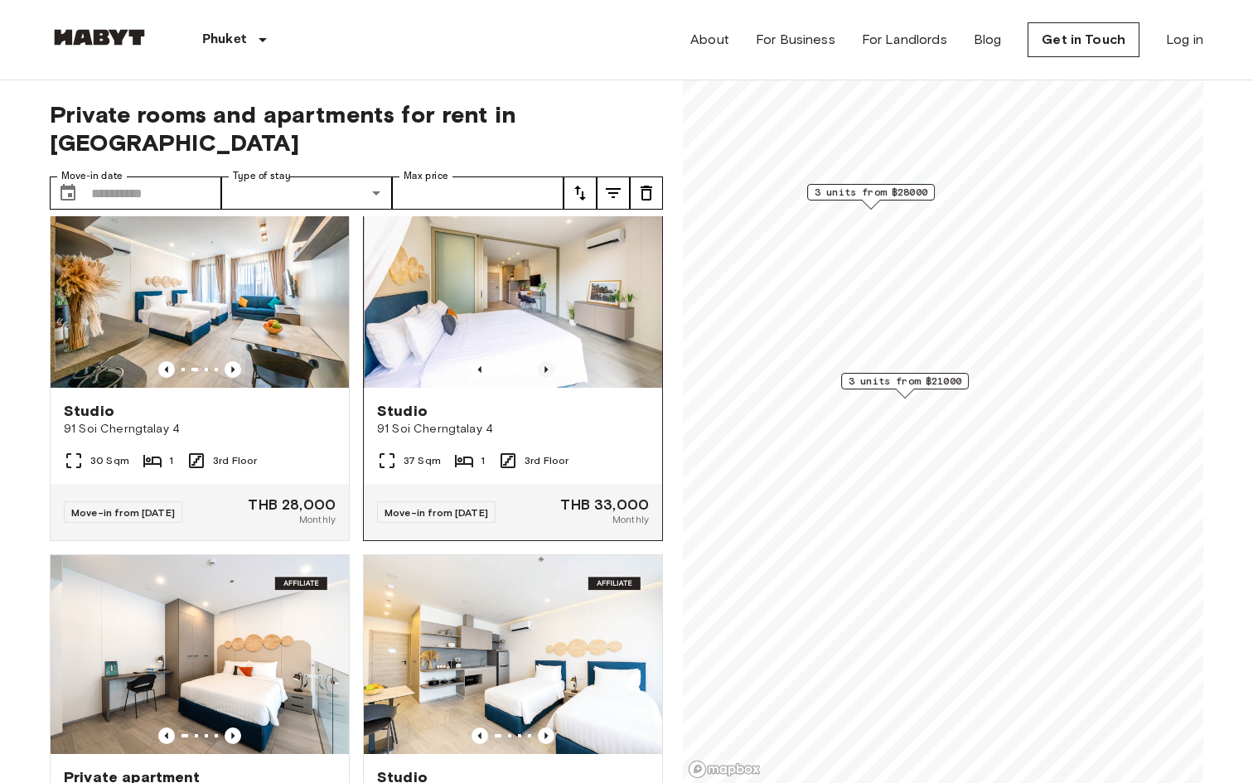
click at [544, 361] on icon "Previous image" at bounding box center [546, 369] width 17 height 17
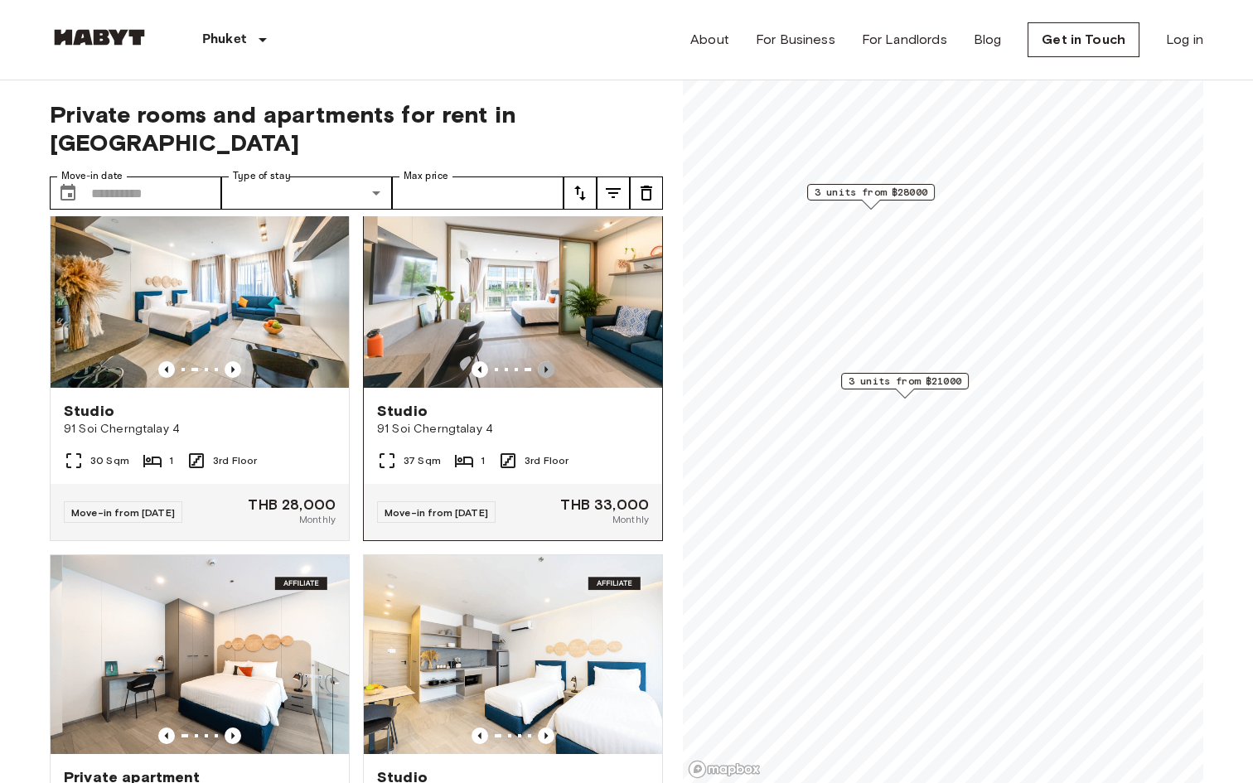
click at [544, 361] on icon "Previous image" at bounding box center [546, 369] width 17 height 17
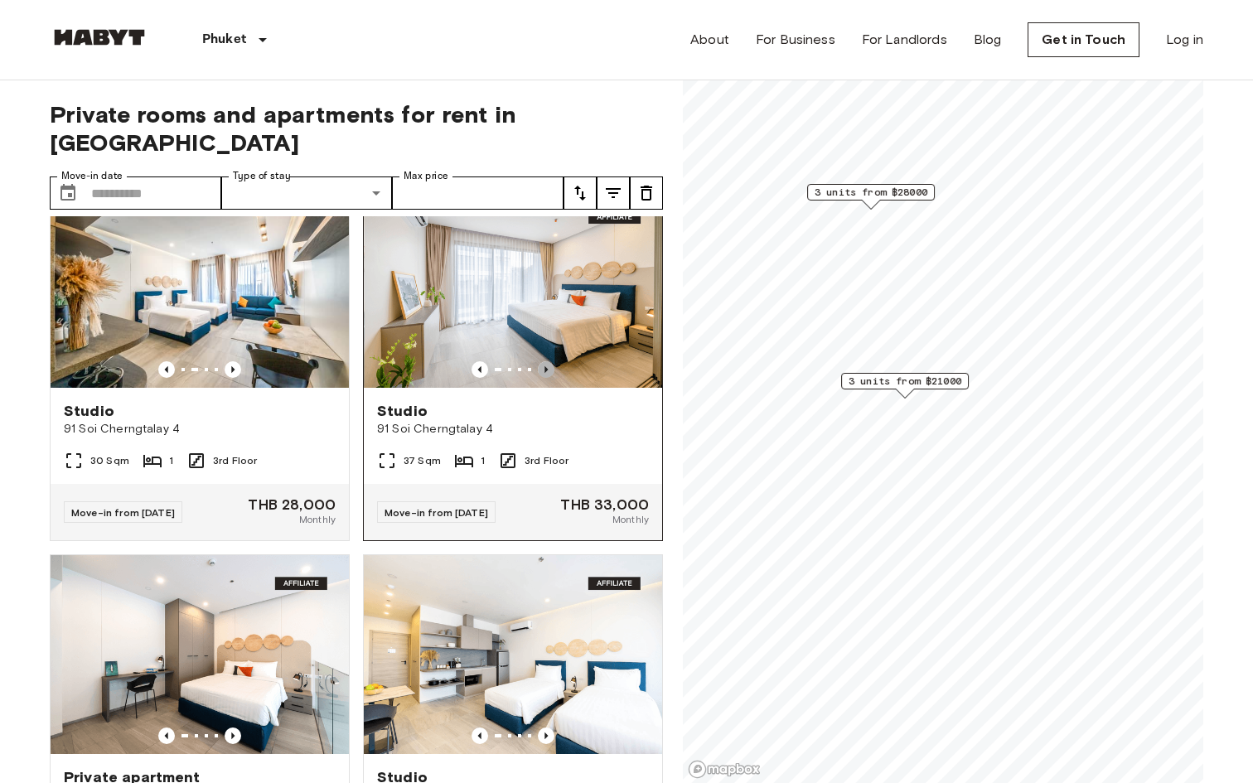
click at [544, 361] on icon "Previous image" at bounding box center [546, 369] width 17 height 17
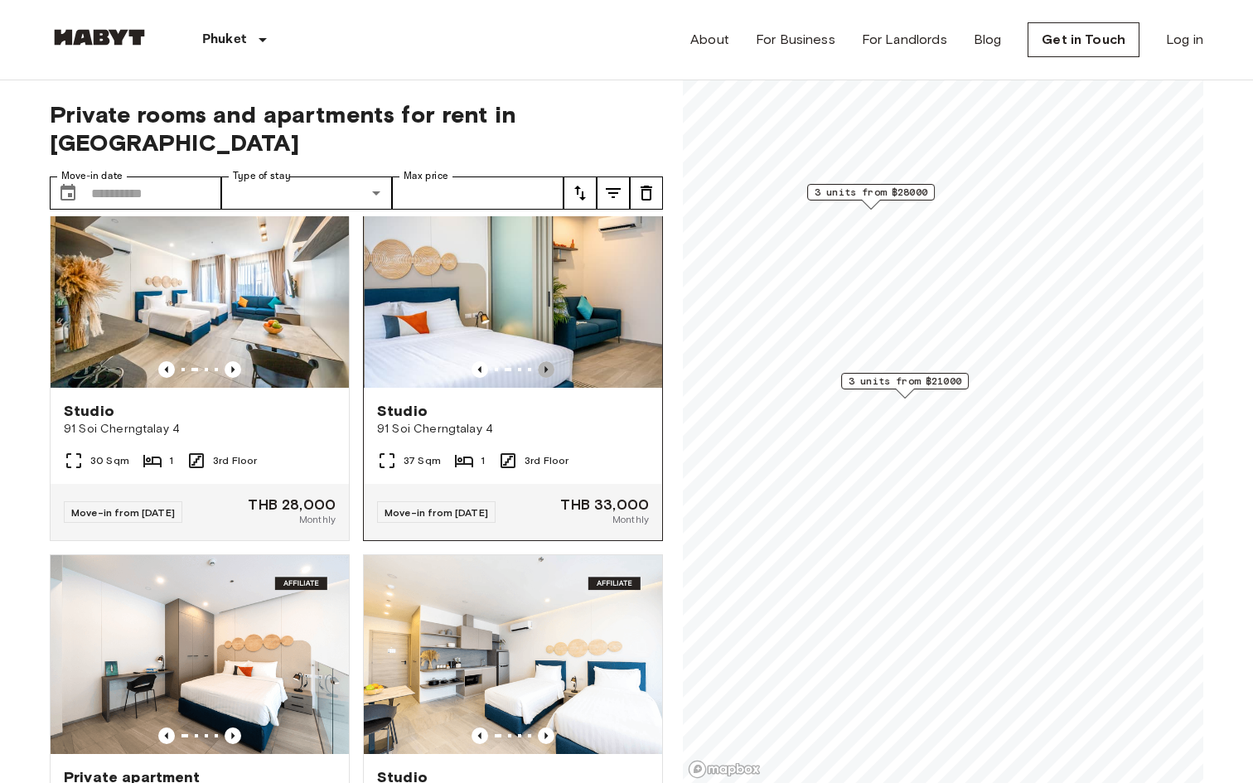
click at [544, 361] on icon "Previous image" at bounding box center [546, 369] width 17 height 17
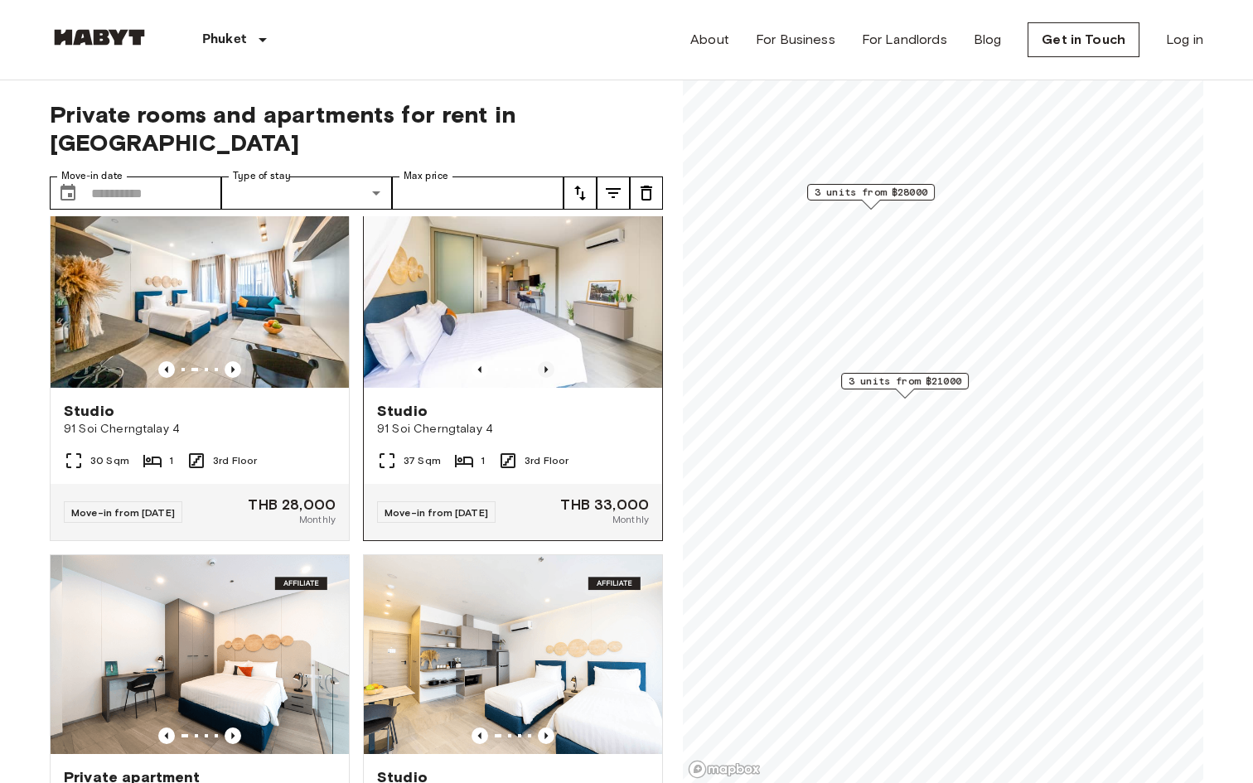
click at [544, 361] on icon "Previous image" at bounding box center [546, 369] width 17 height 17
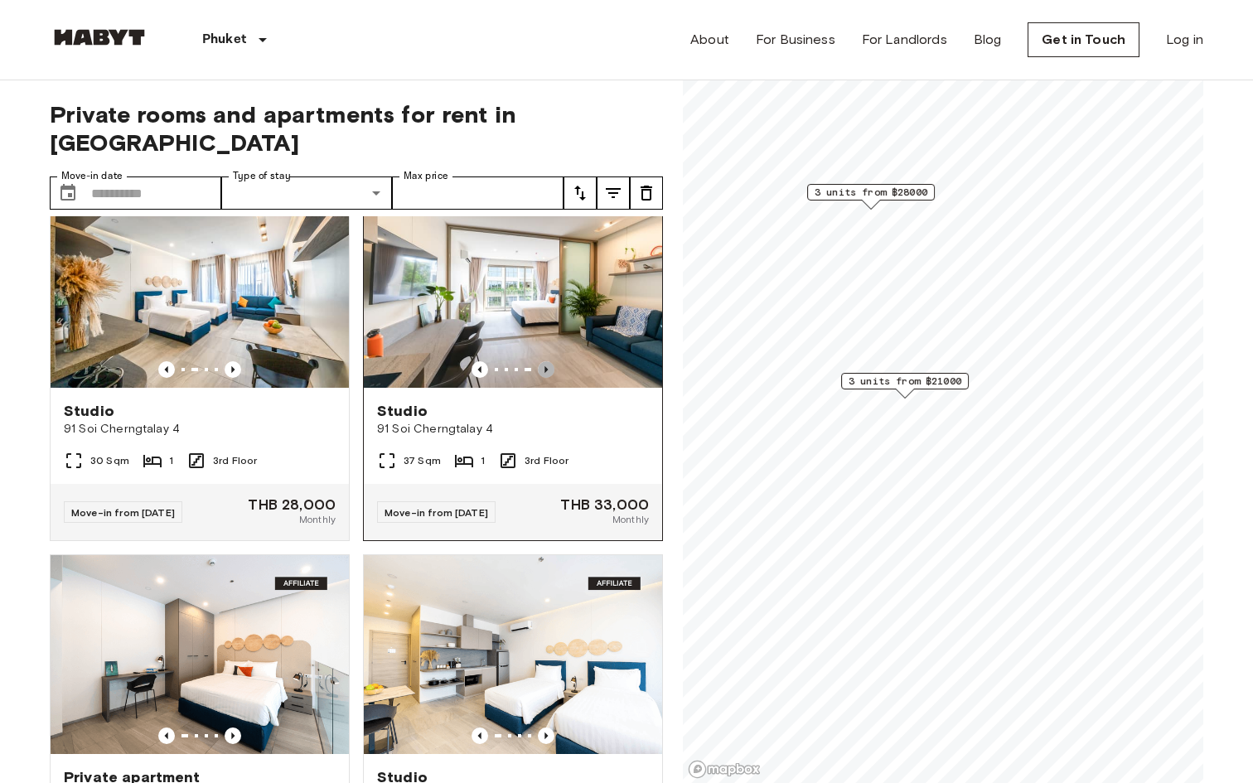
click at [544, 361] on icon "Previous image" at bounding box center [546, 369] width 17 height 17
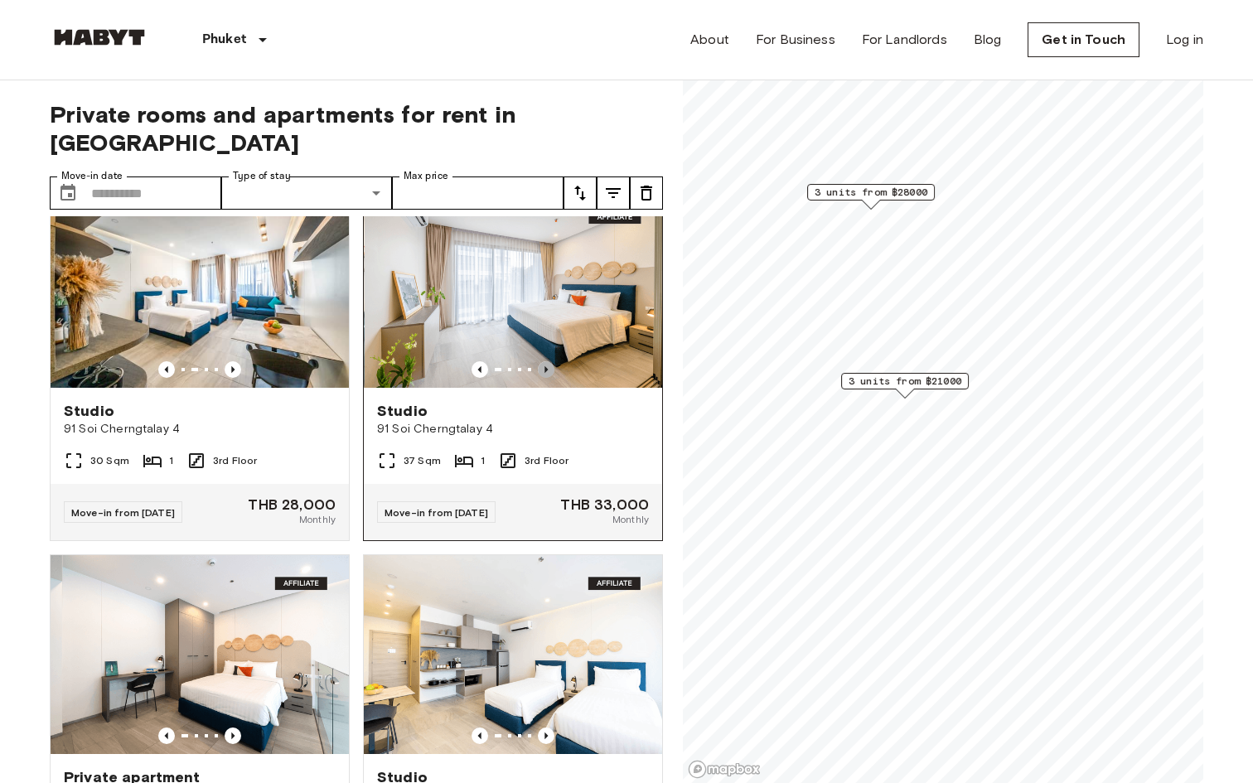
click at [544, 361] on icon "Previous image" at bounding box center [546, 369] width 17 height 17
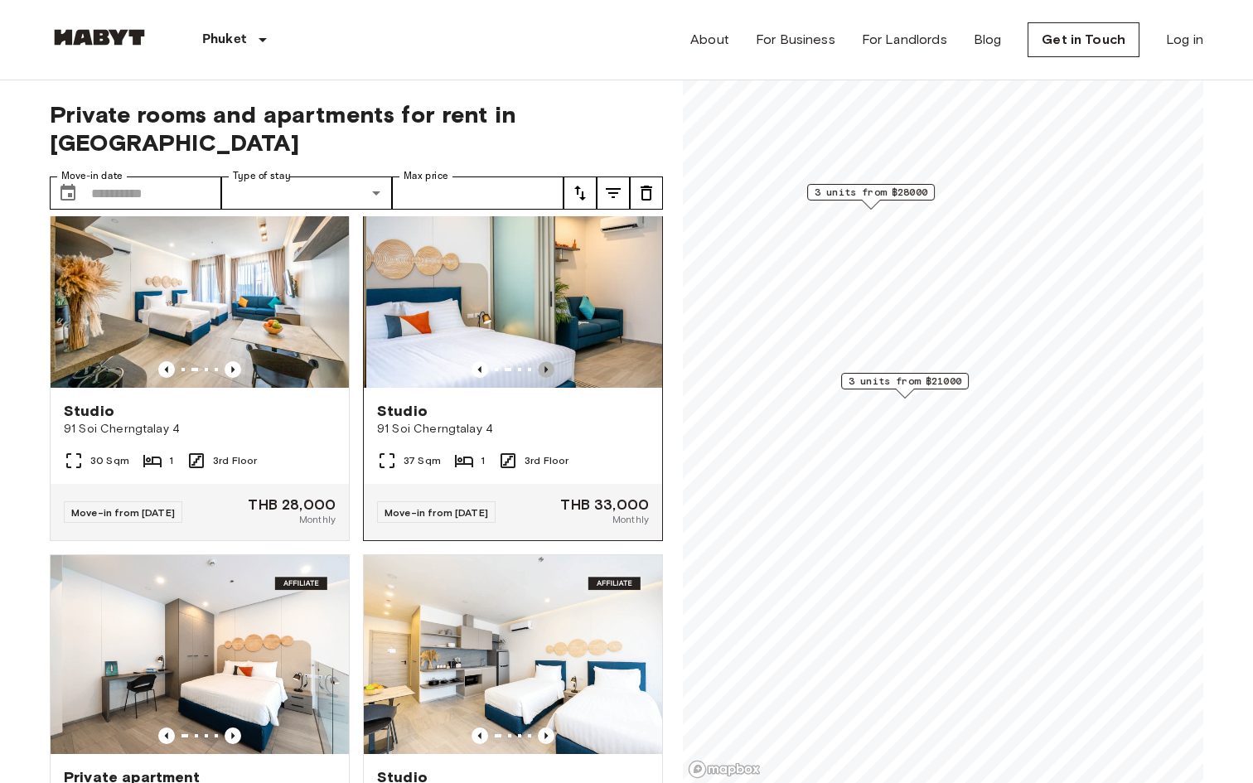
click at [544, 361] on icon "Previous image" at bounding box center [546, 369] width 17 height 17
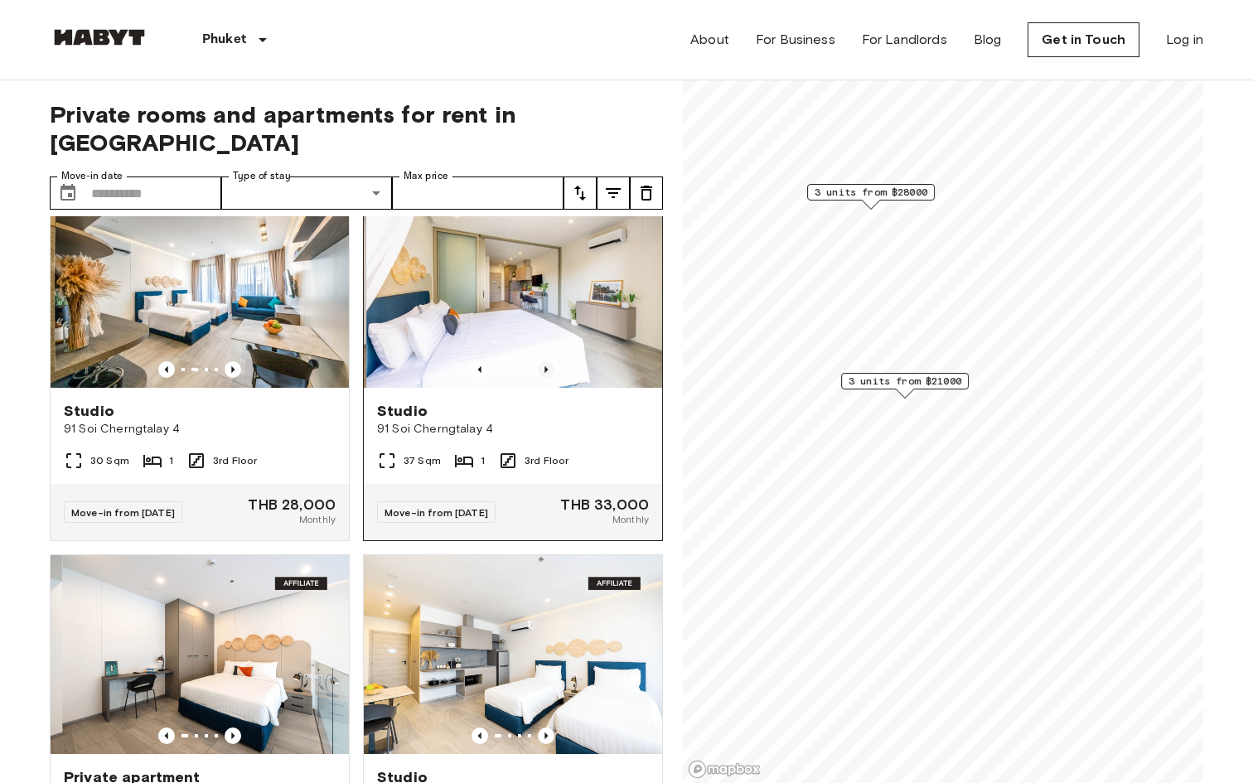
click at [544, 361] on icon "Previous image" at bounding box center [546, 369] width 17 height 17
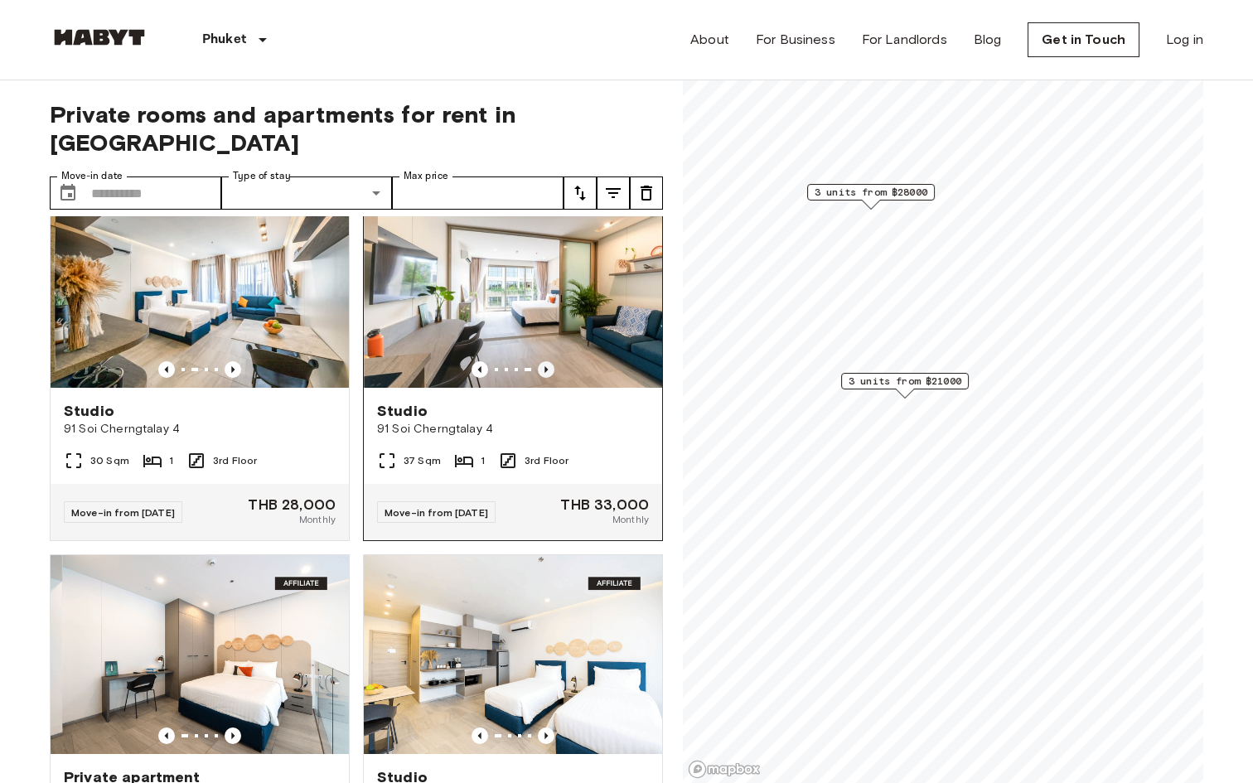
click at [544, 361] on icon "Previous image" at bounding box center [546, 369] width 17 height 17
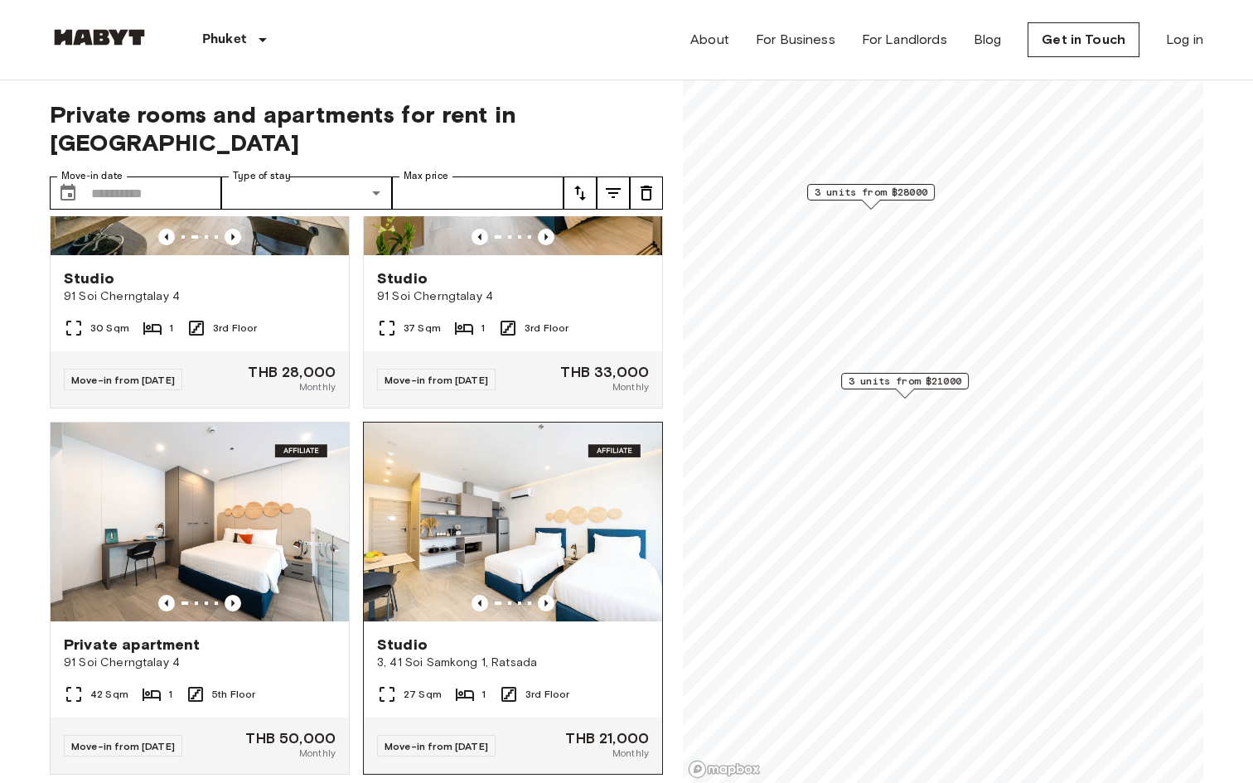
scroll to position [204, 0]
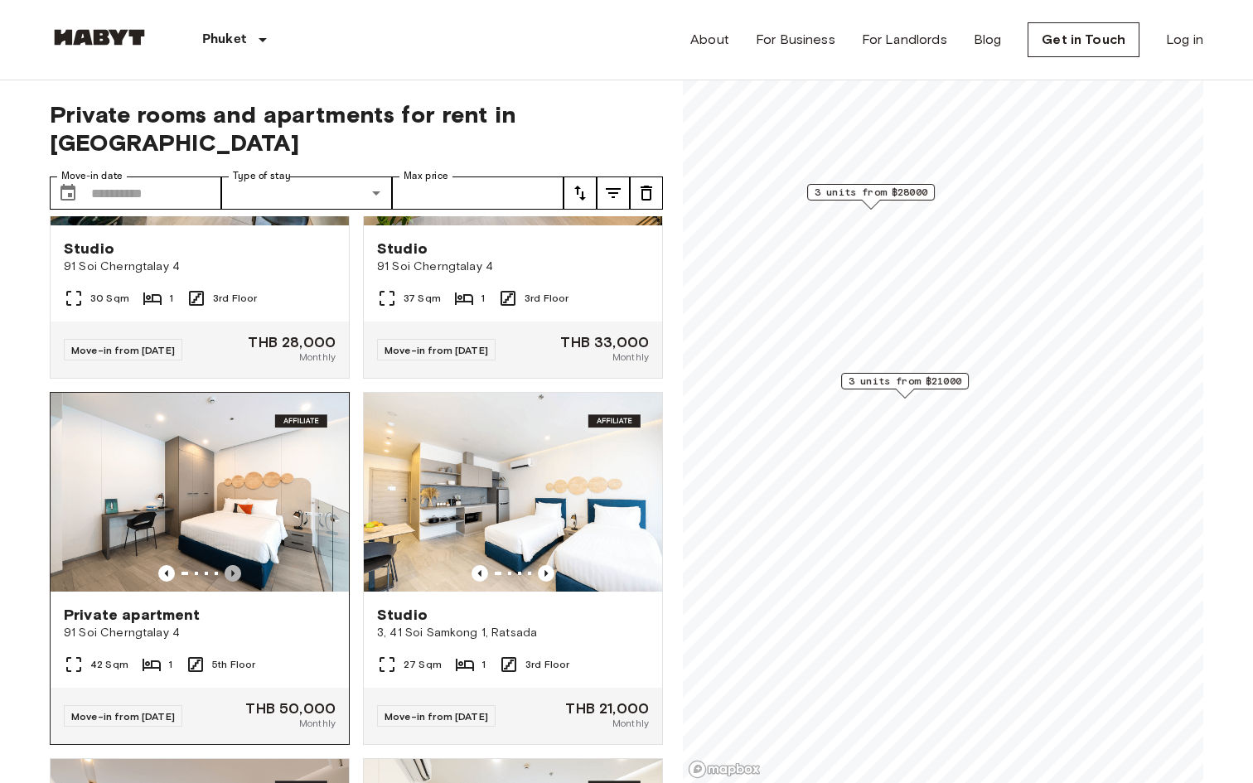
click at [239, 565] on icon "Previous image" at bounding box center [233, 573] width 17 height 17
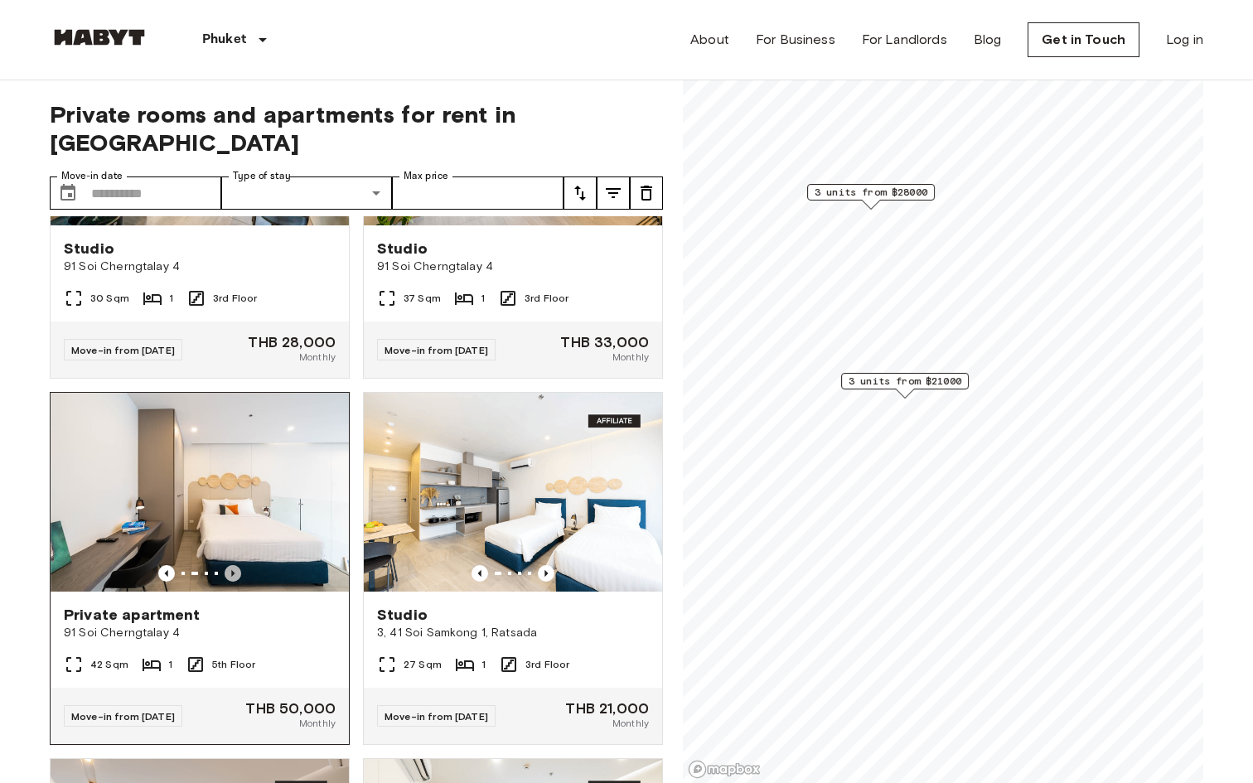
click at [239, 565] on icon "Previous image" at bounding box center [233, 573] width 17 height 17
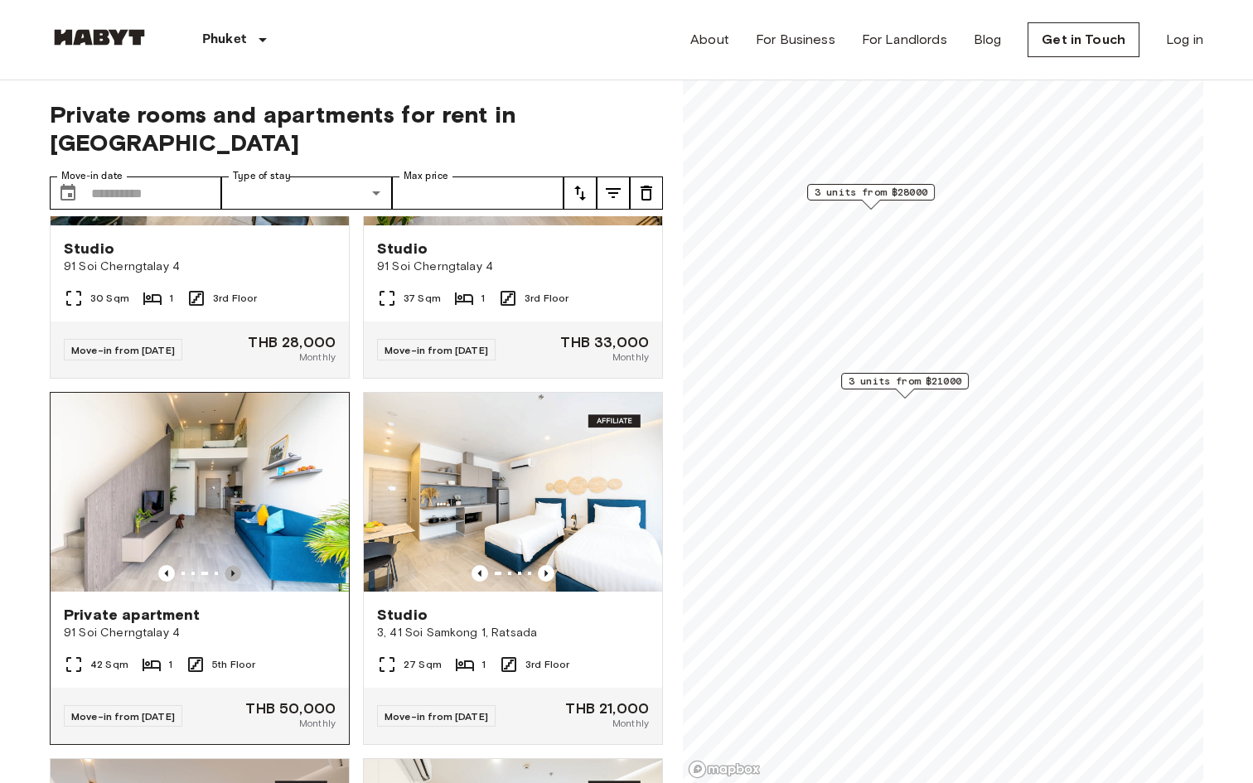
click at [239, 565] on icon "Previous image" at bounding box center [233, 573] width 17 height 17
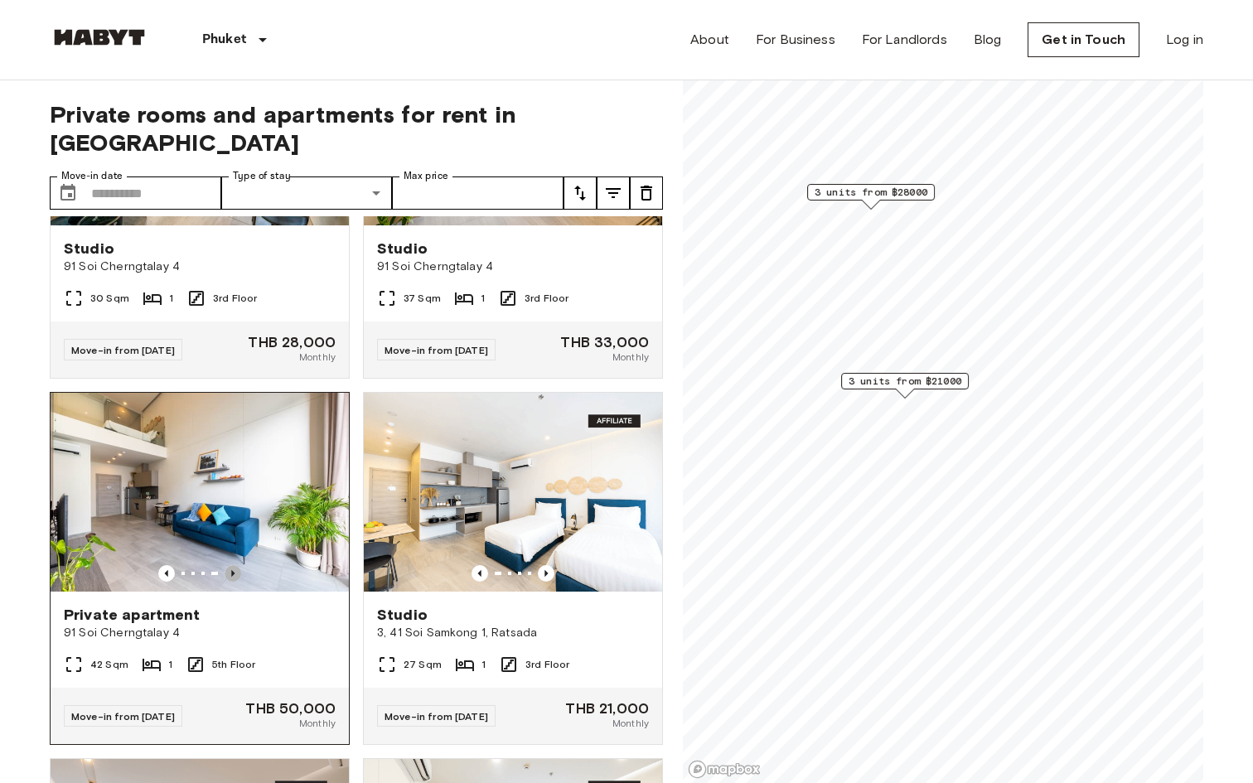
click at [239, 565] on icon "Previous image" at bounding box center [233, 573] width 17 height 17
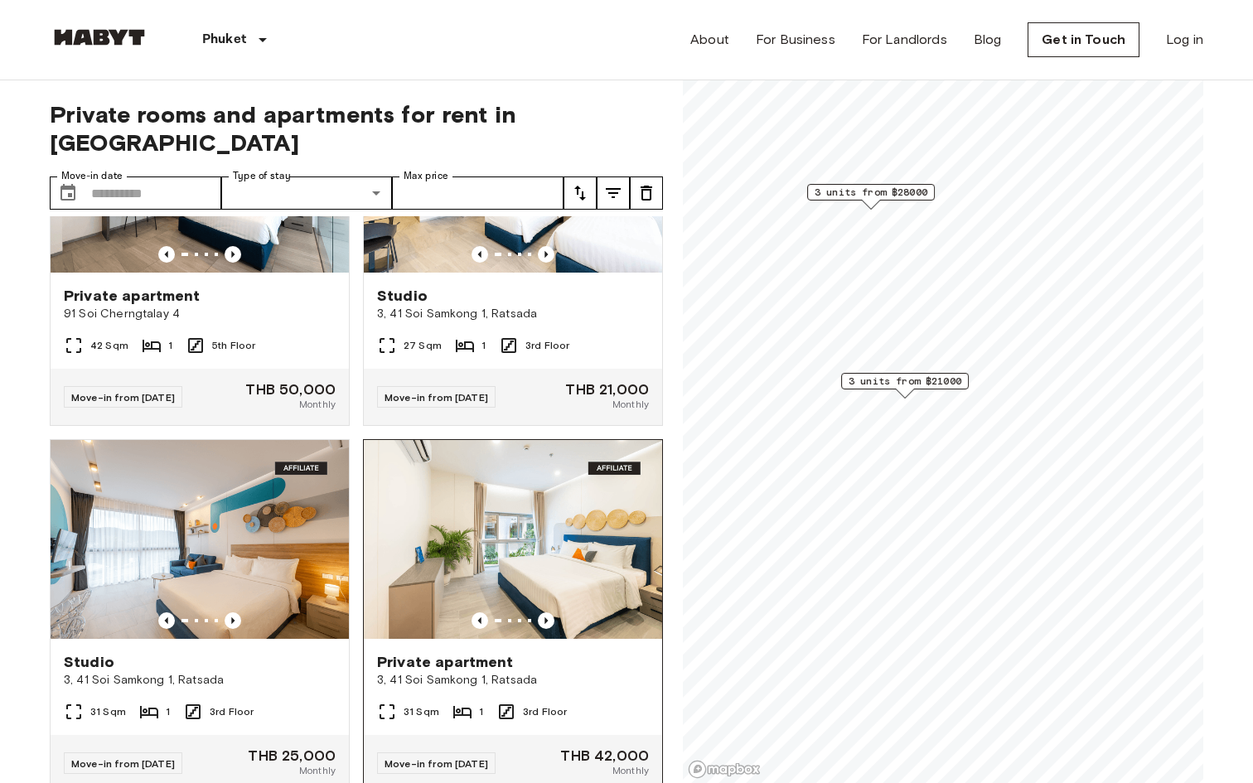
scroll to position [536, 0]
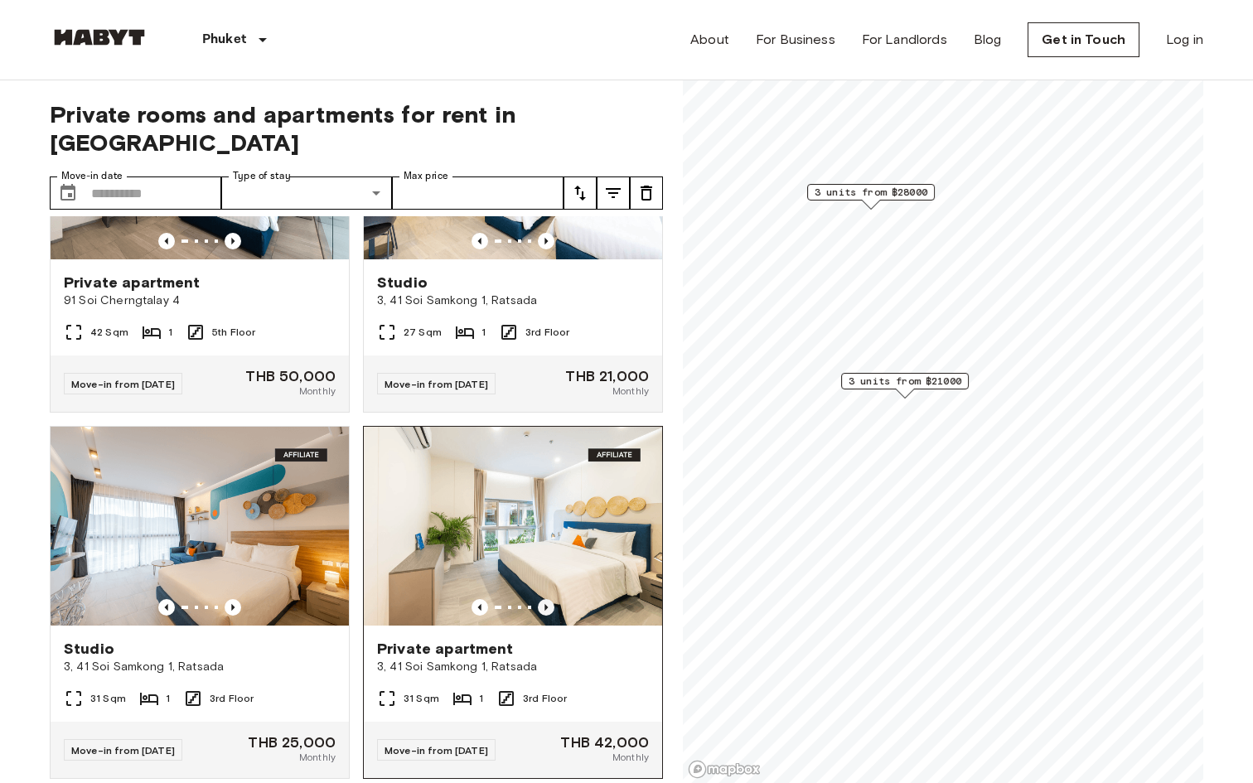
click at [546, 604] on icon "Previous image" at bounding box center [545, 607] width 3 height 7
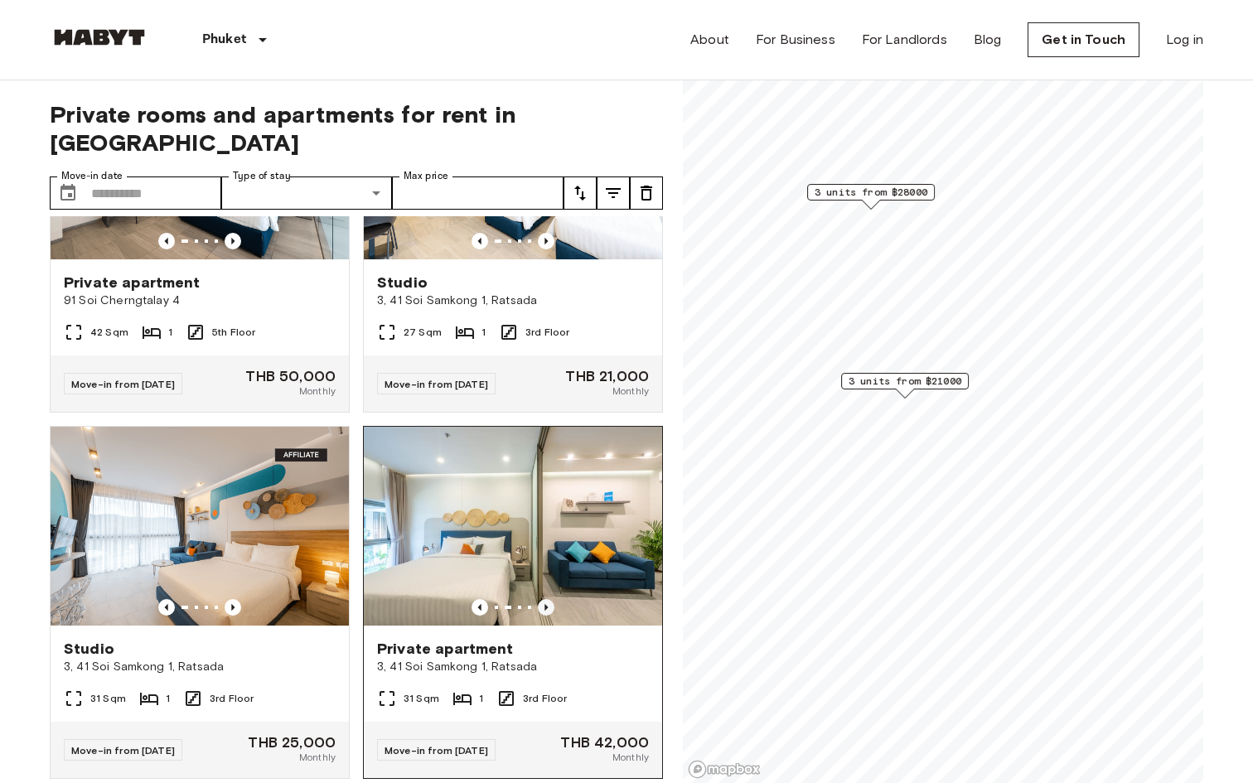
click at [545, 604] on icon "Previous image" at bounding box center [545, 607] width 3 height 7
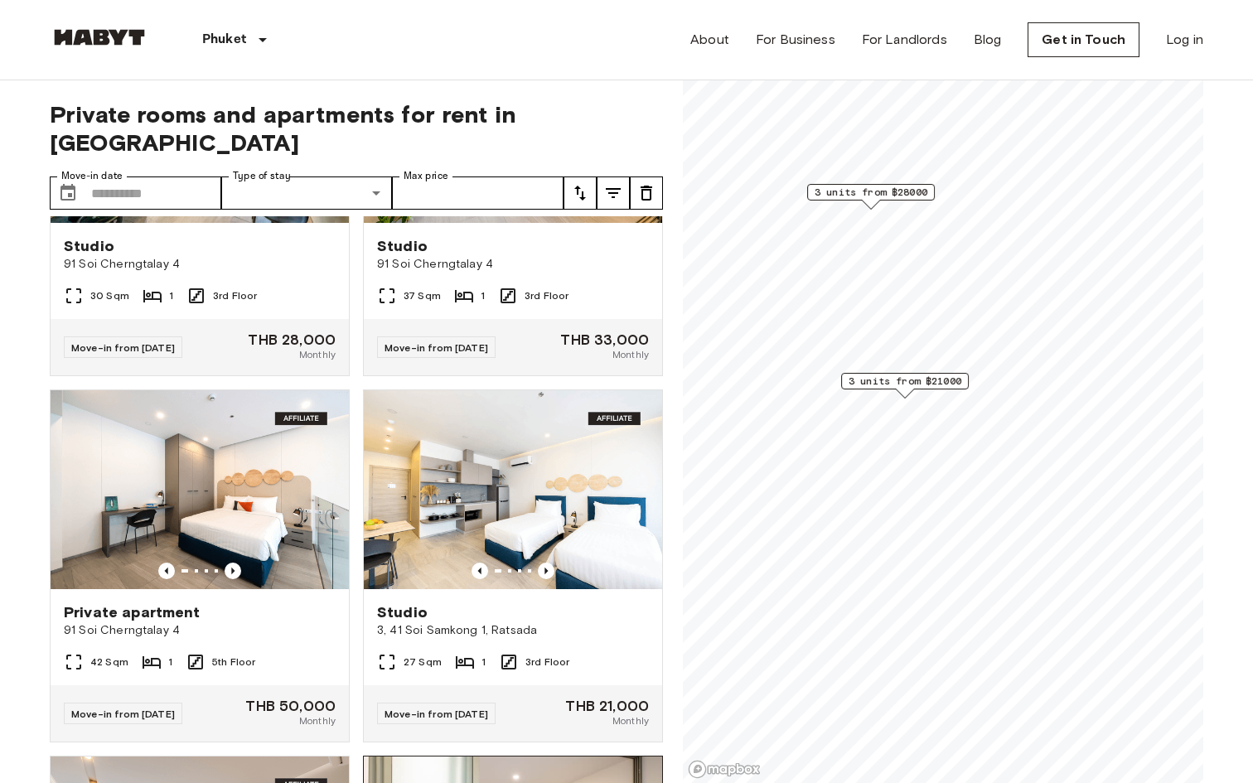
scroll to position [0, 0]
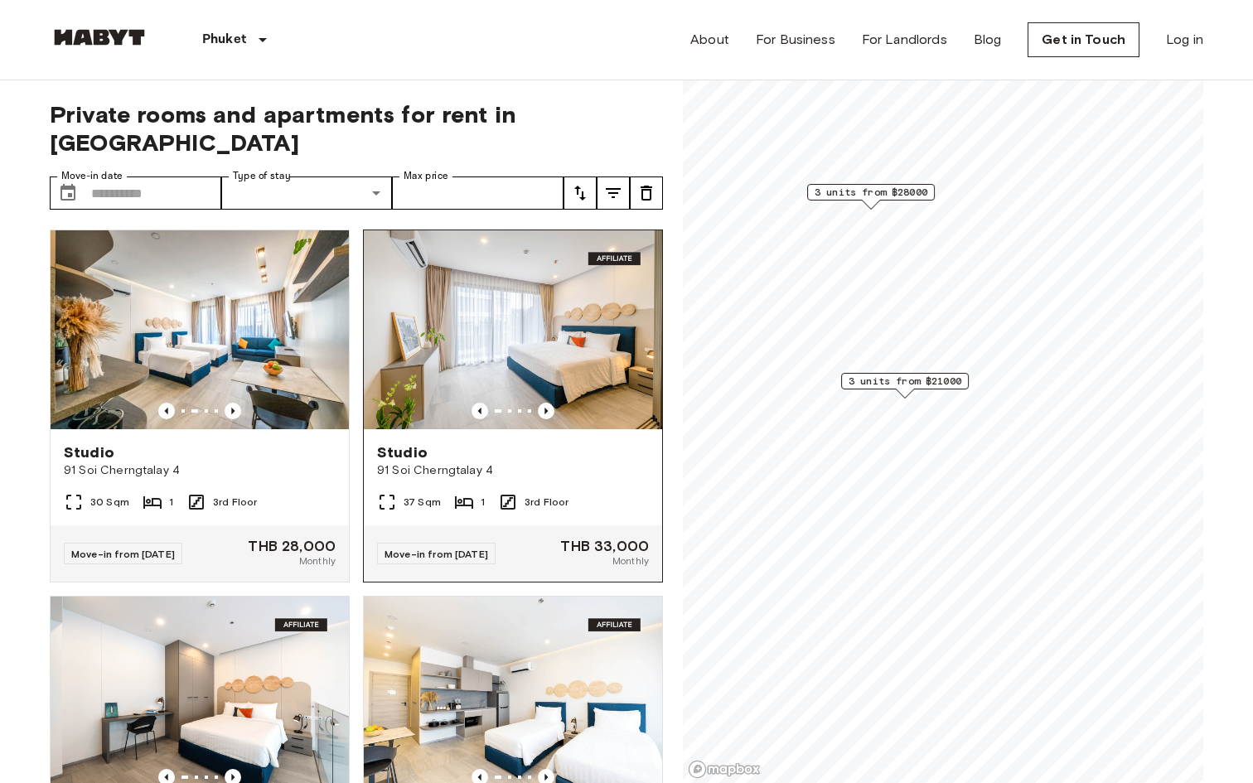
click at [533, 348] on img at bounding box center [513, 329] width 298 height 199
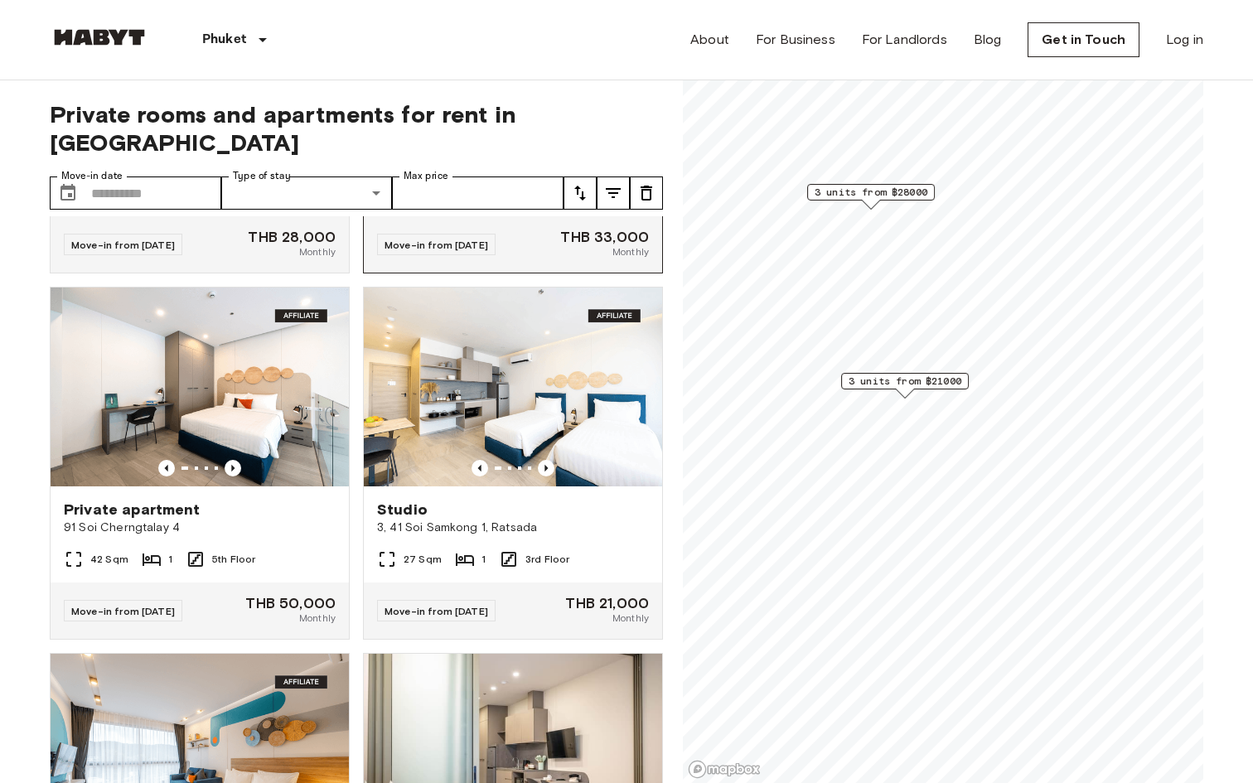
scroll to position [481, 0]
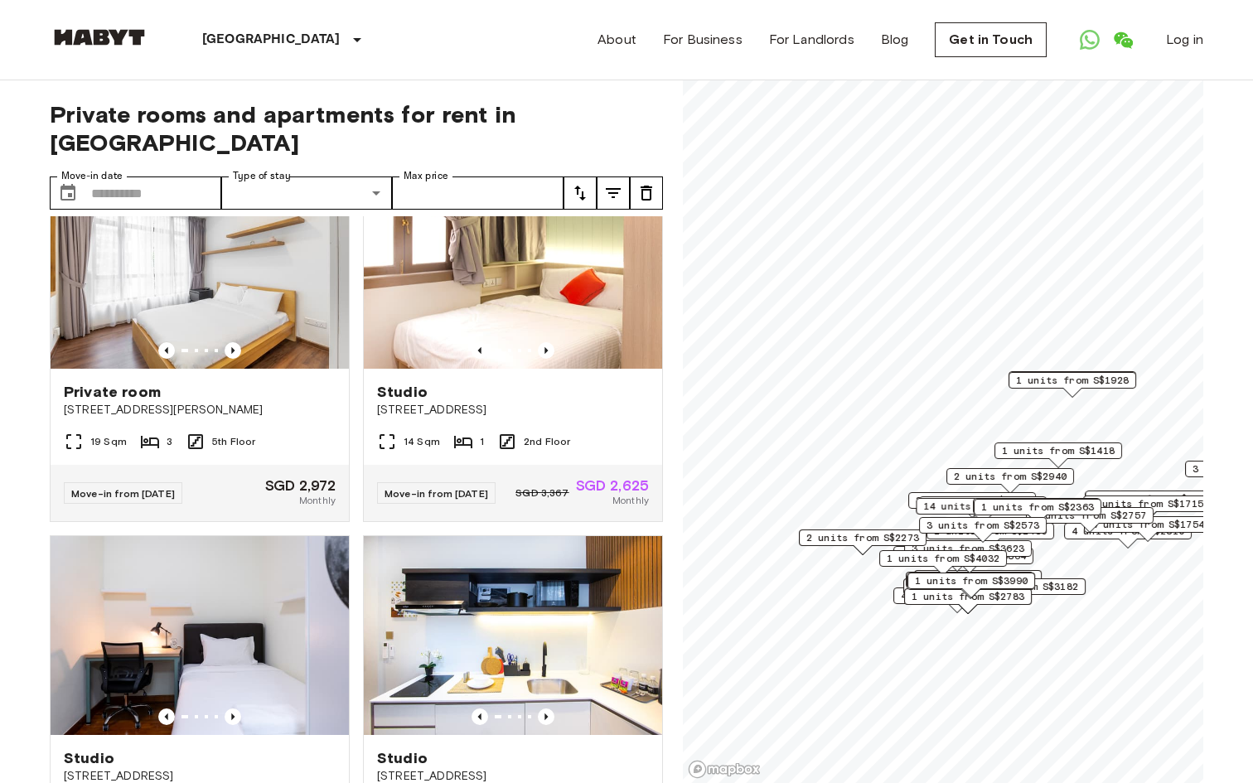
scroll to position [553, 0]
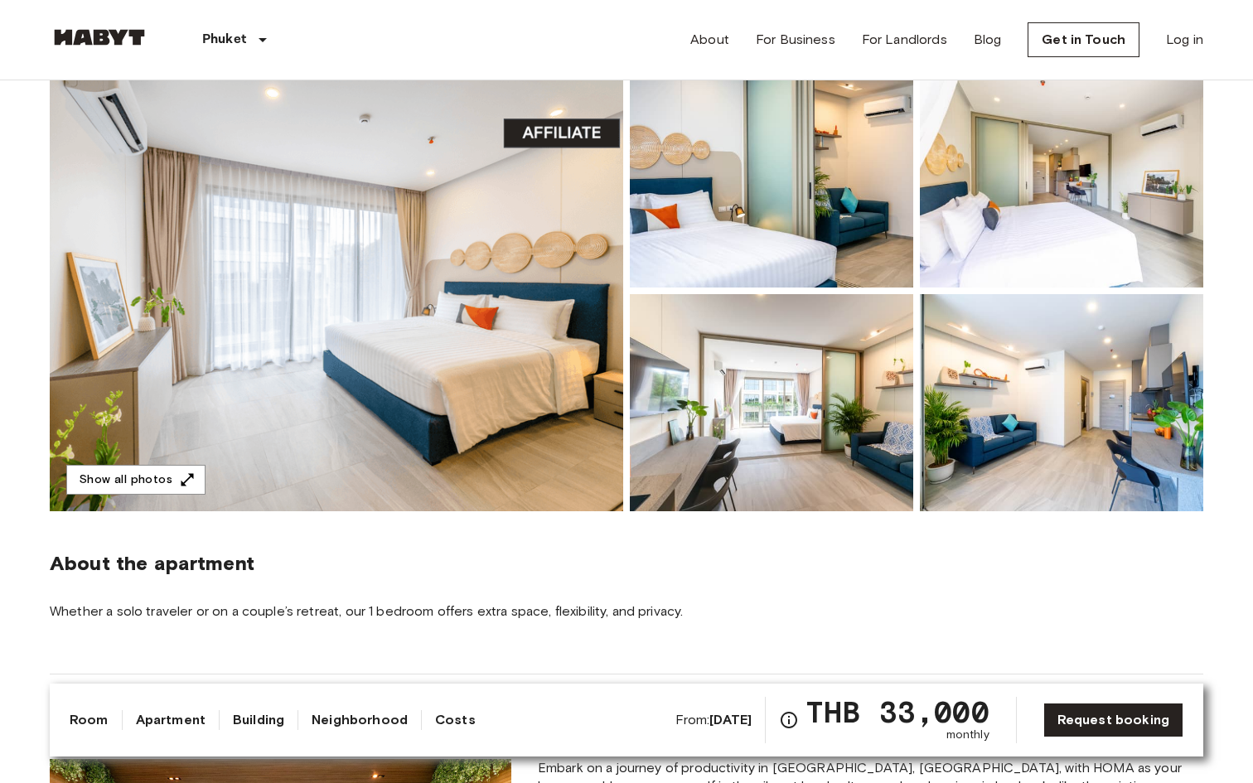
scroll to position [189, 0]
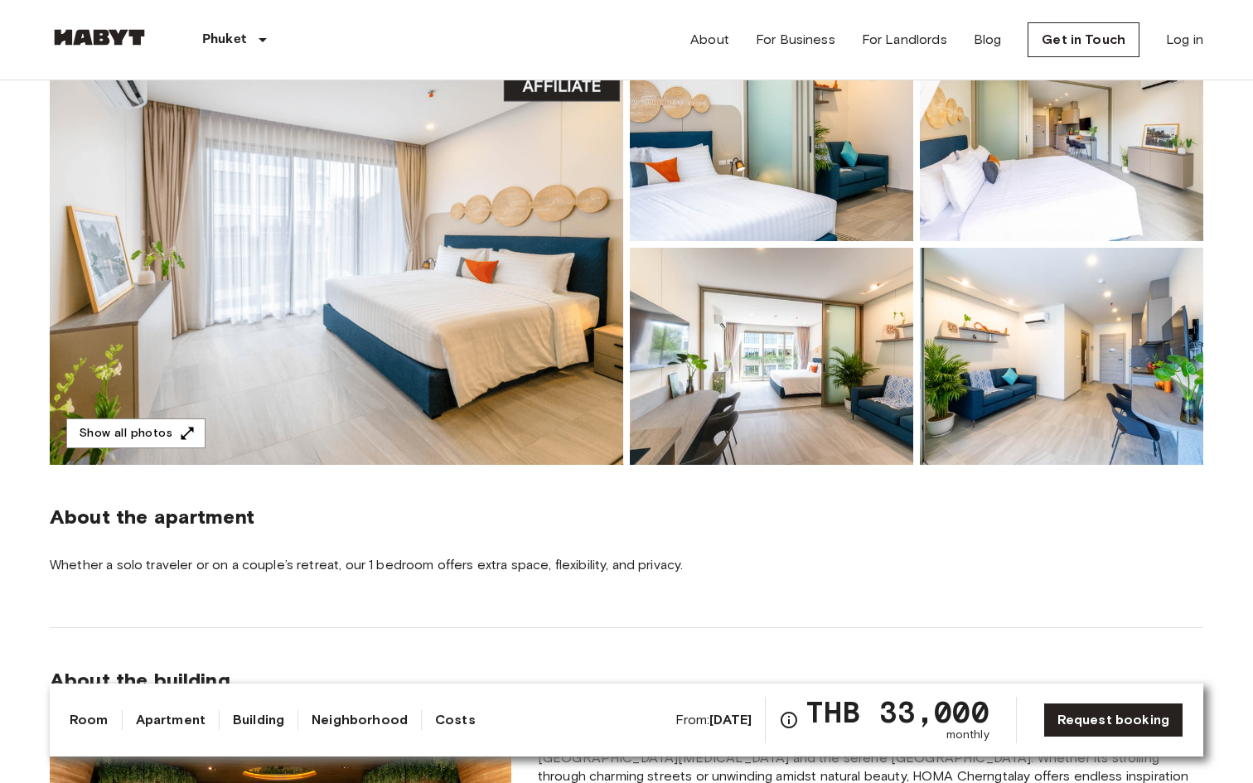
click at [601, 376] on img at bounding box center [336, 244] width 573 height 441
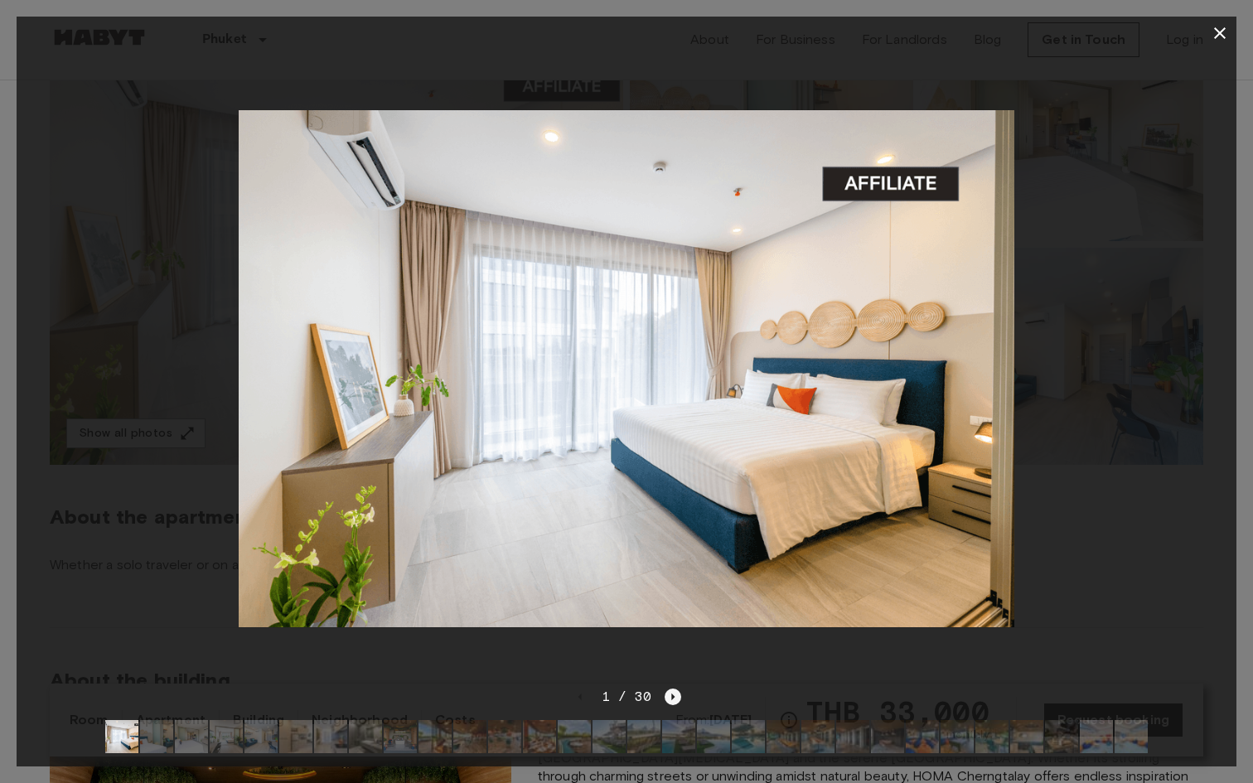
click at [672, 691] on icon "Next image" at bounding box center [673, 697] width 17 height 17
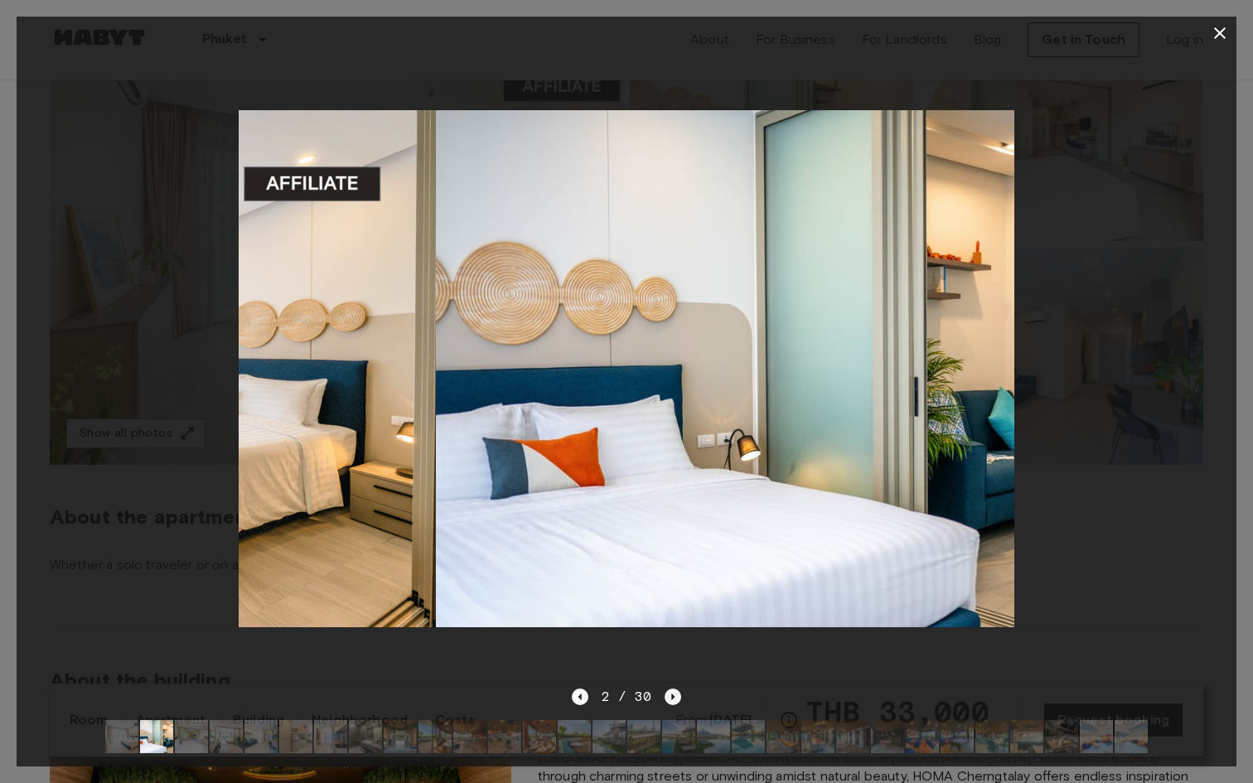
click at [672, 691] on icon "Next image" at bounding box center [673, 697] width 17 height 17
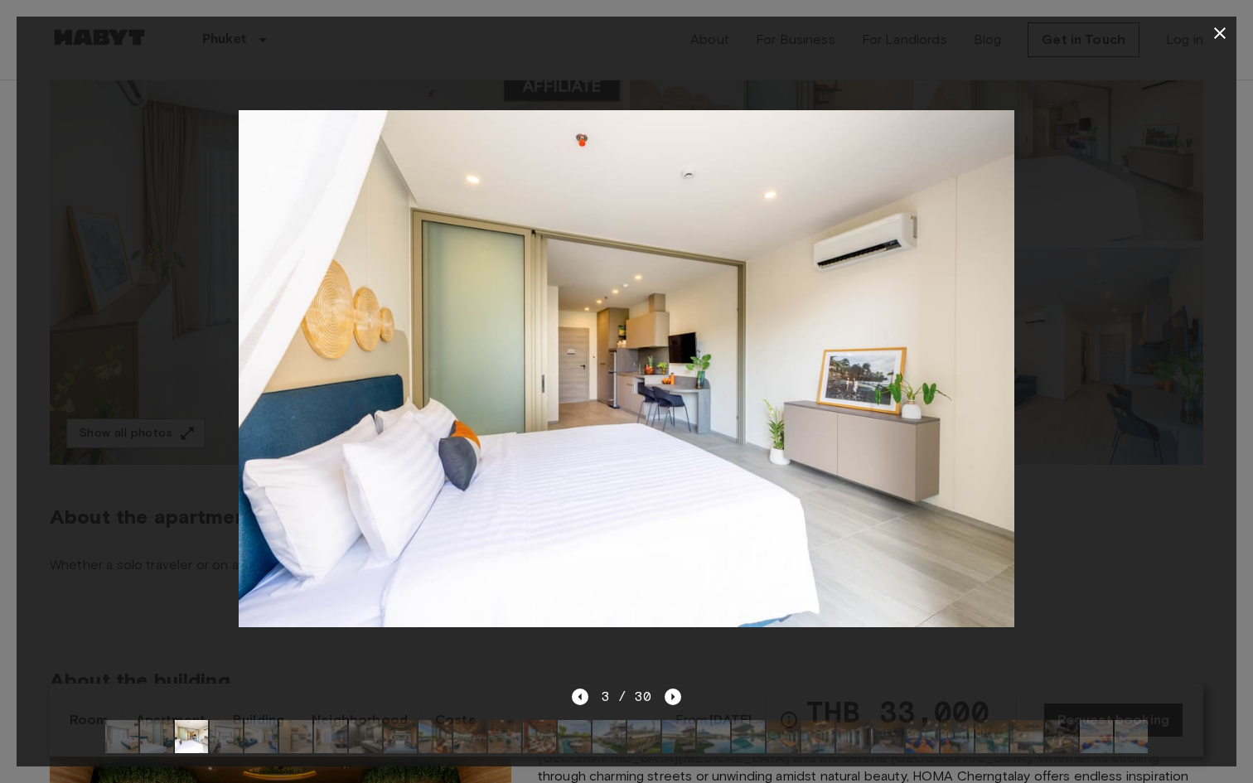
click at [341, 730] on img at bounding box center [330, 736] width 33 height 33
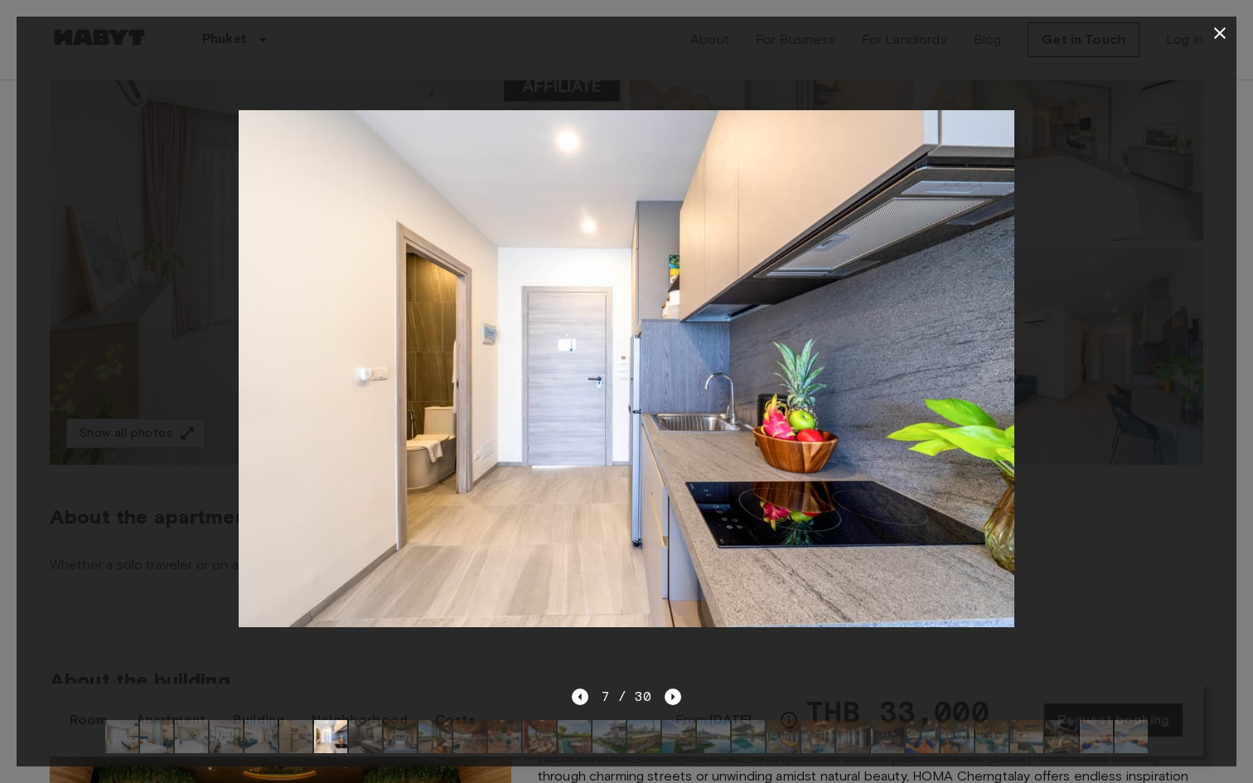
click at [260, 732] on img at bounding box center [260, 736] width 33 height 33
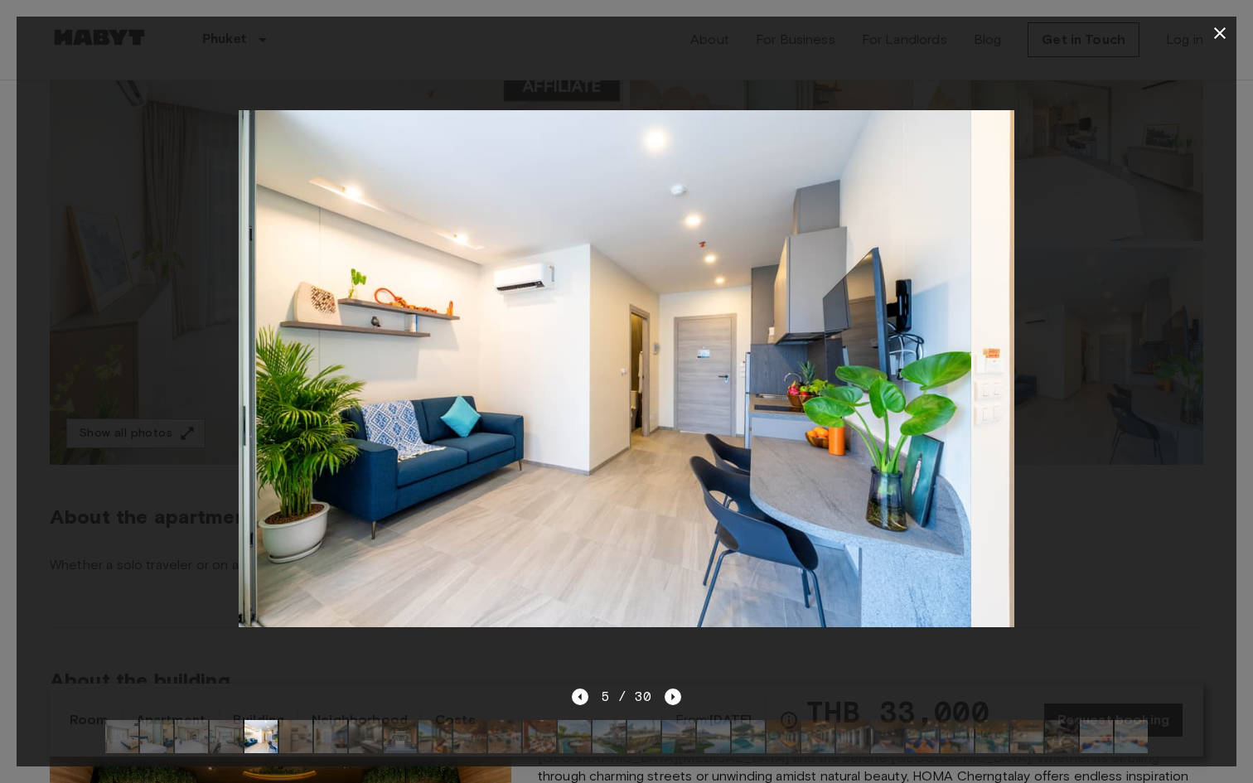
click at [302, 735] on img at bounding box center [295, 736] width 33 height 33
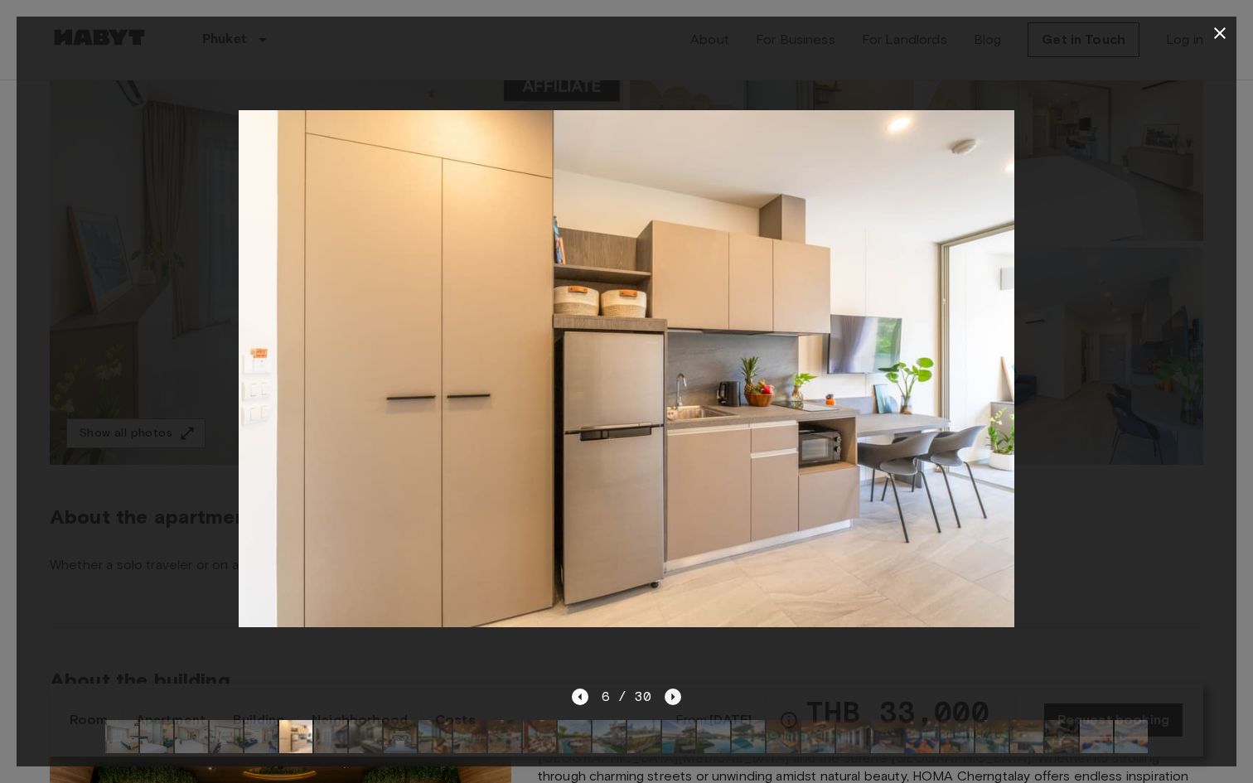
click at [674, 698] on icon "Next image" at bounding box center [673, 697] width 17 height 17
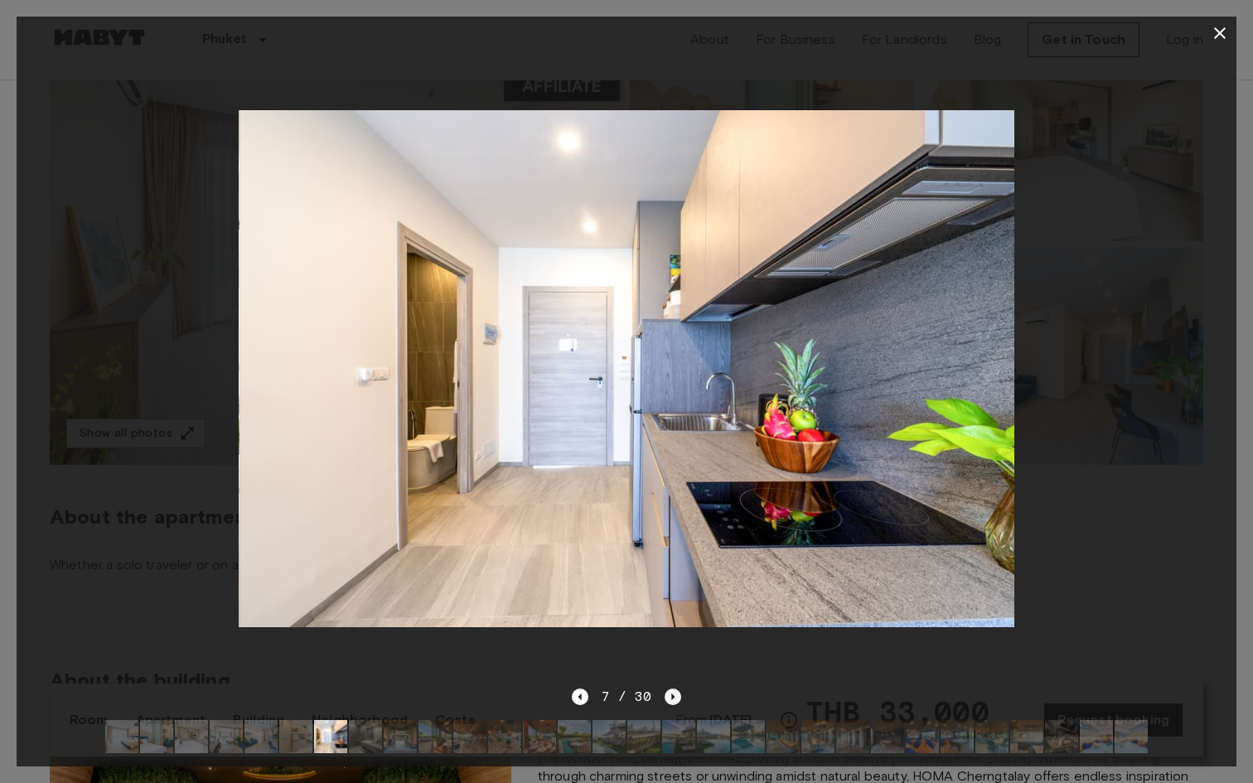
click at [674, 699] on icon "Next image" at bounding box center [673, 697] width 17 height 17
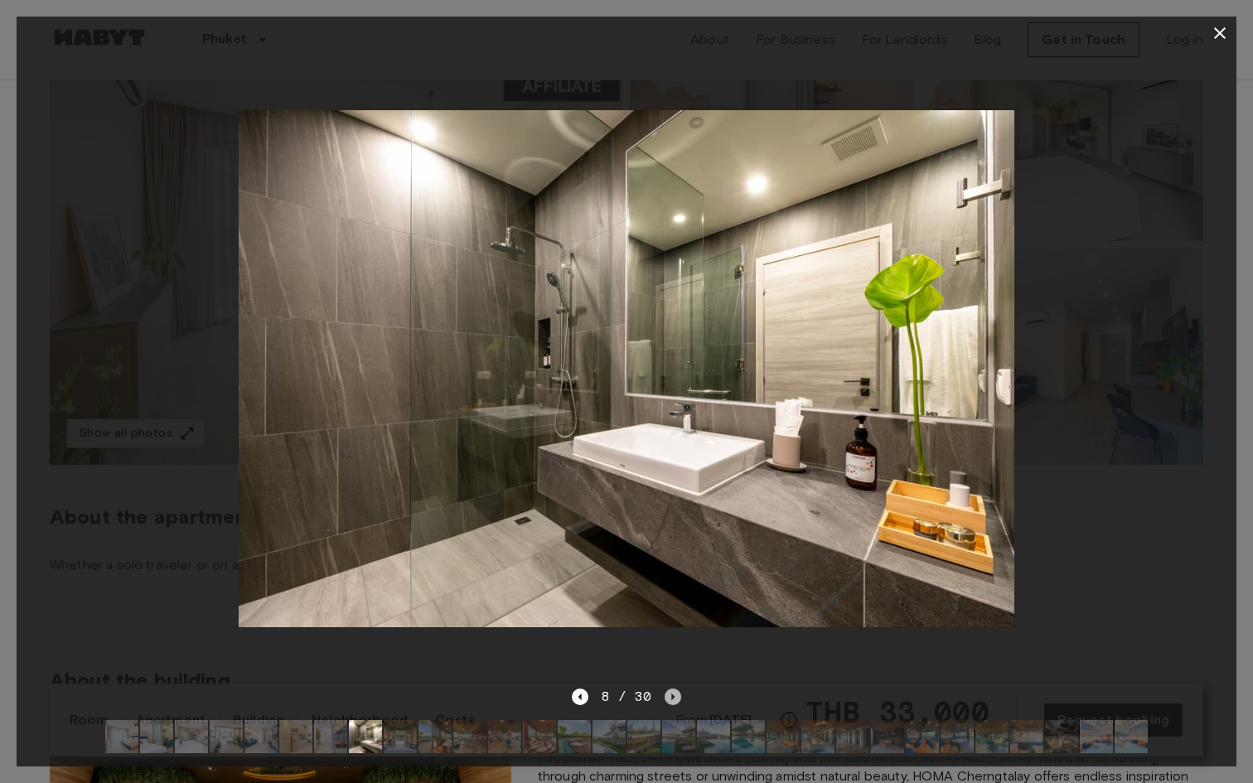
click at [674, 700] on icon "Next image" at bounding box center [673, 697] width 17 height 17
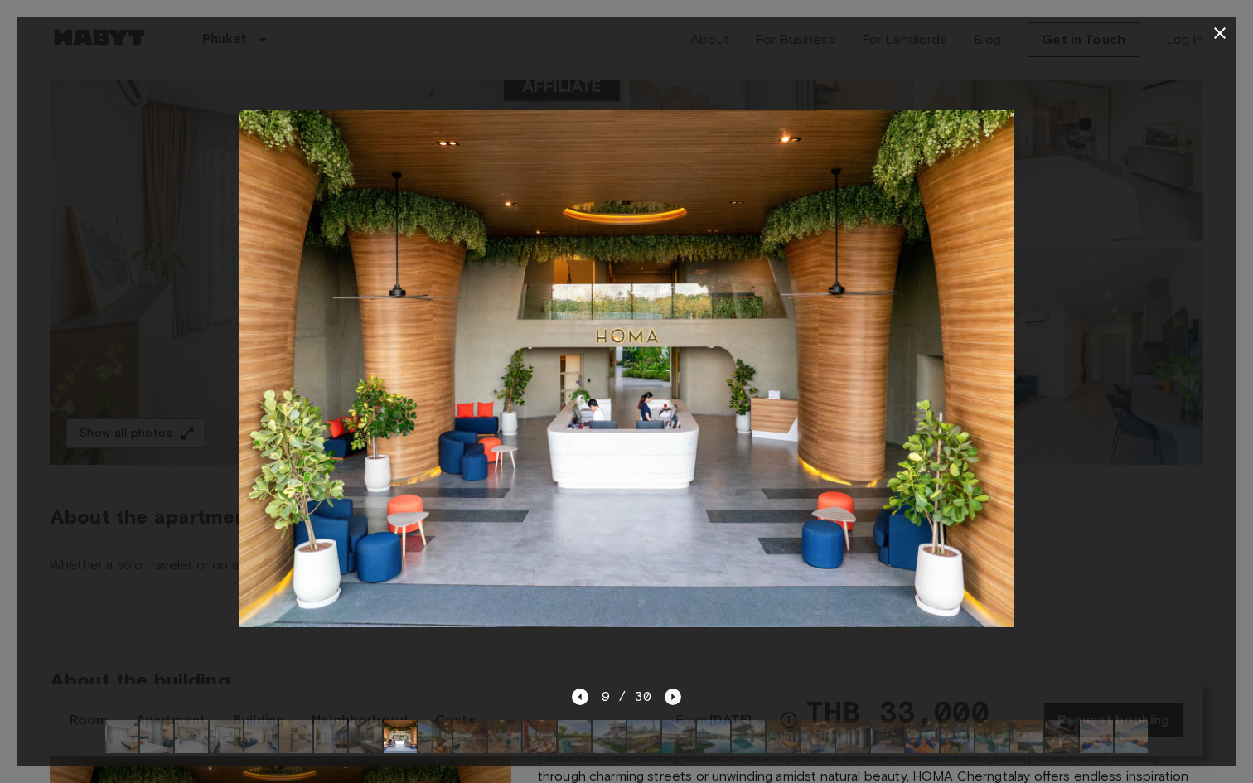
click at [674, 700] on icon "Next image" at bounding box center [673, 697] width 17 height 17
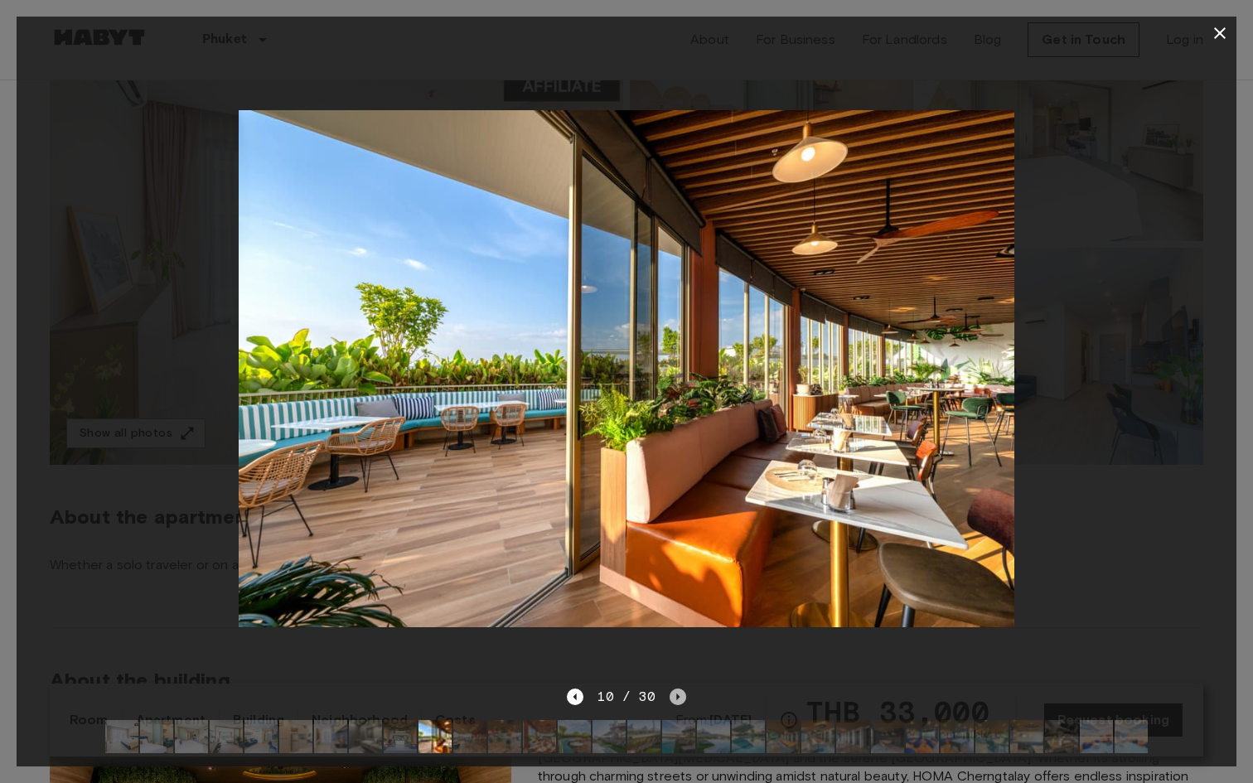
click at [674, 700] on icon "Next image" at bounding box center [677, 697] width 17 height 17
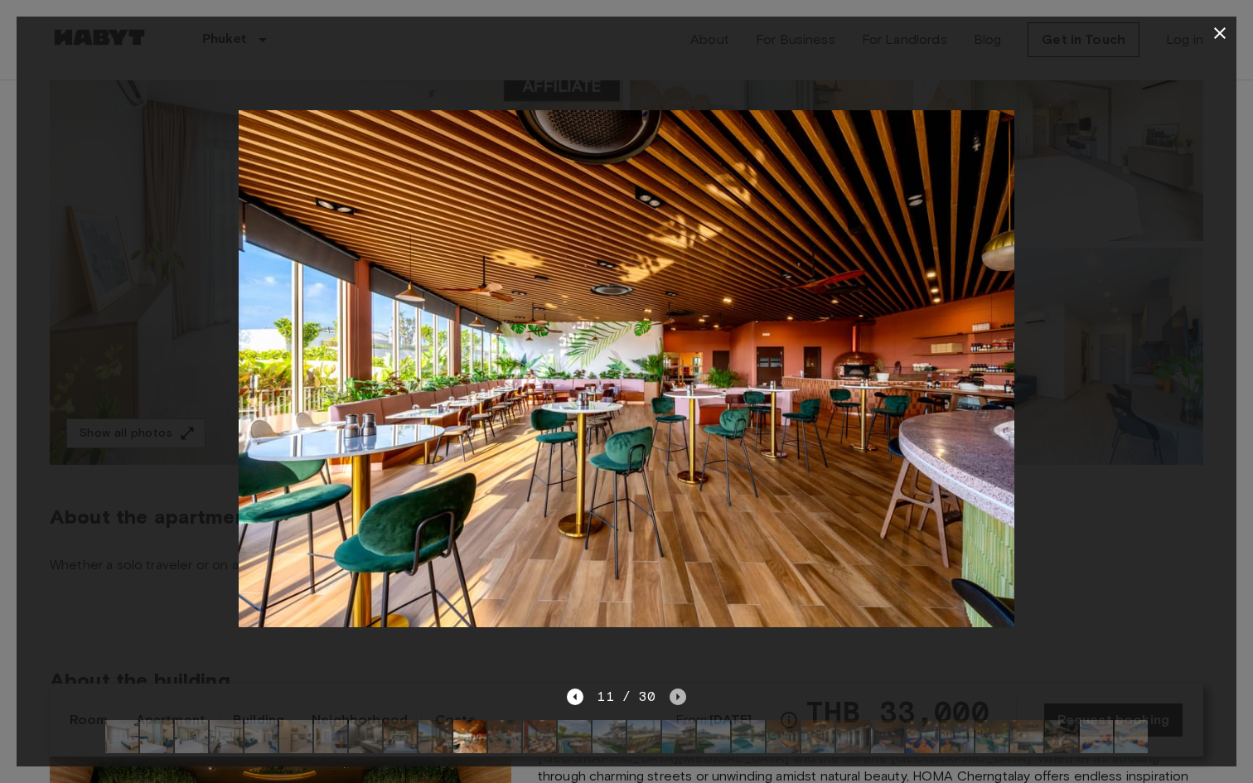
click at [674, 700] on icon "Next image" at bounding box center [677, 697] width 17 height 17
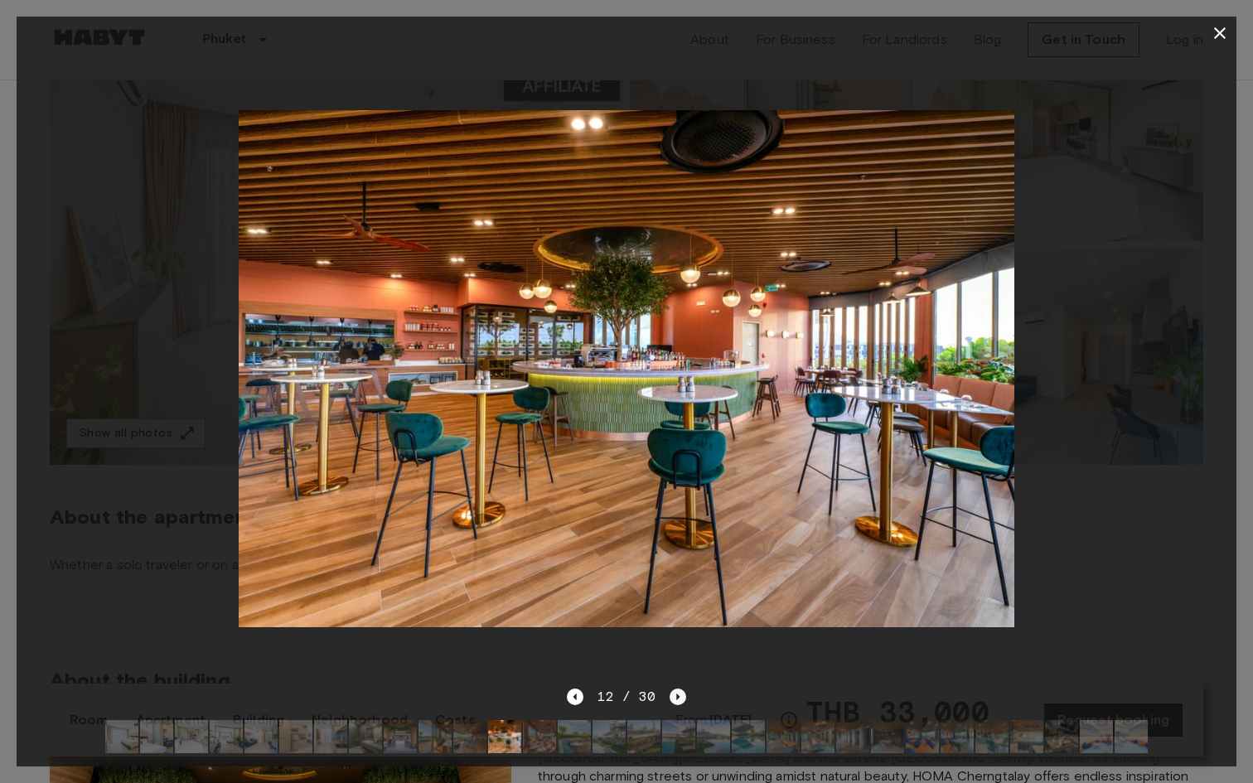
click at [674, 699] on icon "Next image" at bounding box center [677, 697] width 17 height 17
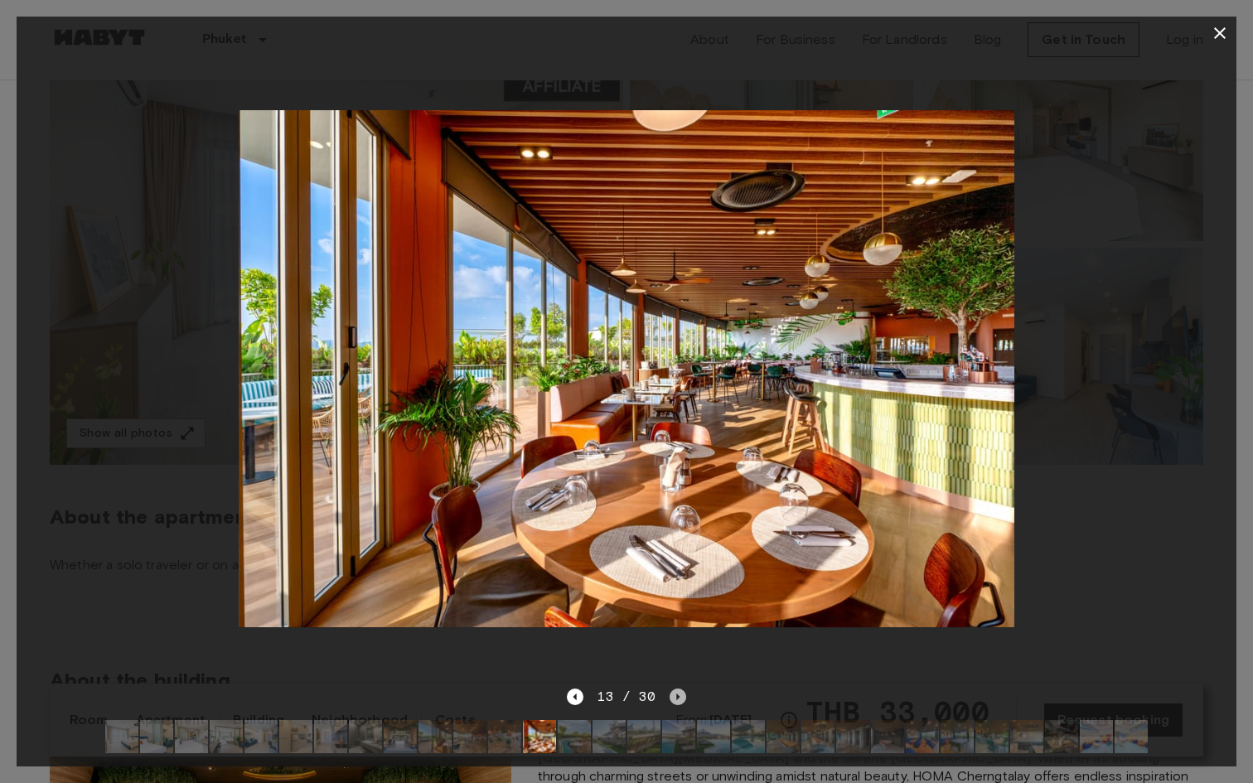
click at [674, 699] on icon "Next image" at bounding box center [677, 697] width 17 height 17
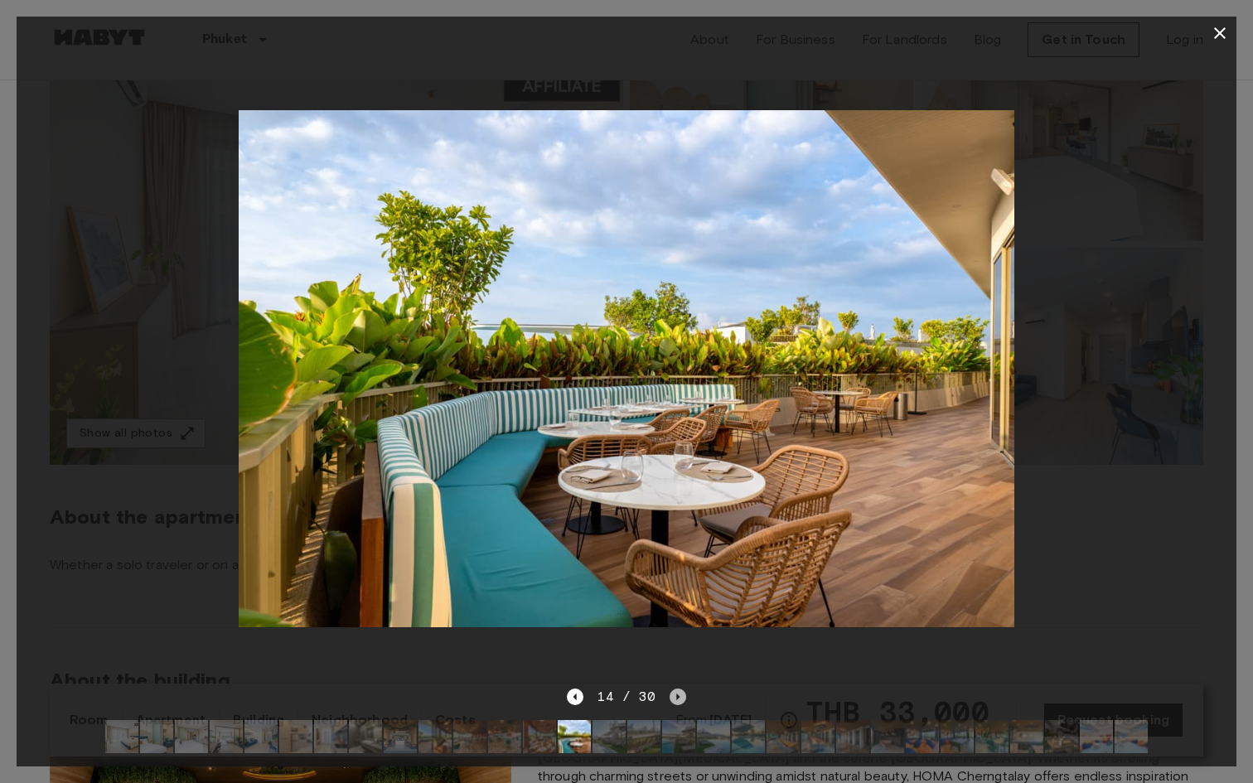
click at [674, 699] on icon "Next image" at bounding box center [677, 697] width 17 height 17
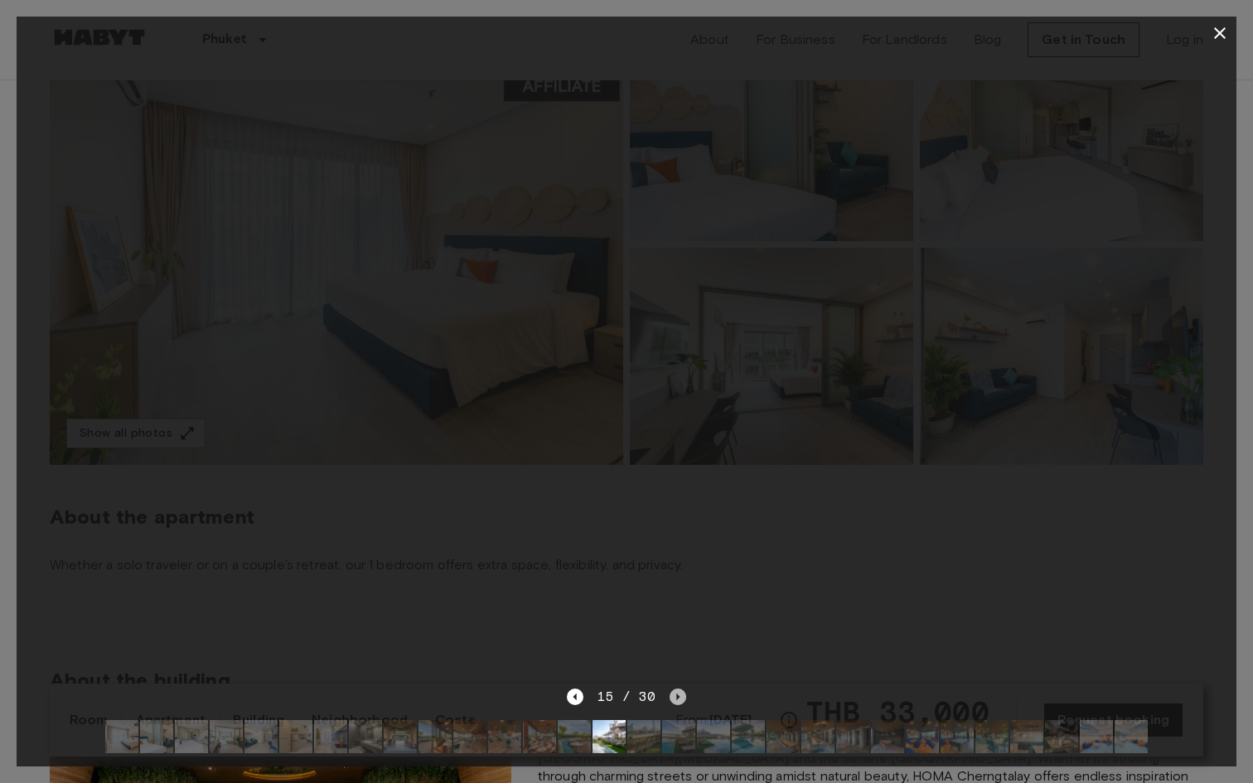
click at [674, 699] on icon "Next image" at bounding box center [677, 697] width 17 height 17
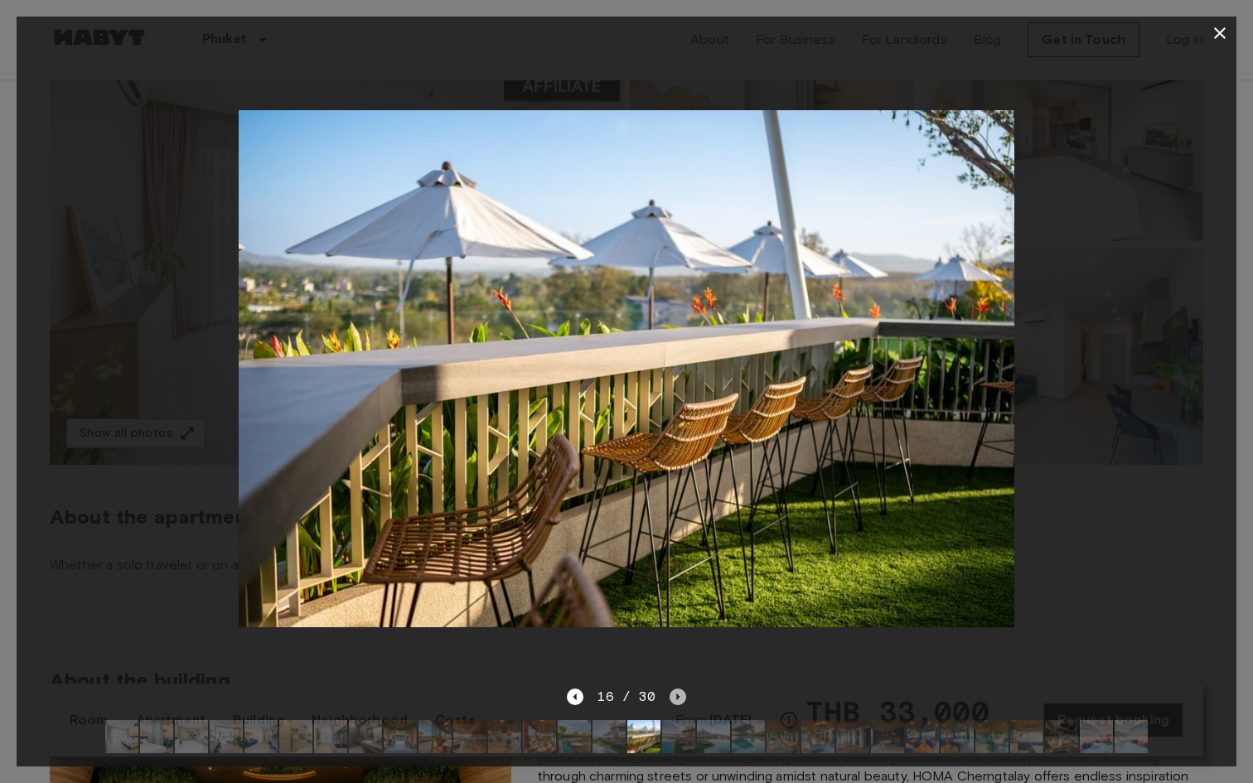
click at [674, 699] on icon "Next image" at bounding box center [677, 697] width 17 height 17
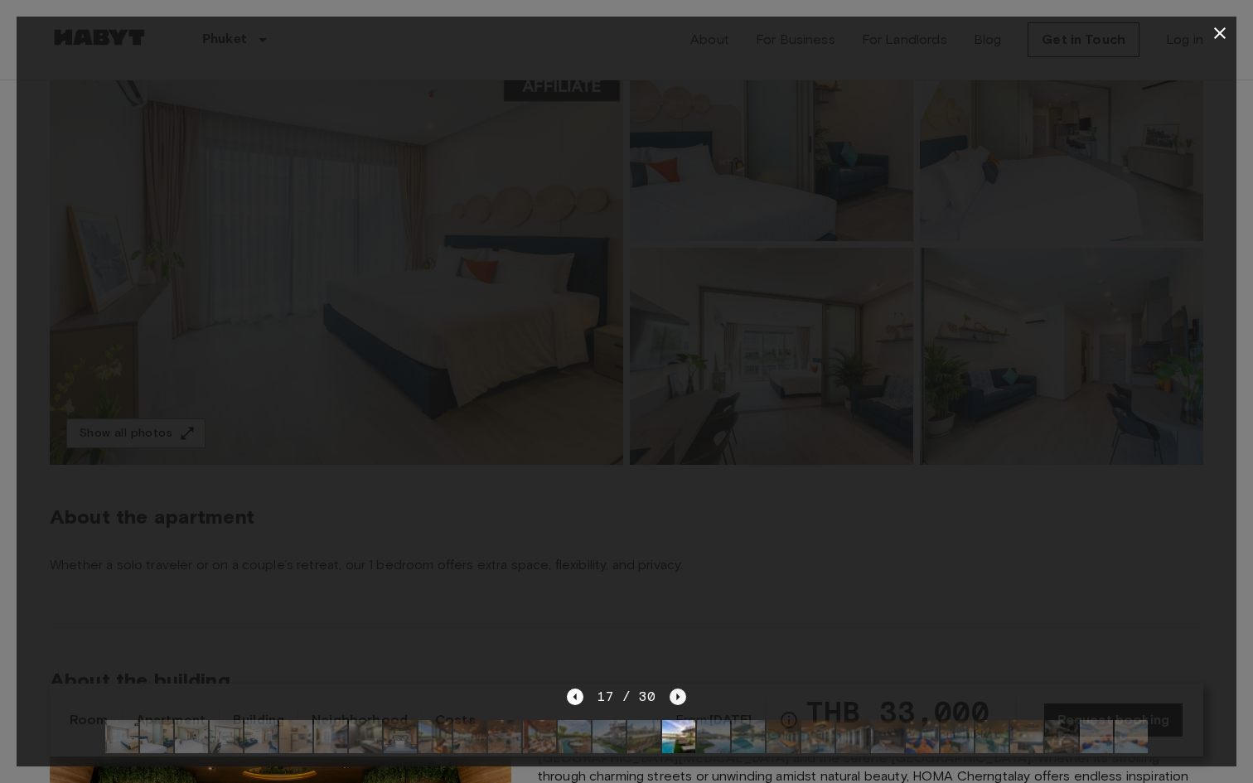
click at [674, 700] on icon "Next image" at bounding box center [677, 697] width 17 height 17
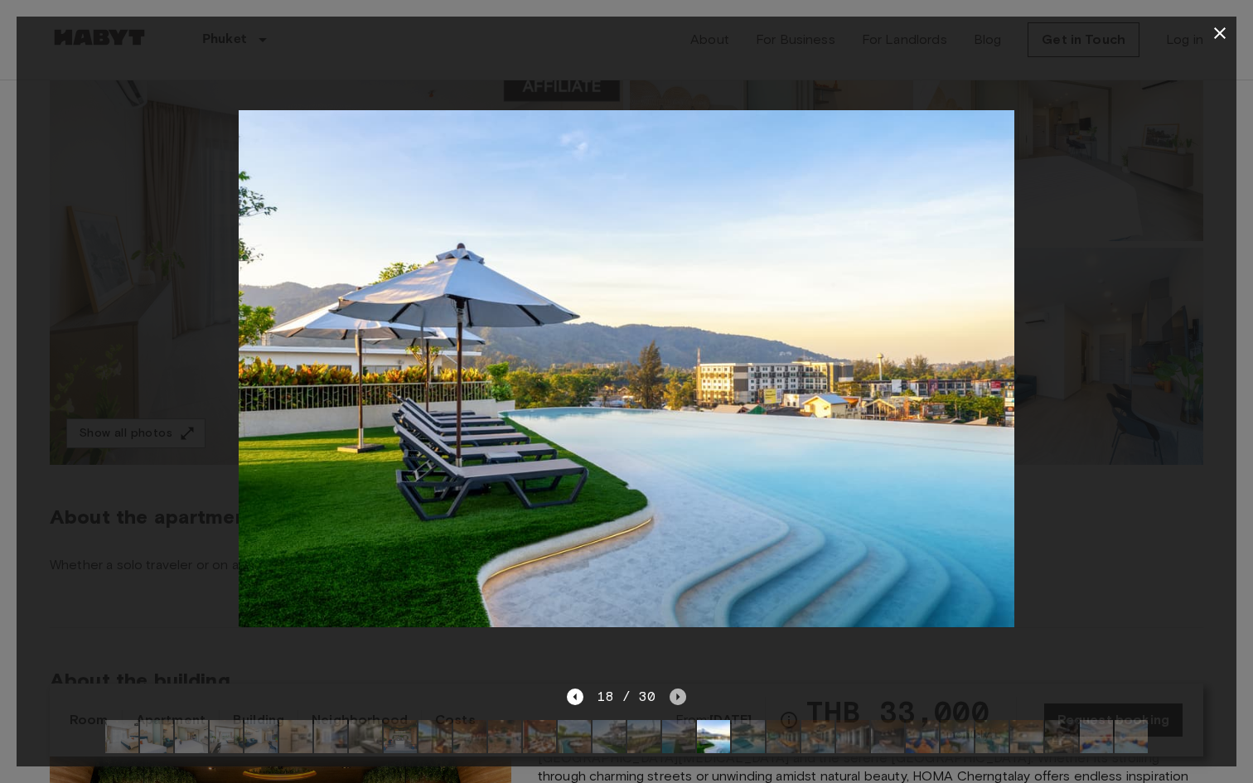
click at [674, 700] on icon "Next image" at bounding box center [677, 697] width 17 height 17
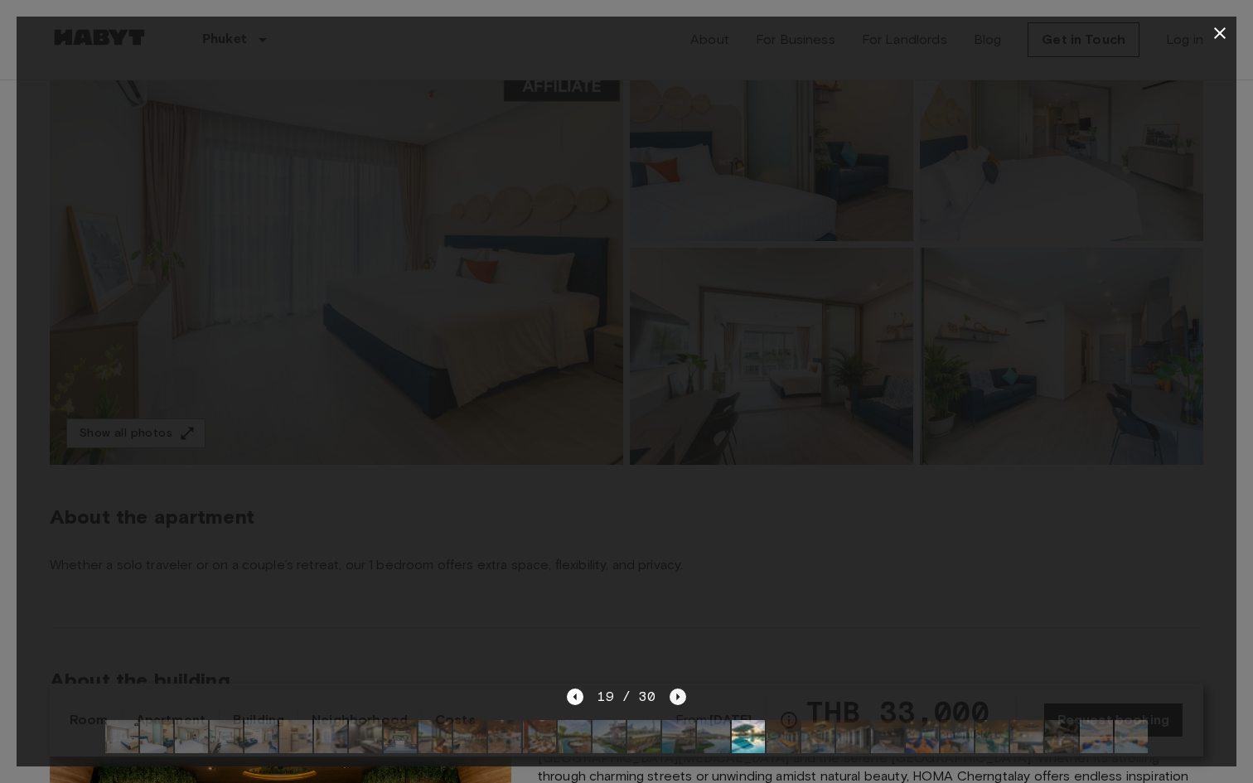
click at [674, 700] on icon "Next image" at bounding box center [677, 697] width 17 height 17
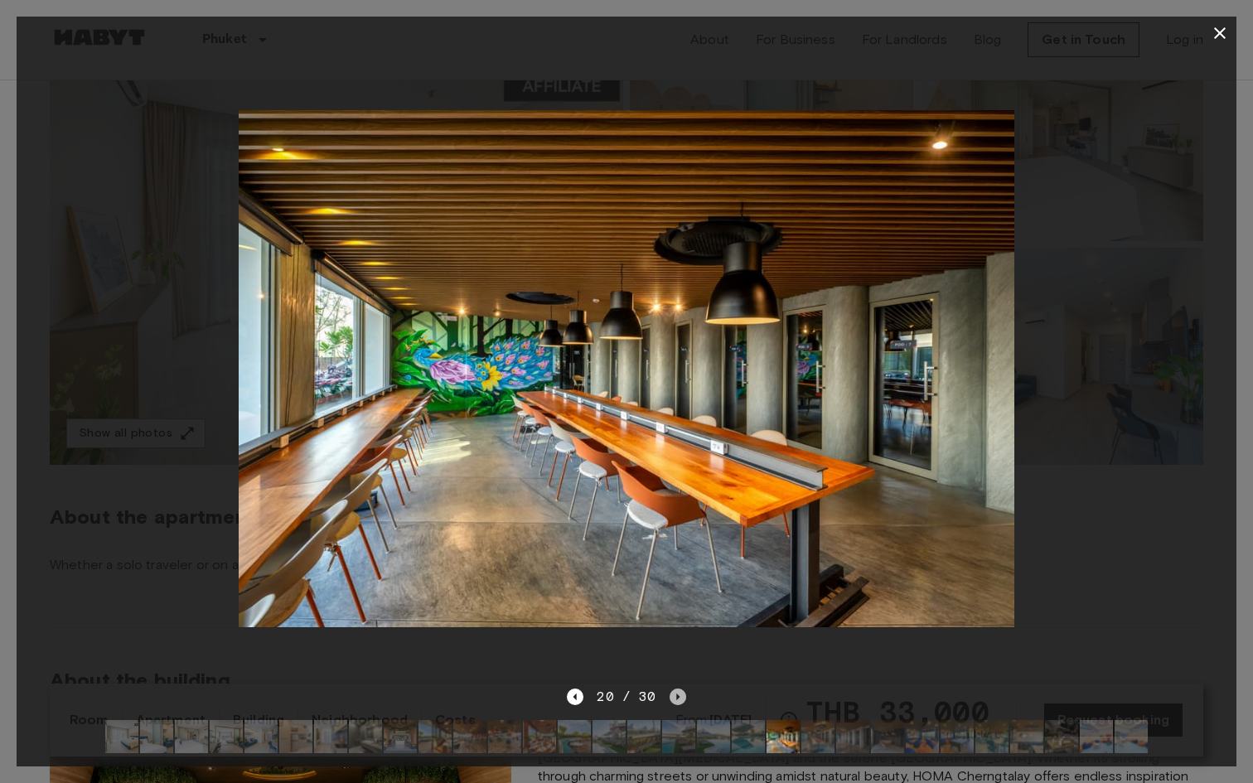
click at [674, 700] on icon "Next image" at bounding box center [677, 697] width 17 height 17
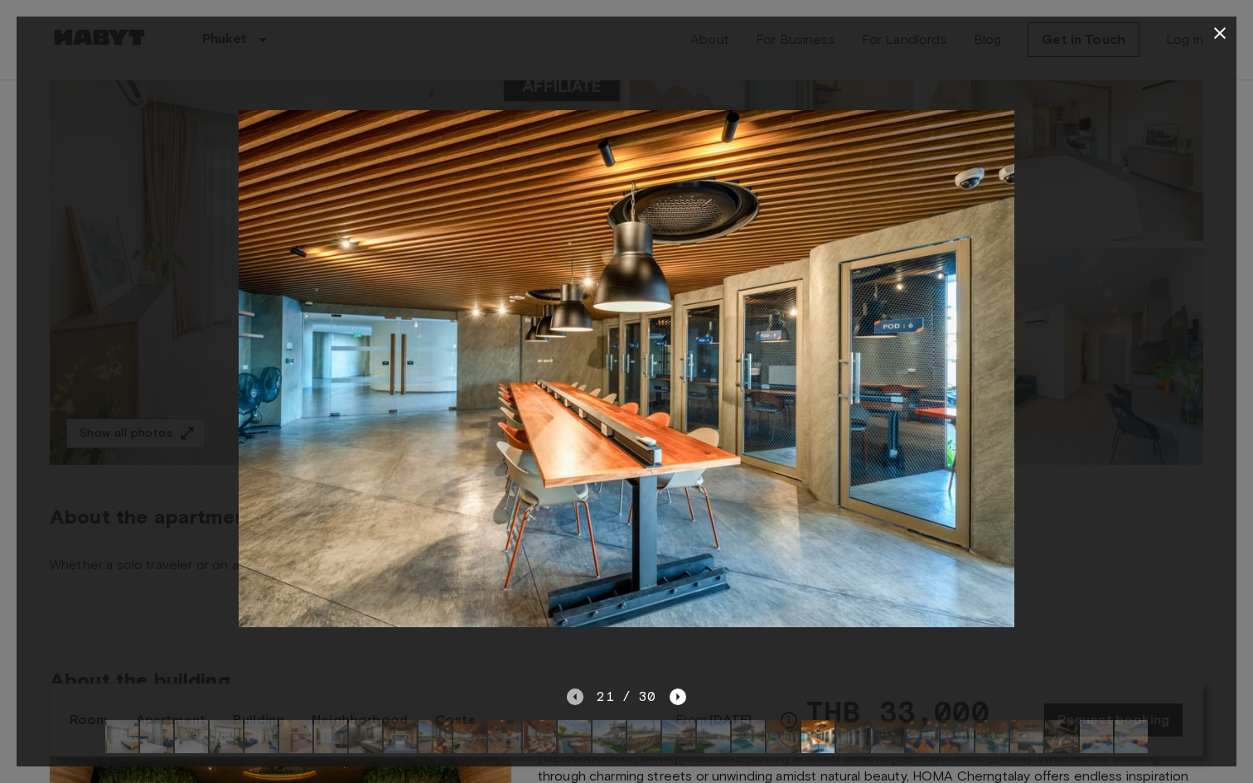
click at [580, 695] on icon "Previous image" at bounding box center [575, 697] width 17 height 17
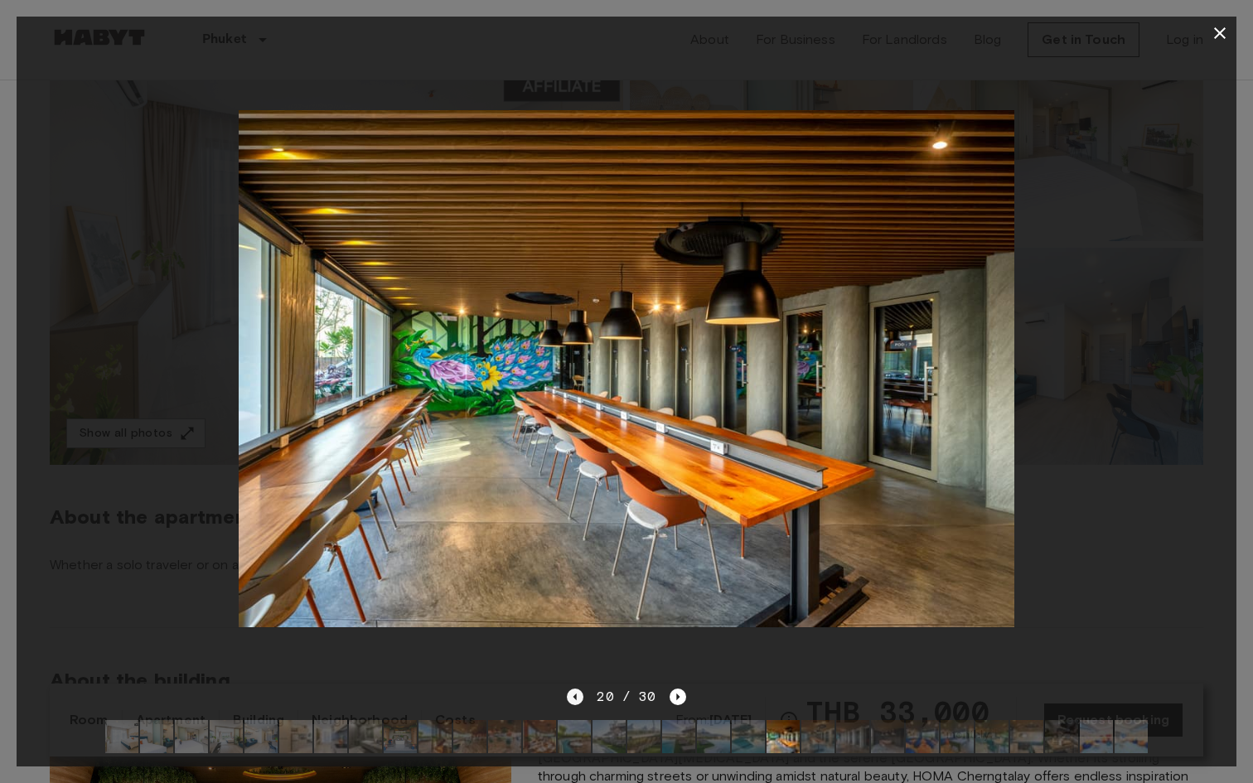
click at [579, 697] on icon "Previous image" at bounding box center [575, 697] width 17 height 17
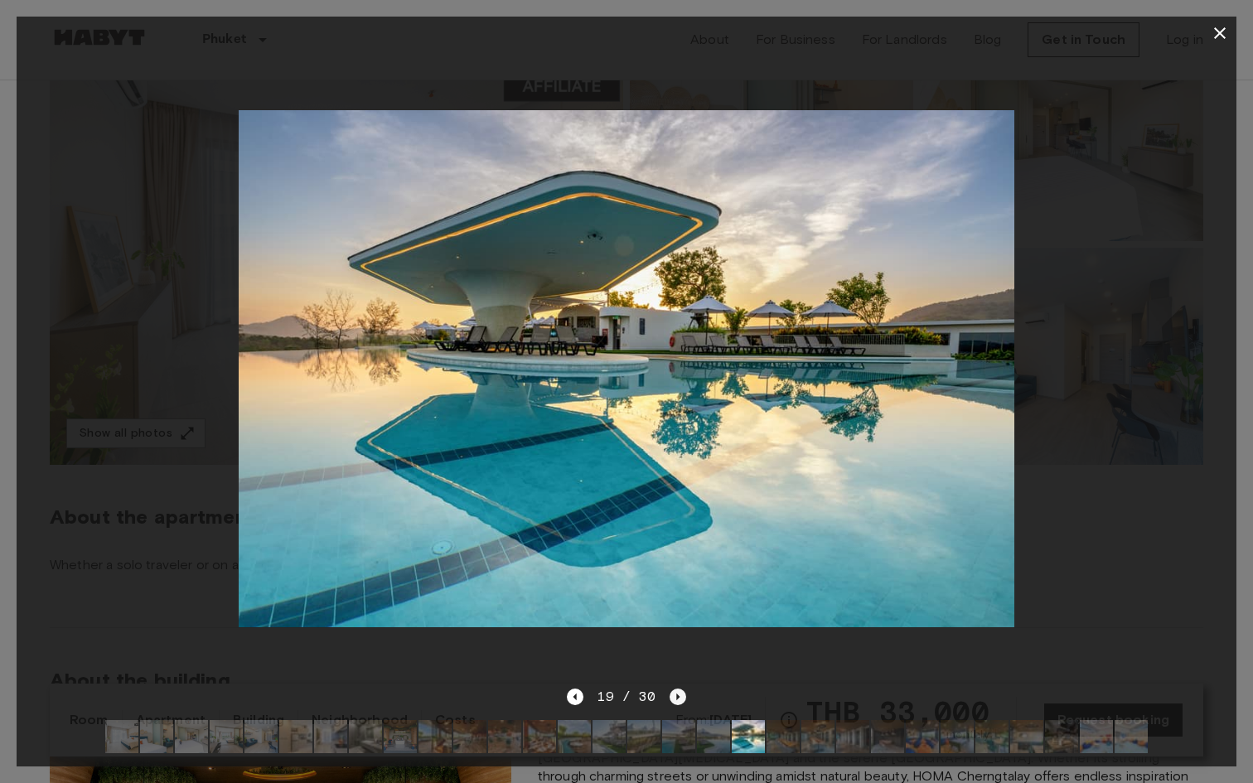
click at [675, 699] on icon "Next image" at bounding box center [677, 697] width 17 height 17
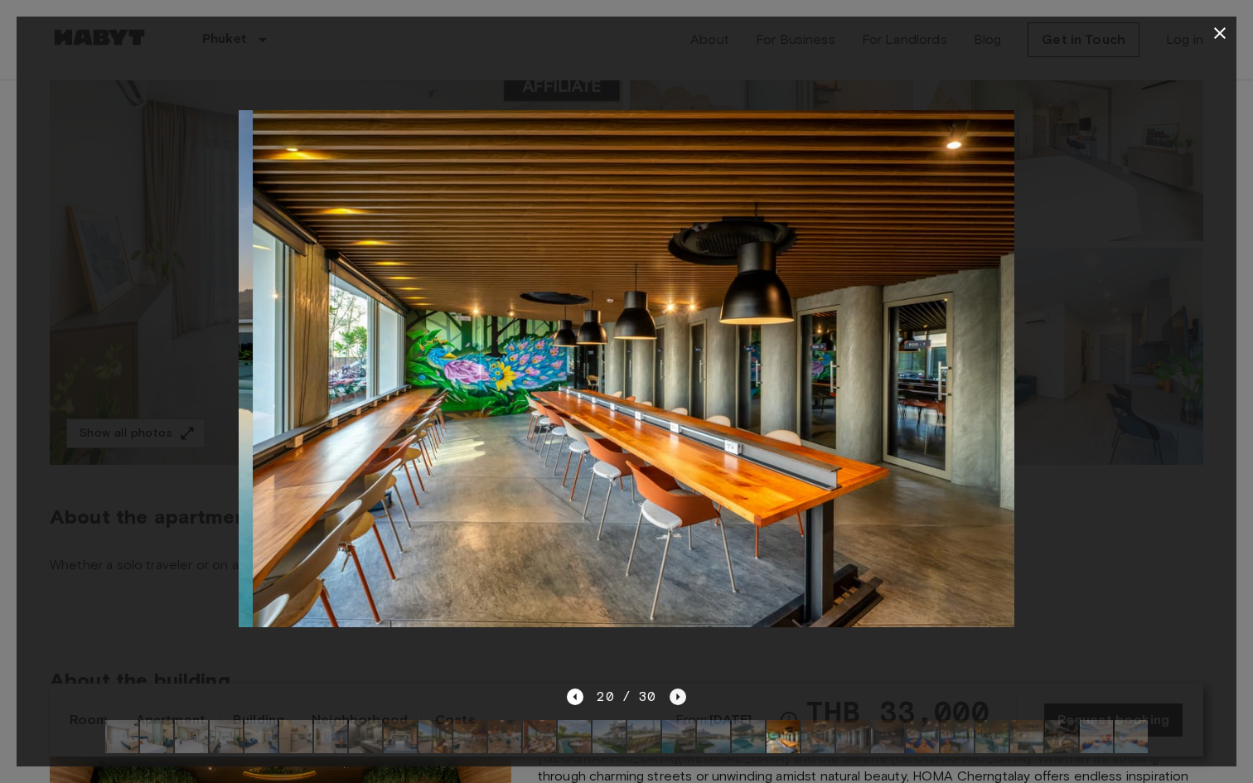
click at [675, 699] on icon "Next image" at bounding box center [677, 697] width 17 height 17
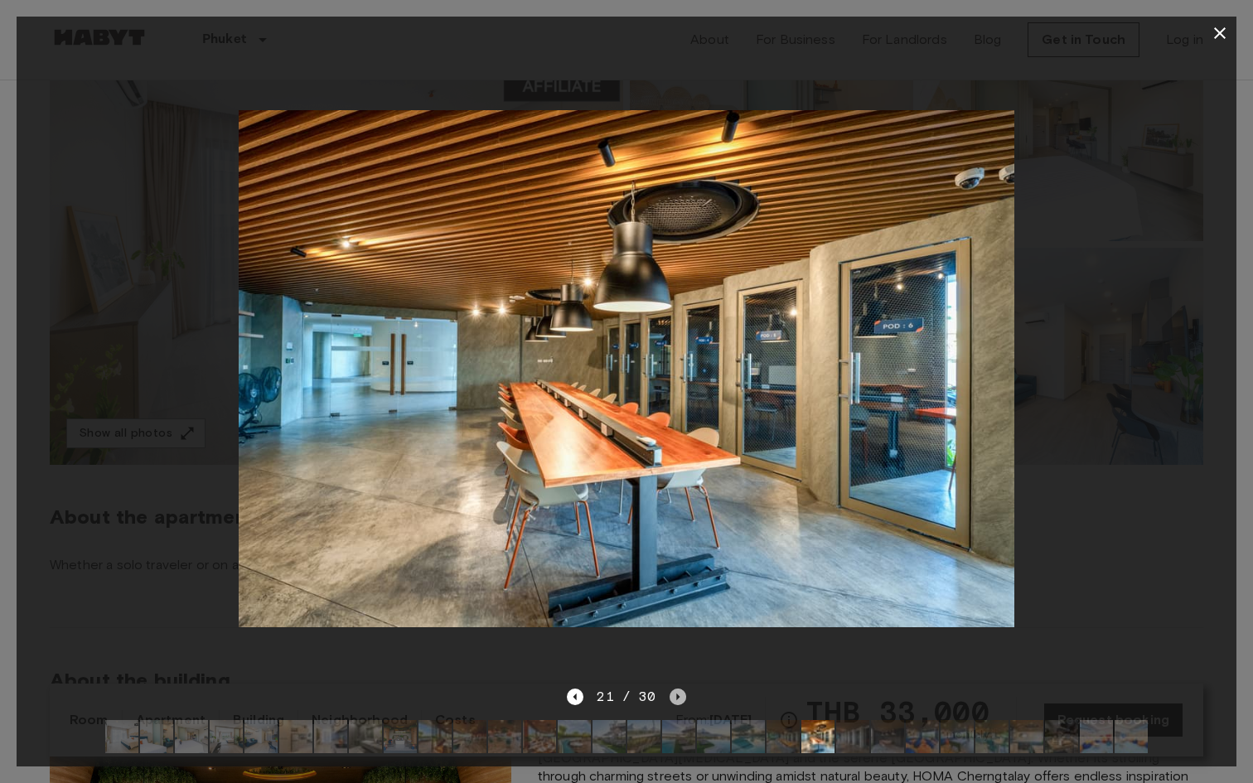
click at [675, 699] on icon "Next image" at bounding box center [677, 697] width 17 height 17
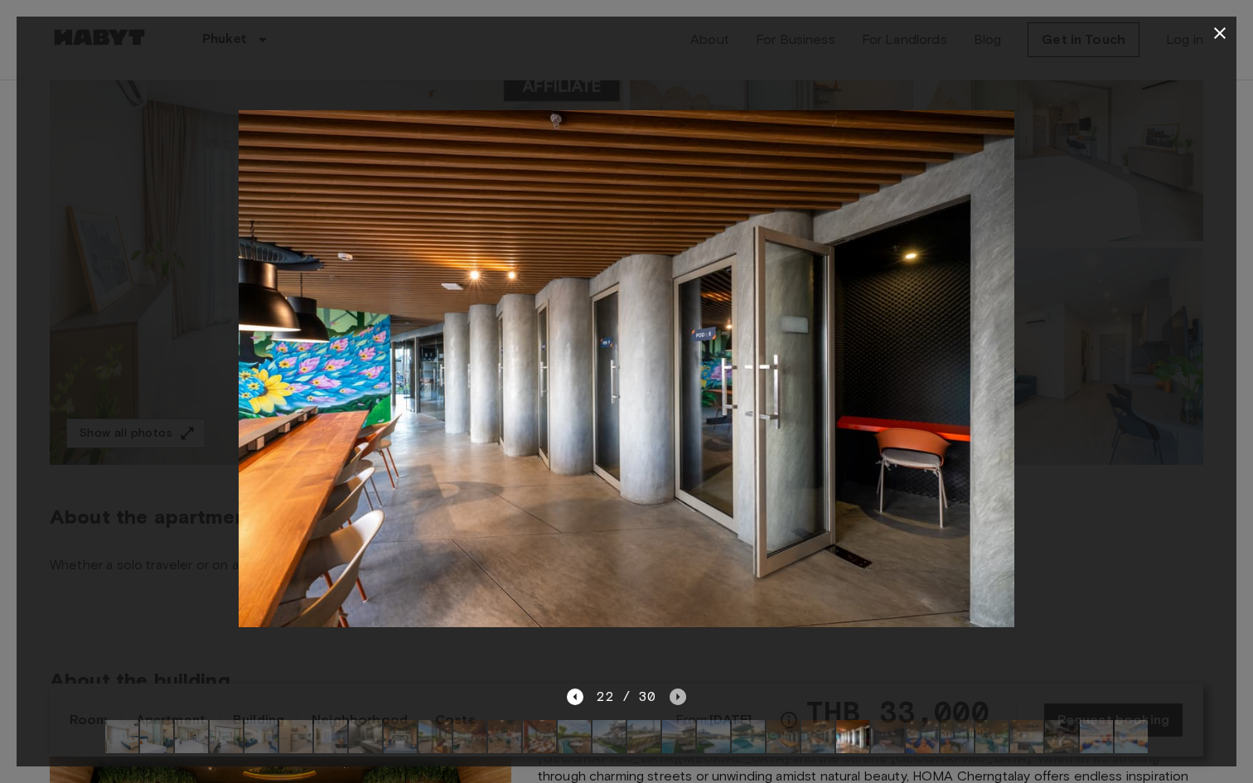
click at [675, 699] on icon "Next image" at bounding box center [677, 697] width 17 height 17
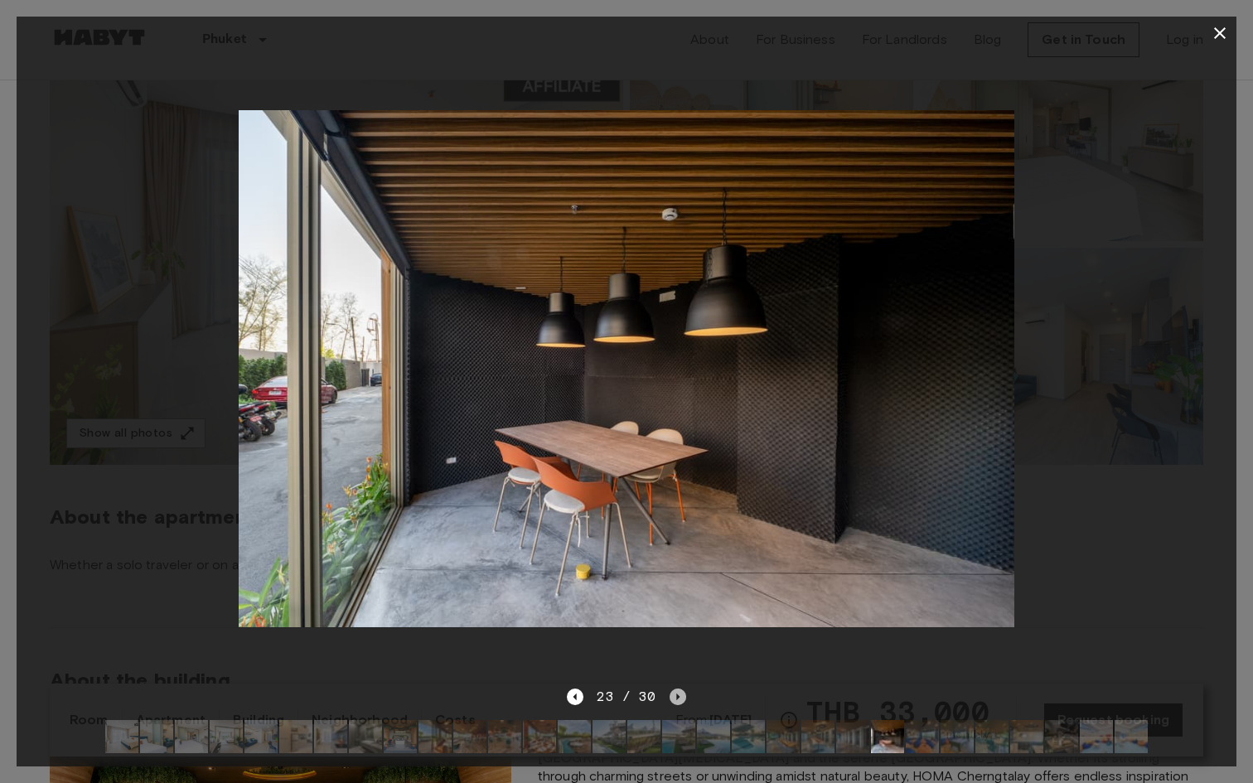
click at [675, 699] on icon "Next image" at bounding box center [677, 697] width 17 height 17
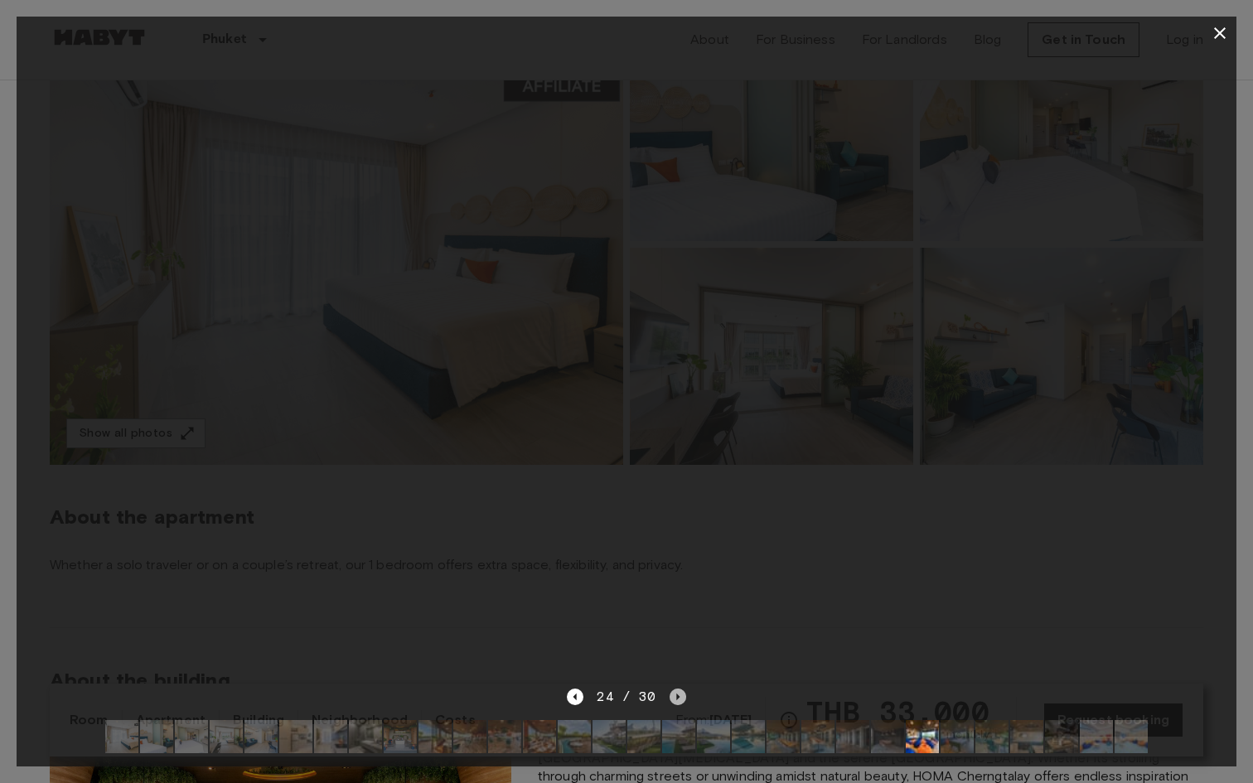
click at [675, 699] on icon "Next image" at bounding box center [677, 697] width 17 height 17
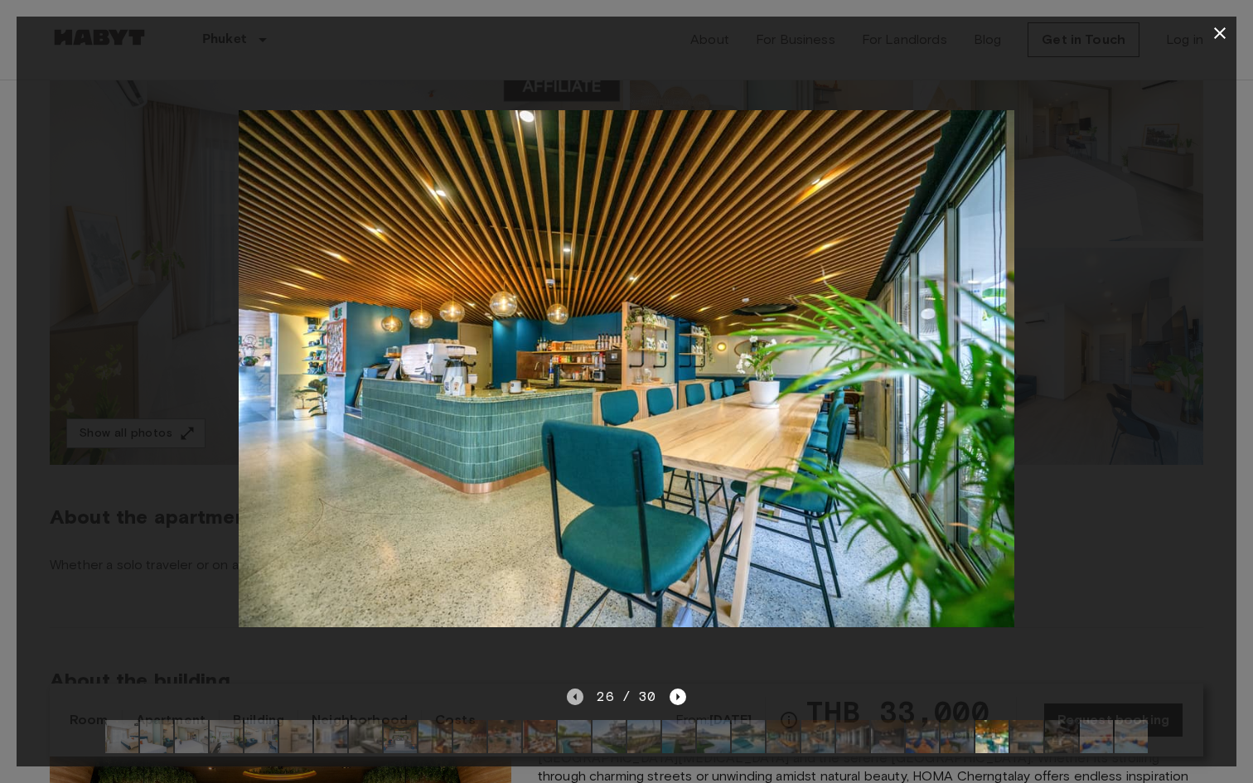
click at [573, 691] on icon "Previous image" at bounding box center [575, 697] width 17 height 17
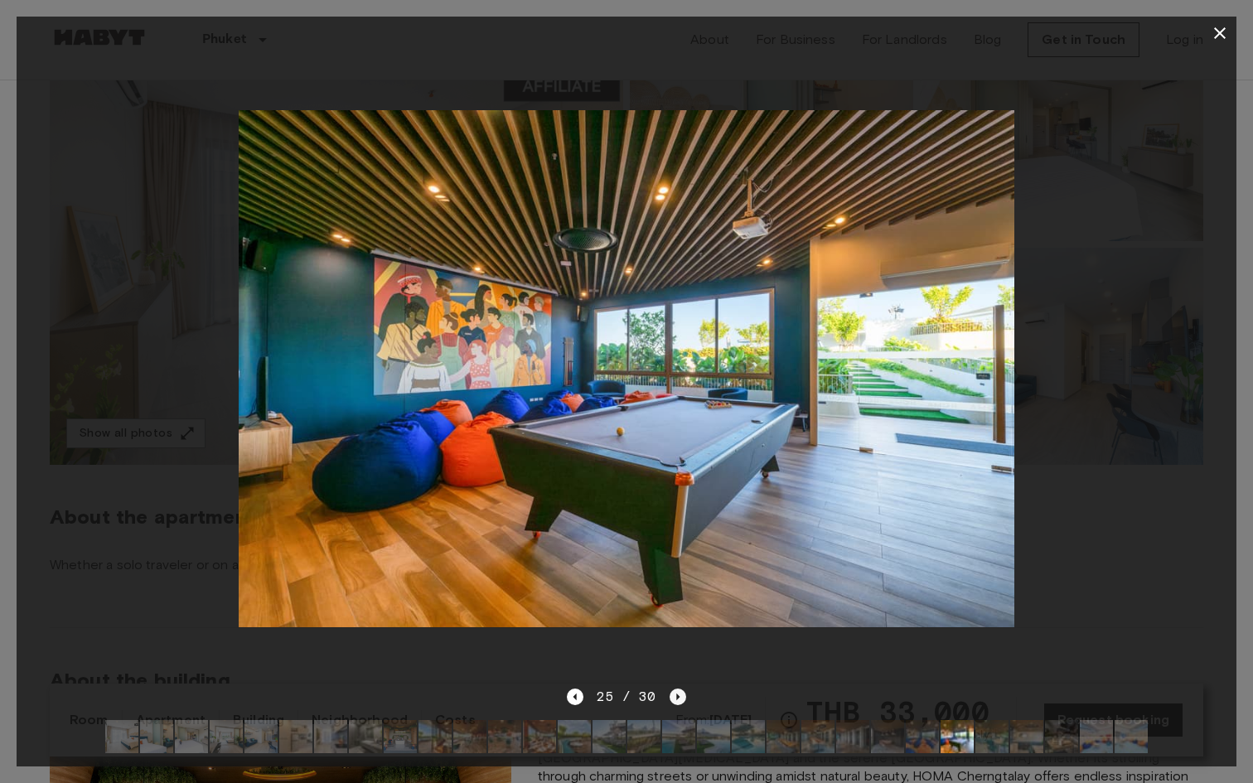
click at [681, 694] on icon "Next image" at bounding box center [677, 697] width 17 height 17
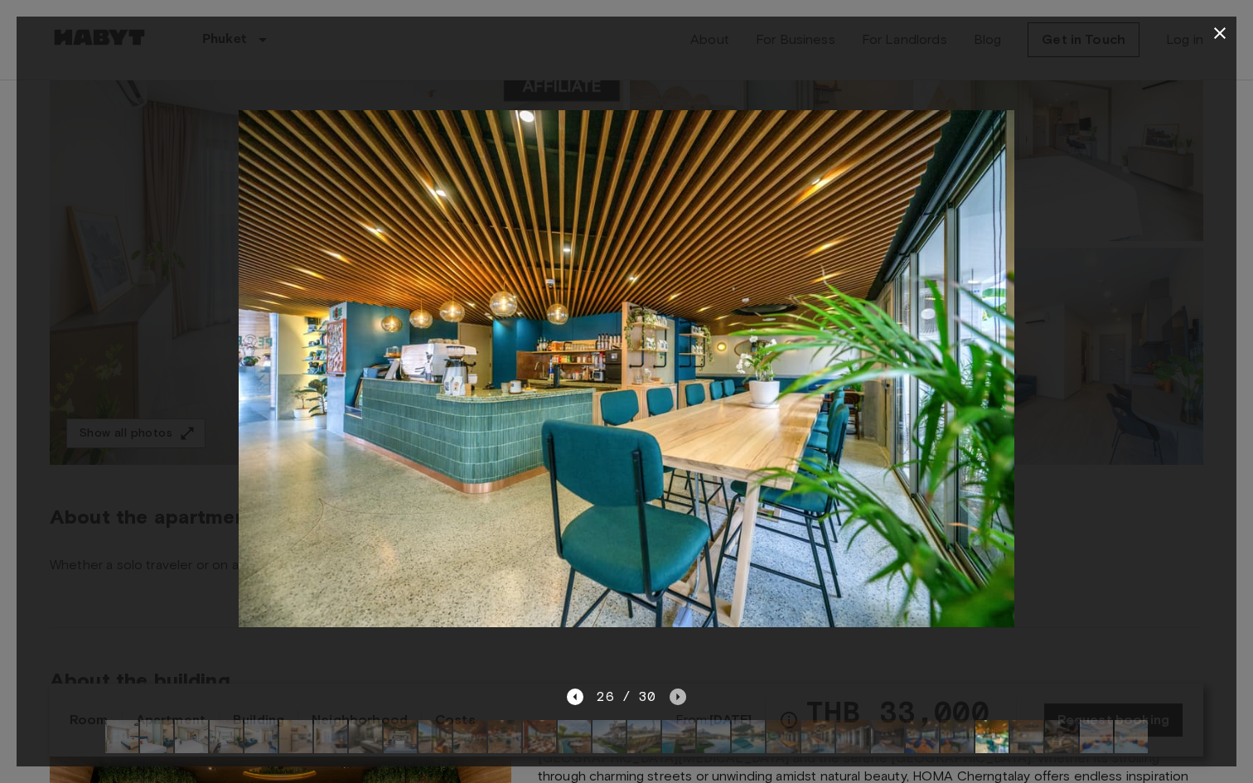
click at [682, 695] on icon "Next image" at bounding box center [677, 697] width 17 height 17
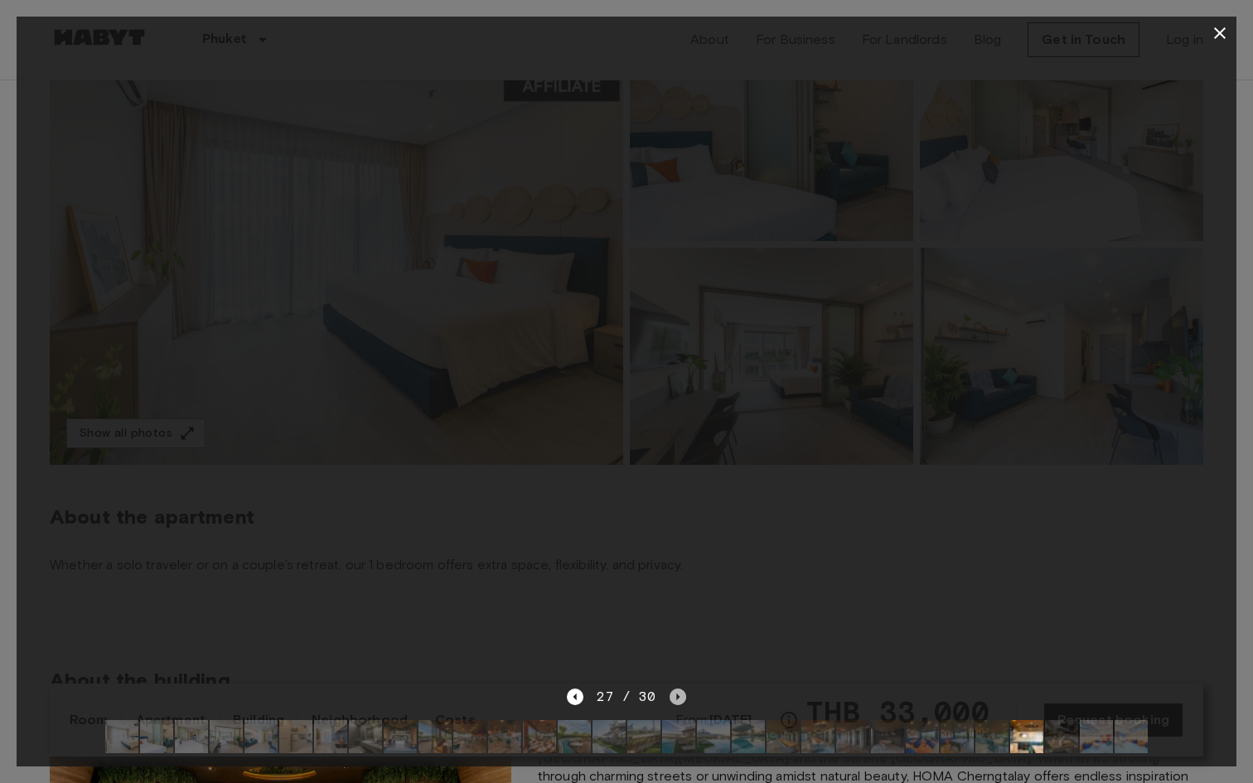
click at [682, 695] on icon "Next image" at bounding box center [677, 697] width 17 height 17
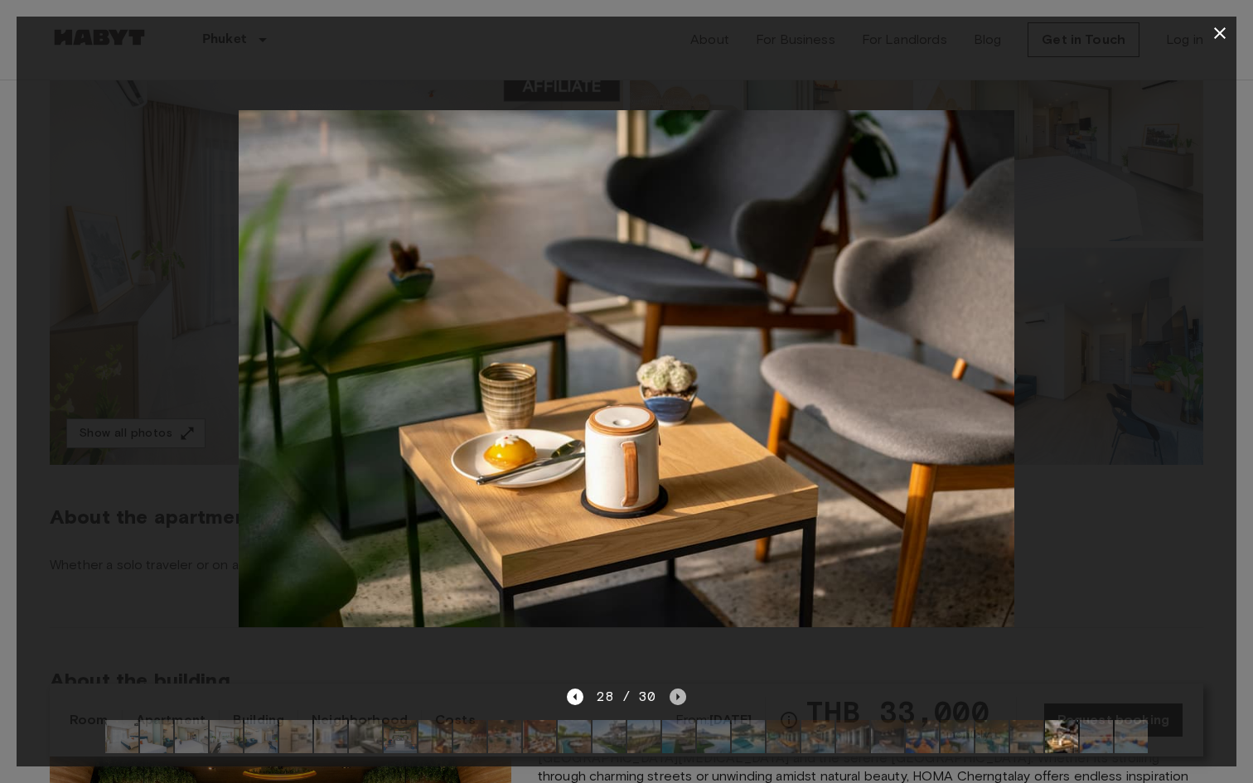
click at [682, 695] on icon "Next image" at bounding box center [677, 697] width 17 height 17
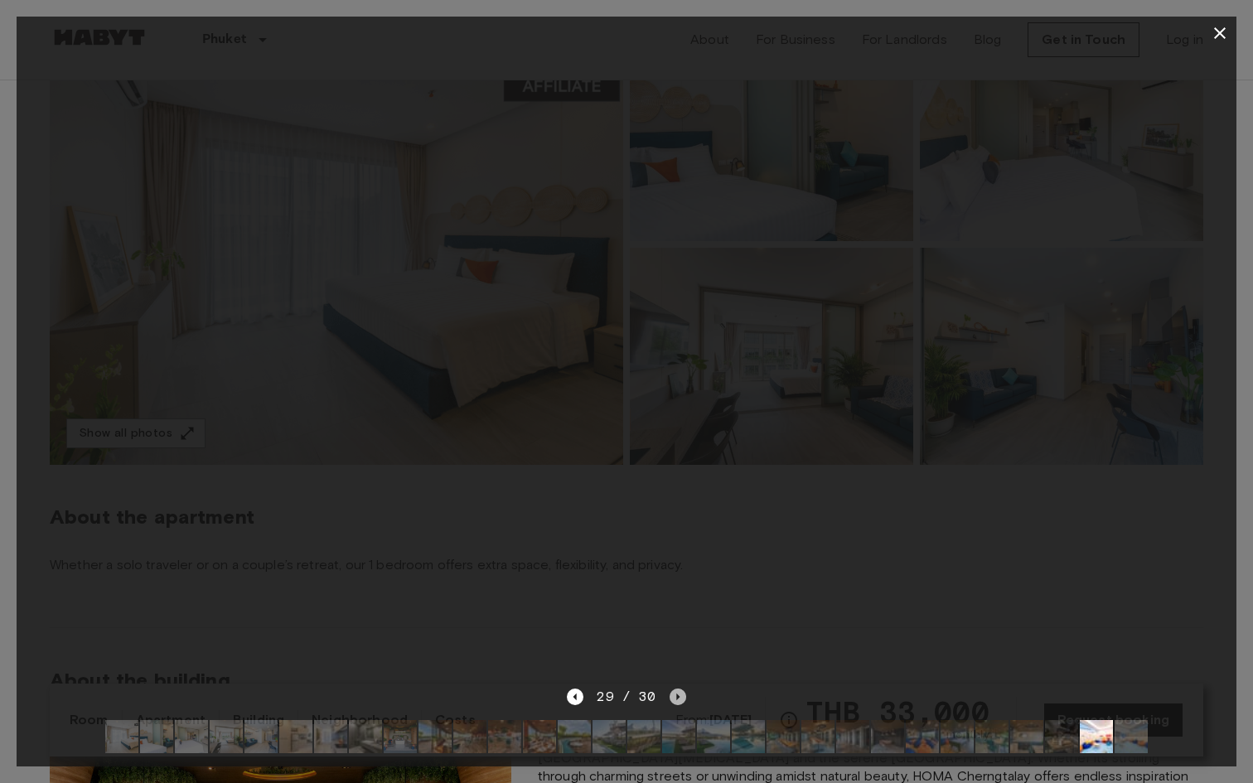
click at [682, 695] on icon "Next image" at bounding box center [677, 697] width 17 height 17
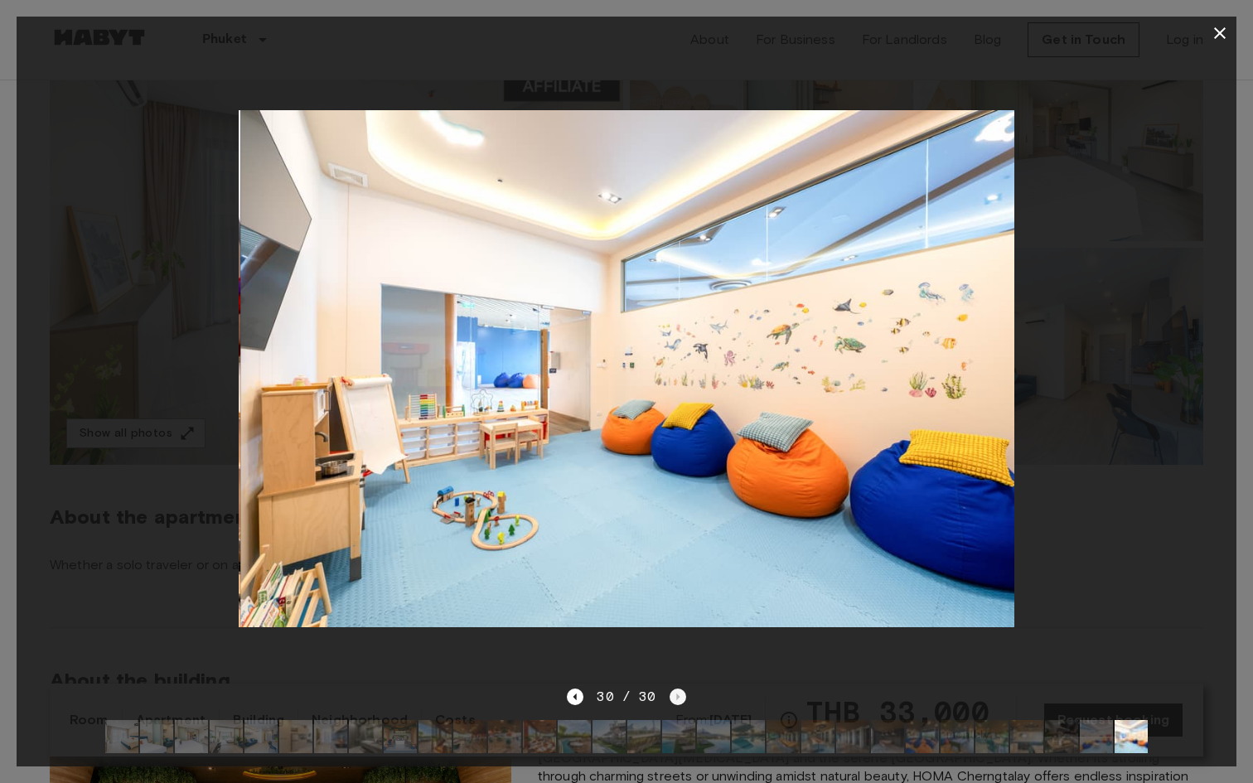
click at [682, 695] on div "30 / 30" at bounding box center [626, 697] width 118 height 20
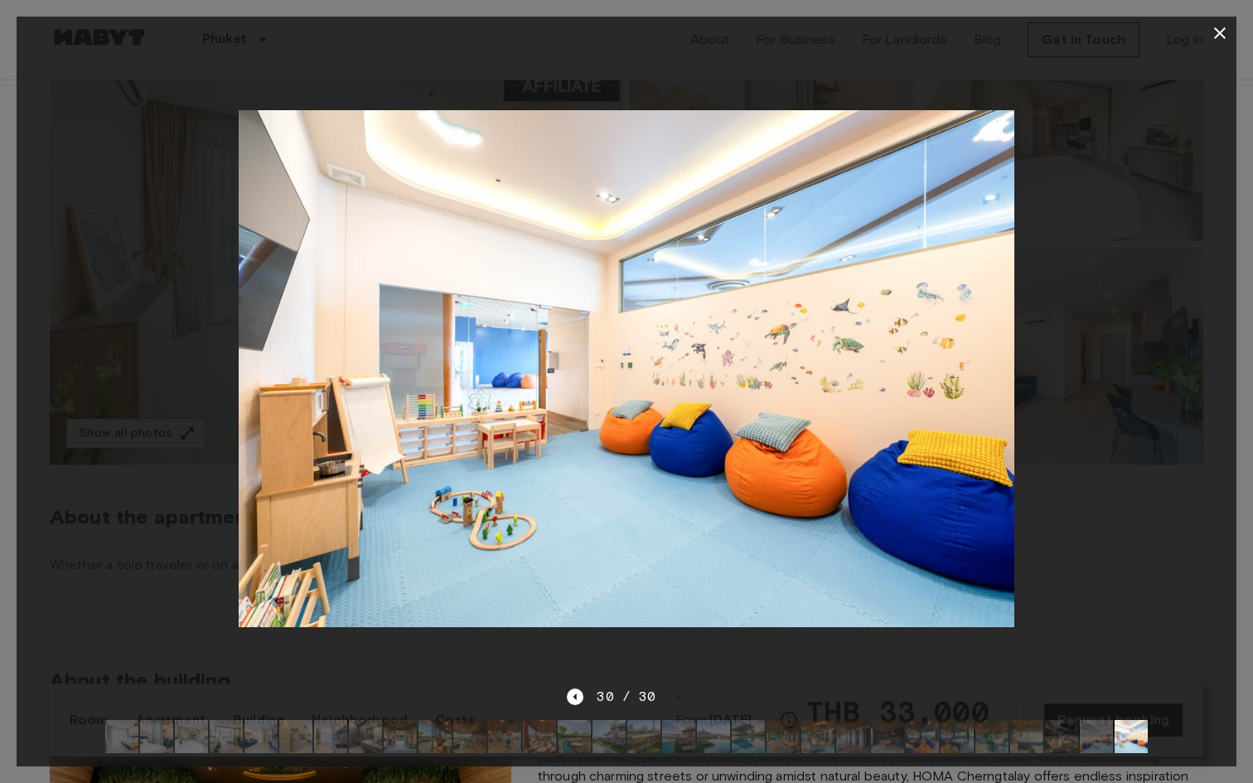
click at [761, 631] on div at bounding box center [627, 368] width 1220 height 637
click at [1237, 37] on div at bounding box center [626, 391] width 1253 height 783
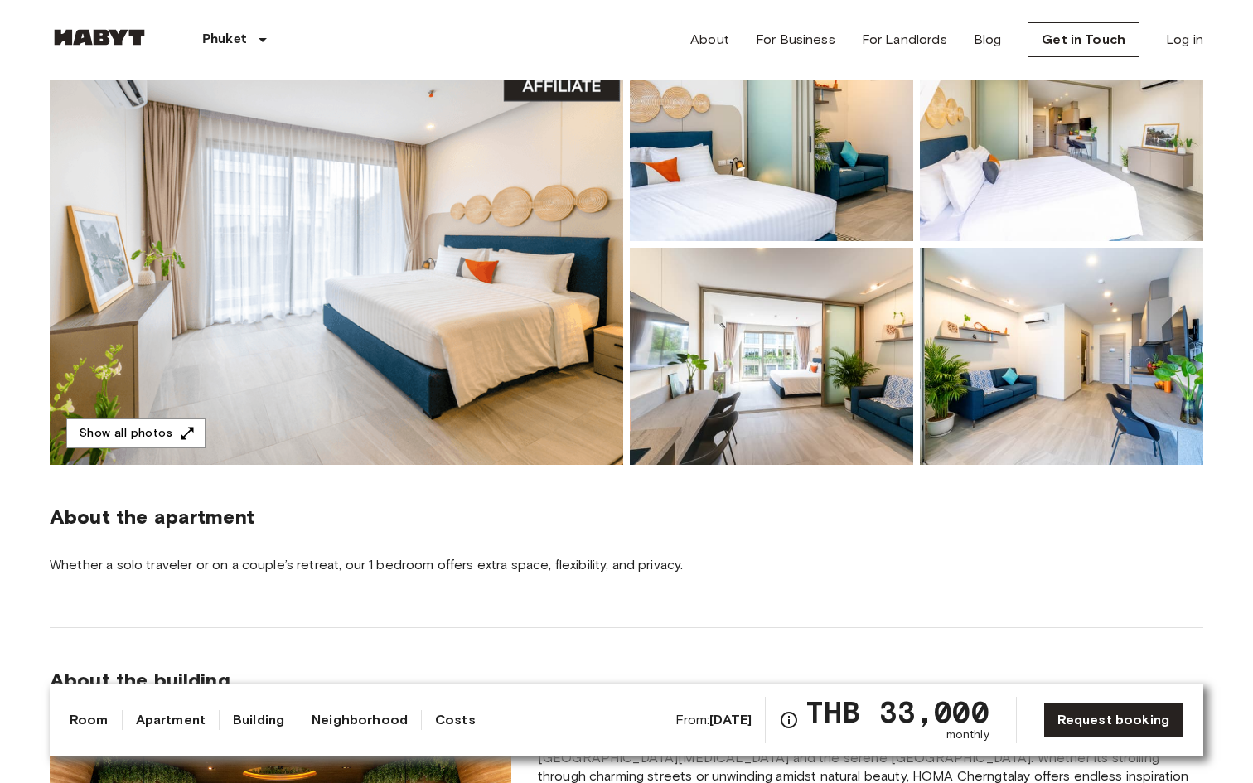
click at [1224, 37] on header "Phuket Europe Amsterdam Berlin Brussels Cologne Dusseldorf Frankfurt Graz Hambu…" at bounding box center [626, 40] width 1253 height 80
